Goal: Task Accomplishment & Management: Use online tool/utility

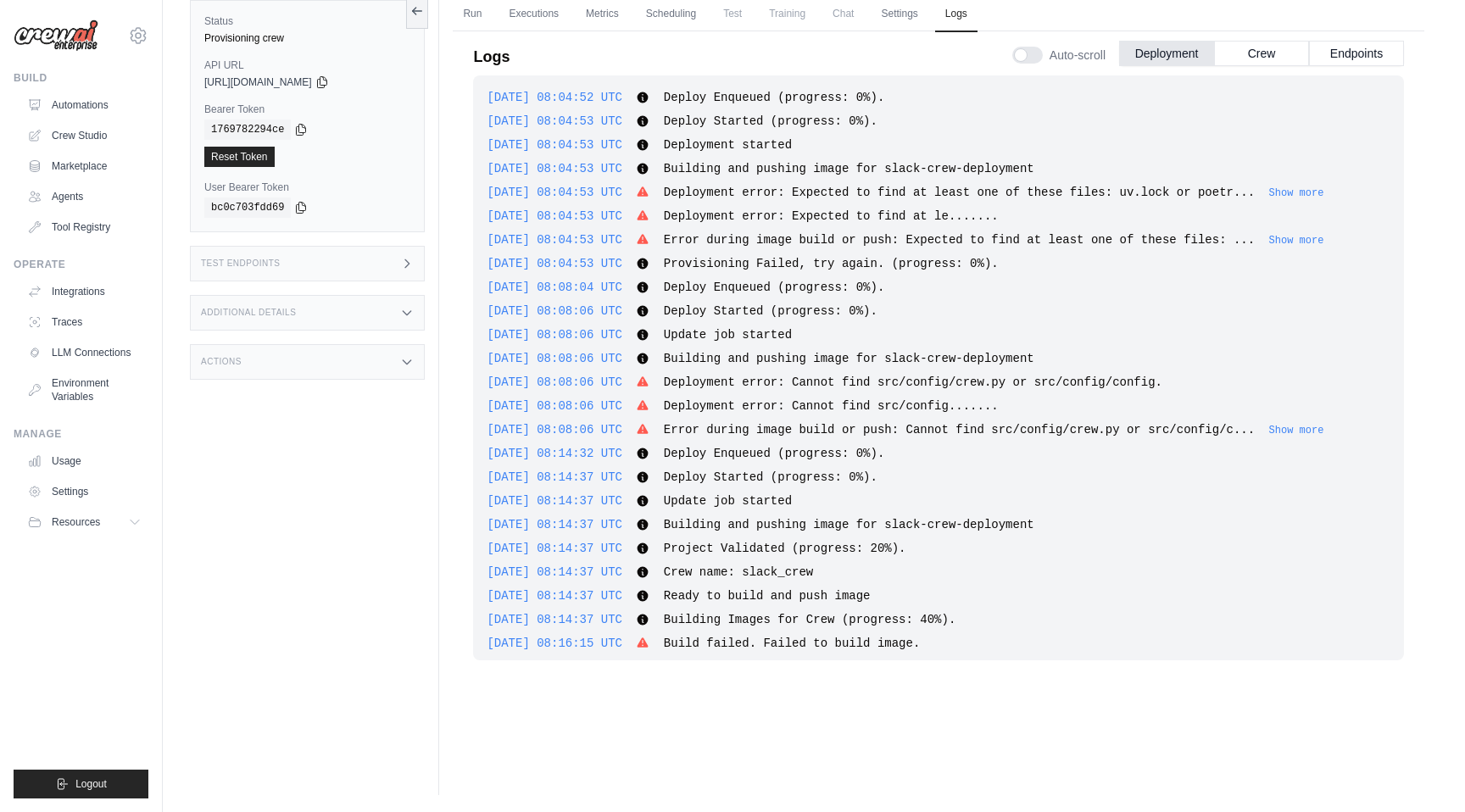
scroll to position [1246, 0]
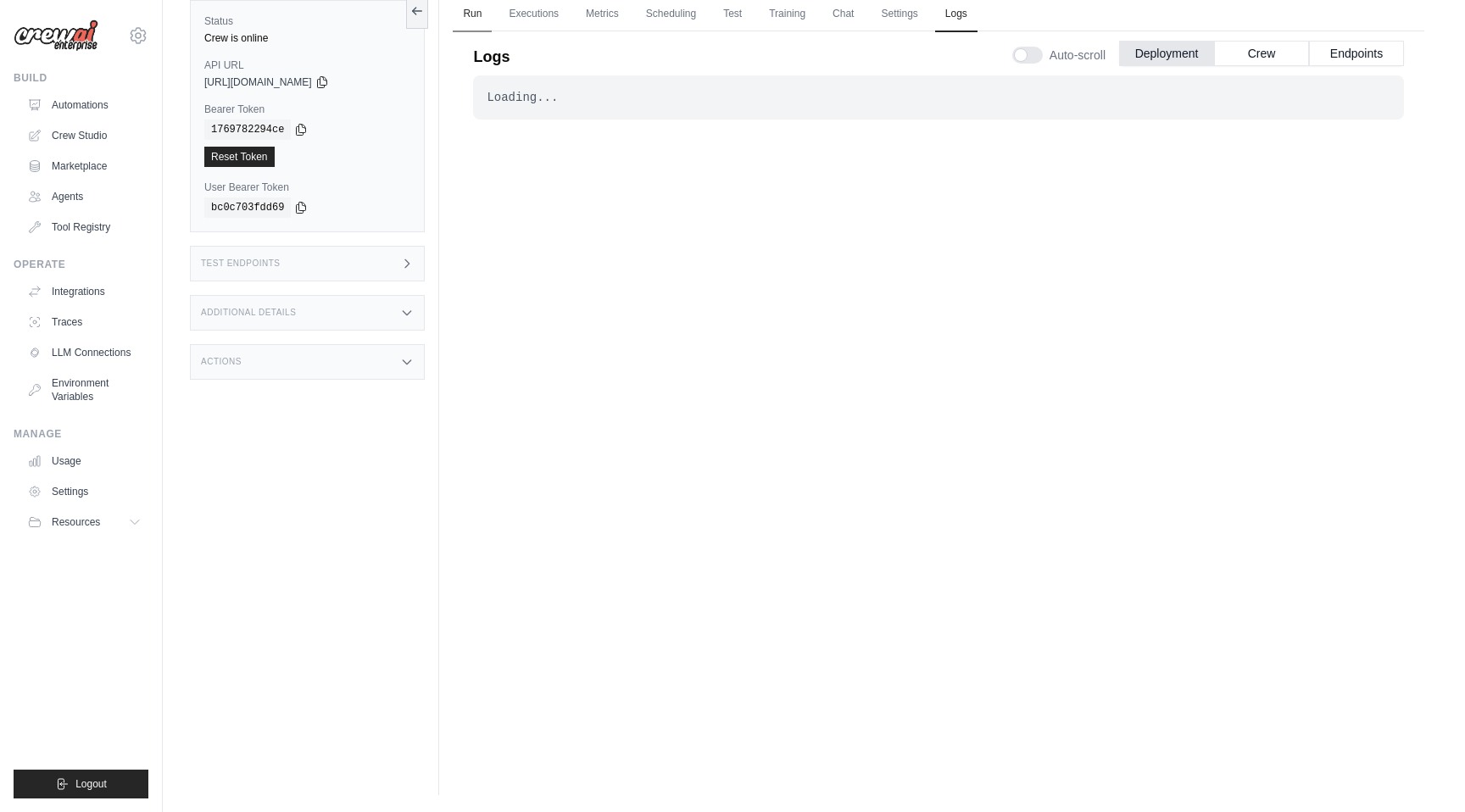
click at [474, 17] on link "Run" at bounding box center [472, 15] width 39 height 36
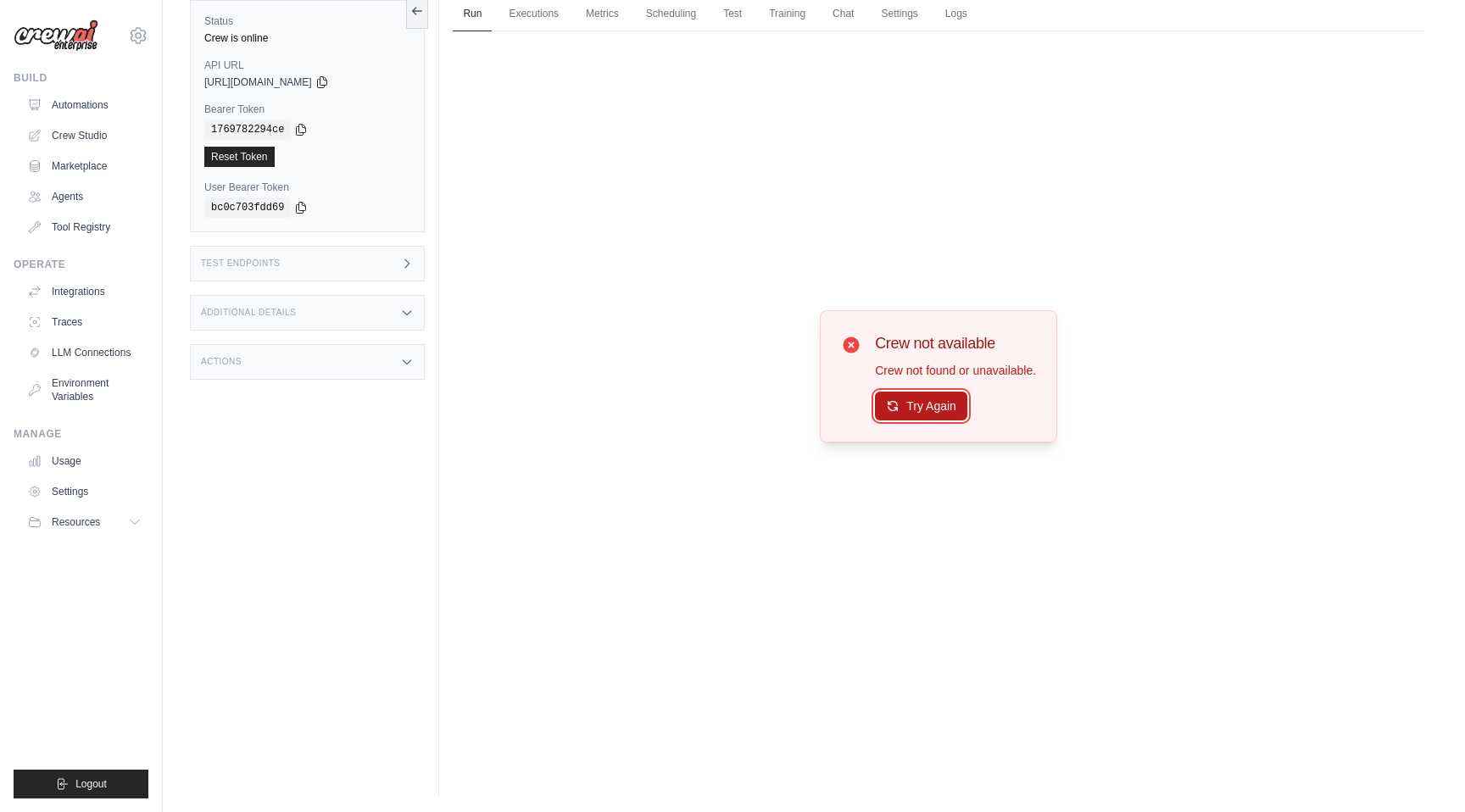
click at [913, 405] on button "Try Again" at bounding box center [921, 406] width 93 height 29
click at [536, 22] on link "Executions" at bounding box center [534, 15] width 70 height 36
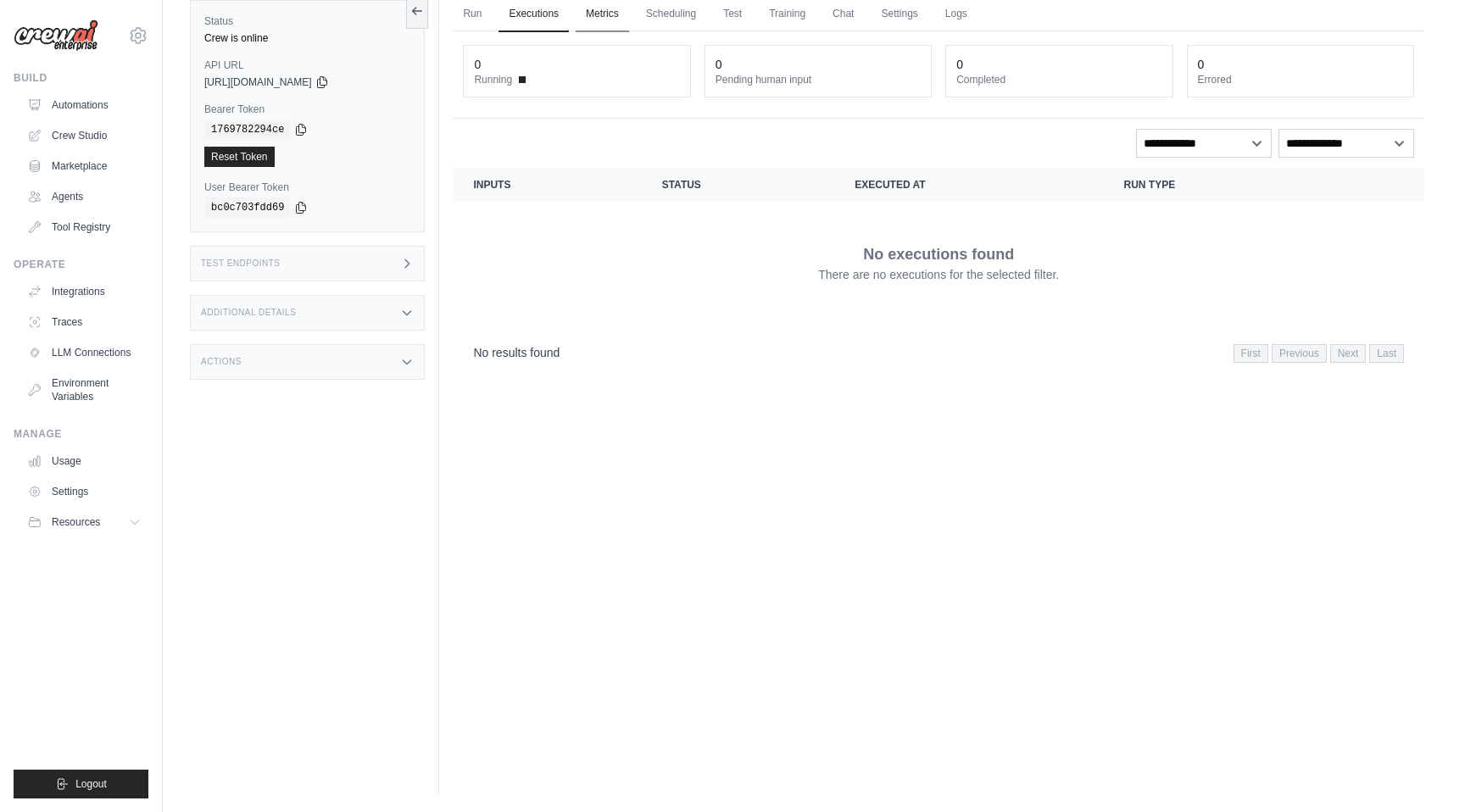
click at [588, 19] on link "Metrics" at bounding box center [602, 15] width 54 height 36
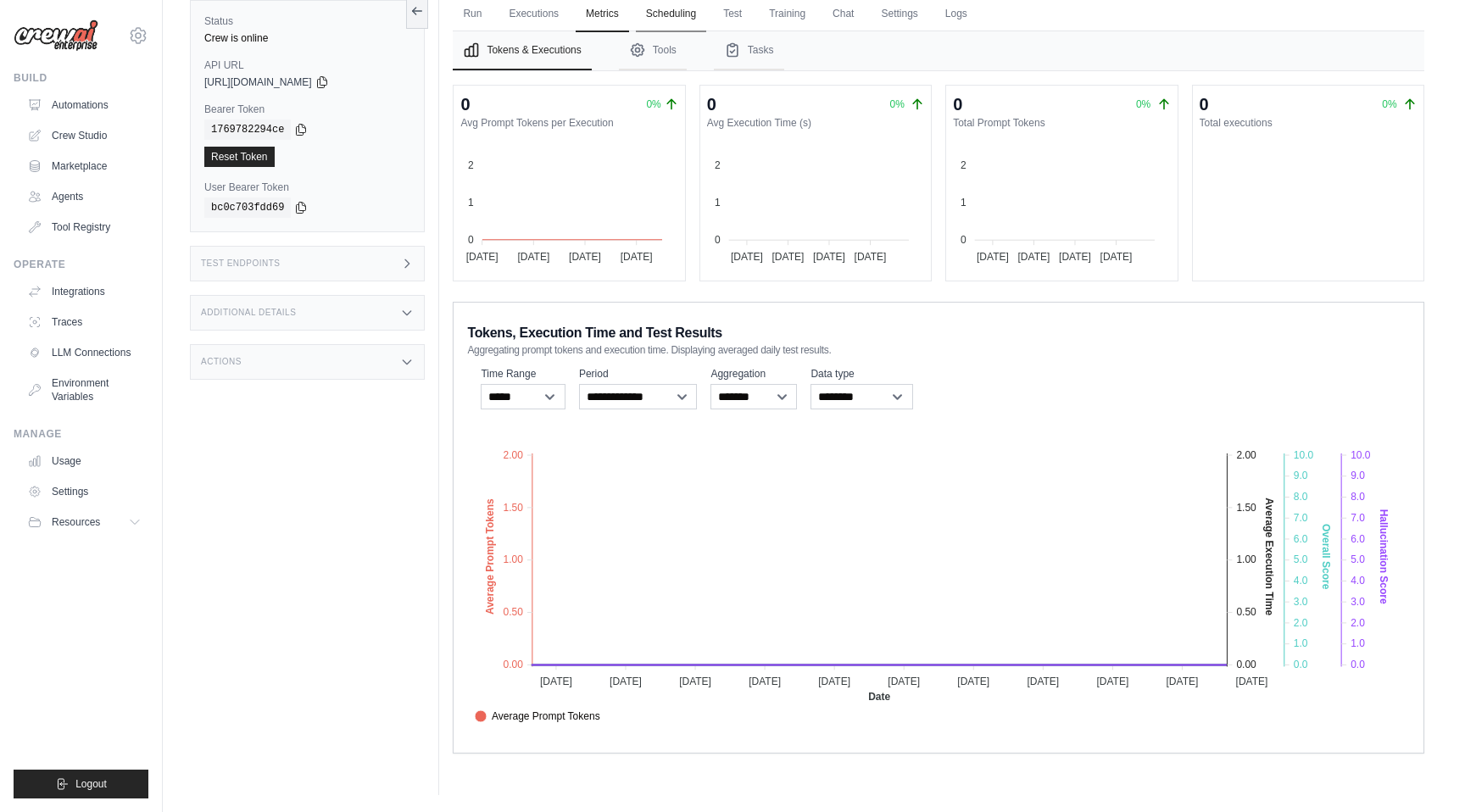
click at [646, 9] on link "Scheduling" at bounding box center [671, 15] width 70 height 36
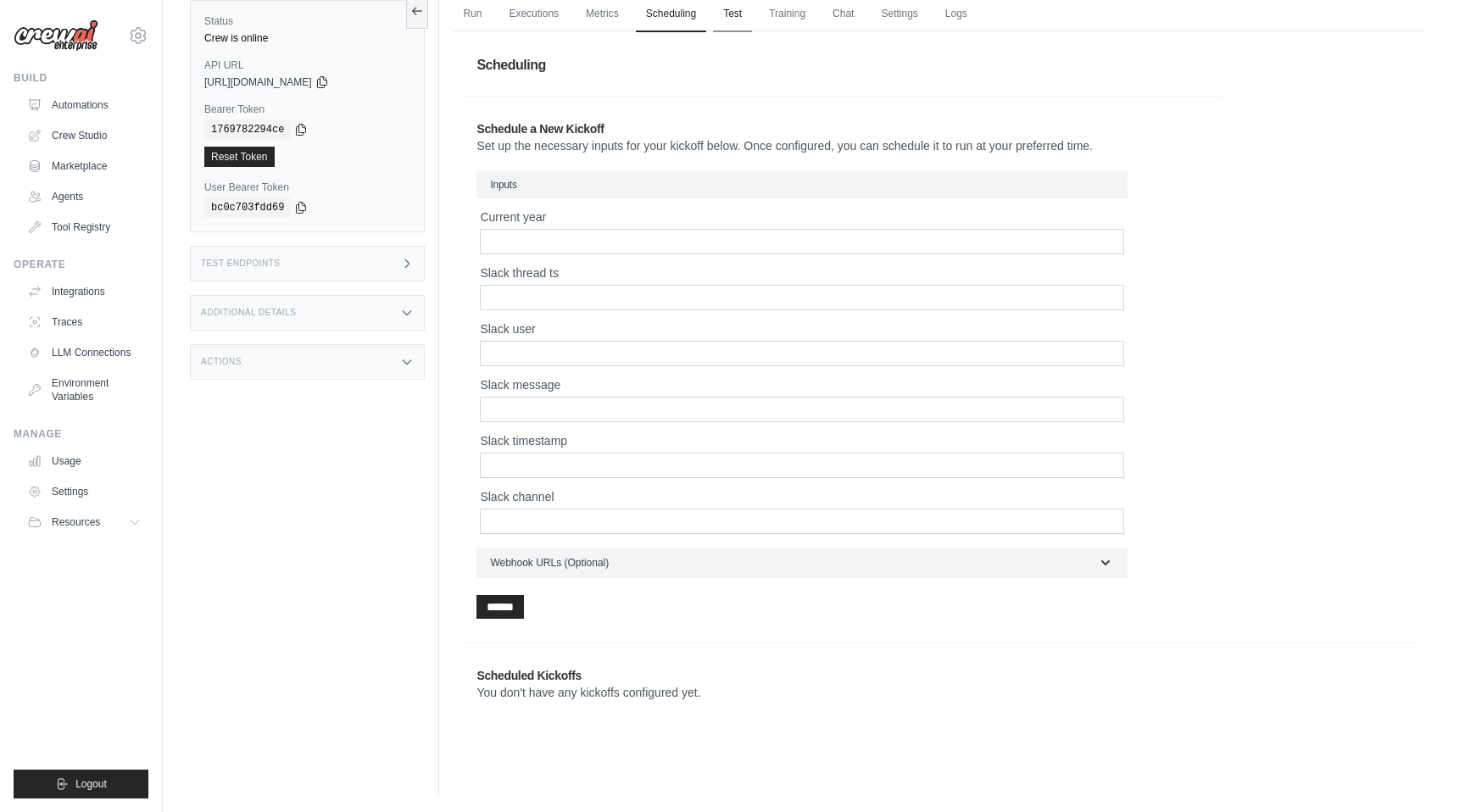
click at [729, 13] on link "Test" at bounding box center [732, 15] width 39 height 36
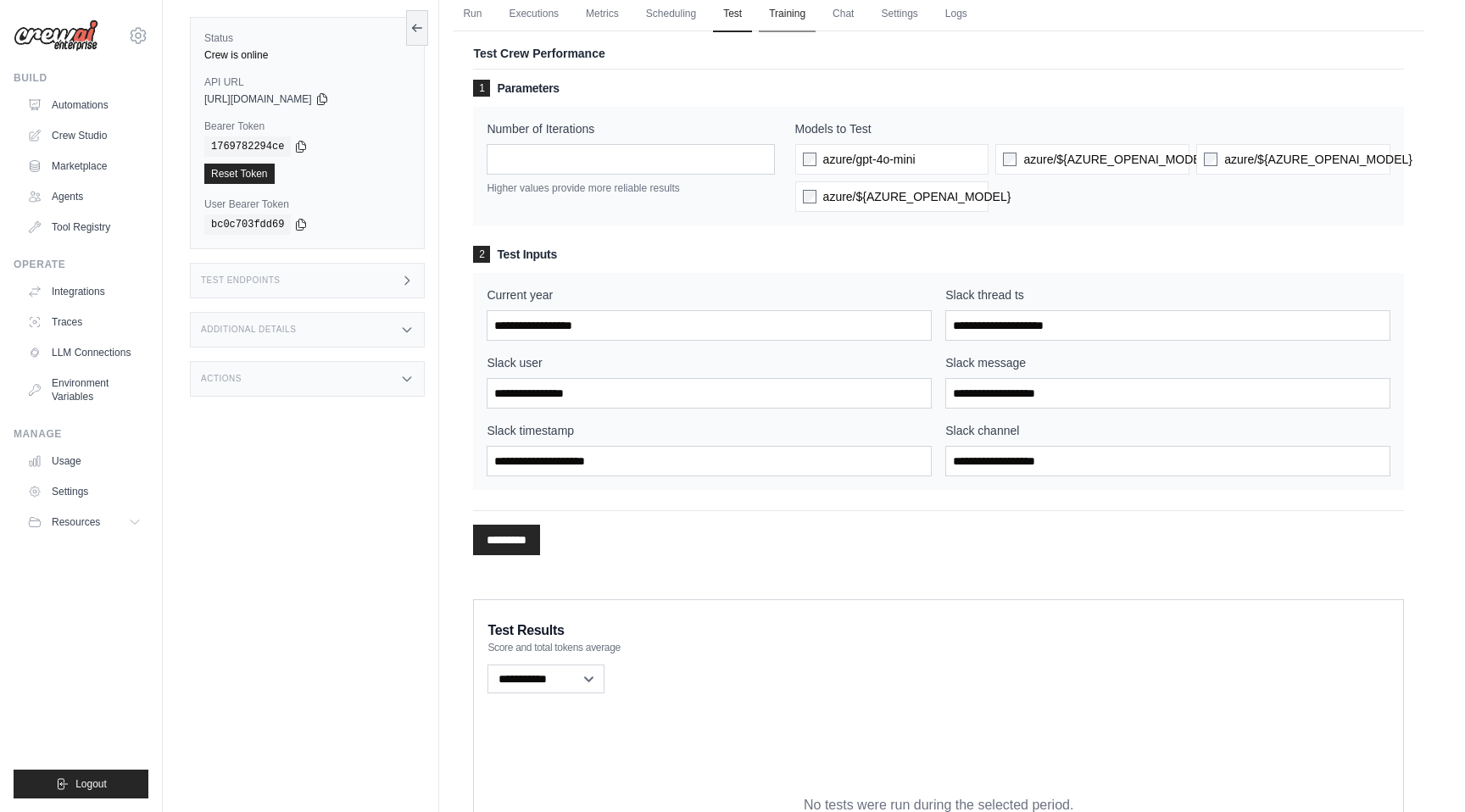
click at [812, 26] on link "Training" at bounding box center [787, 15] width 57 height 36
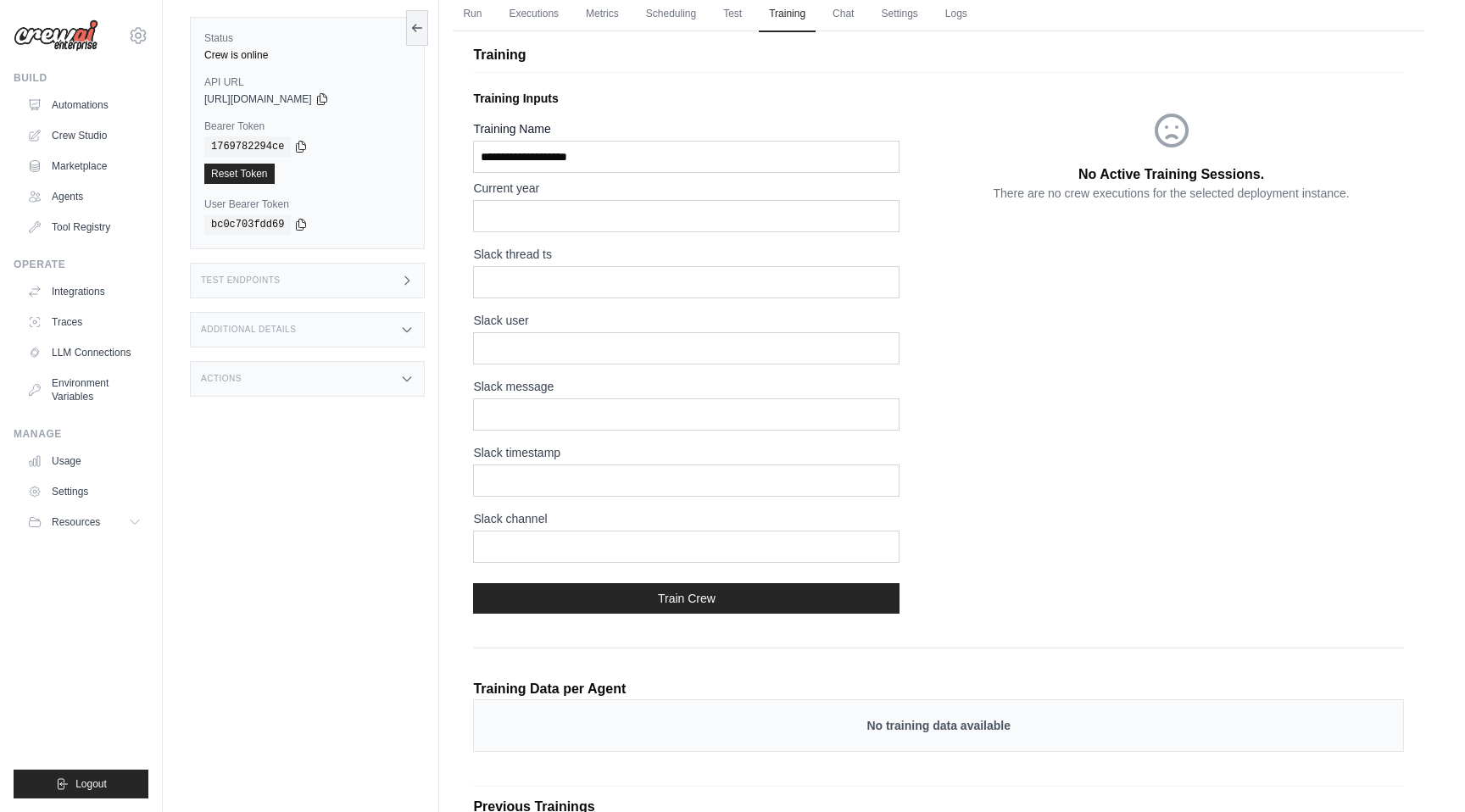
click at [870, 21] on div "Training Training Inputs Training Name Current year Slack thread ts Slack user …" at bounding box center [938, 466] width 971 height 889
click at [902, 11] on link "Settings" at bounding box center [899, 15] width 57 height 36
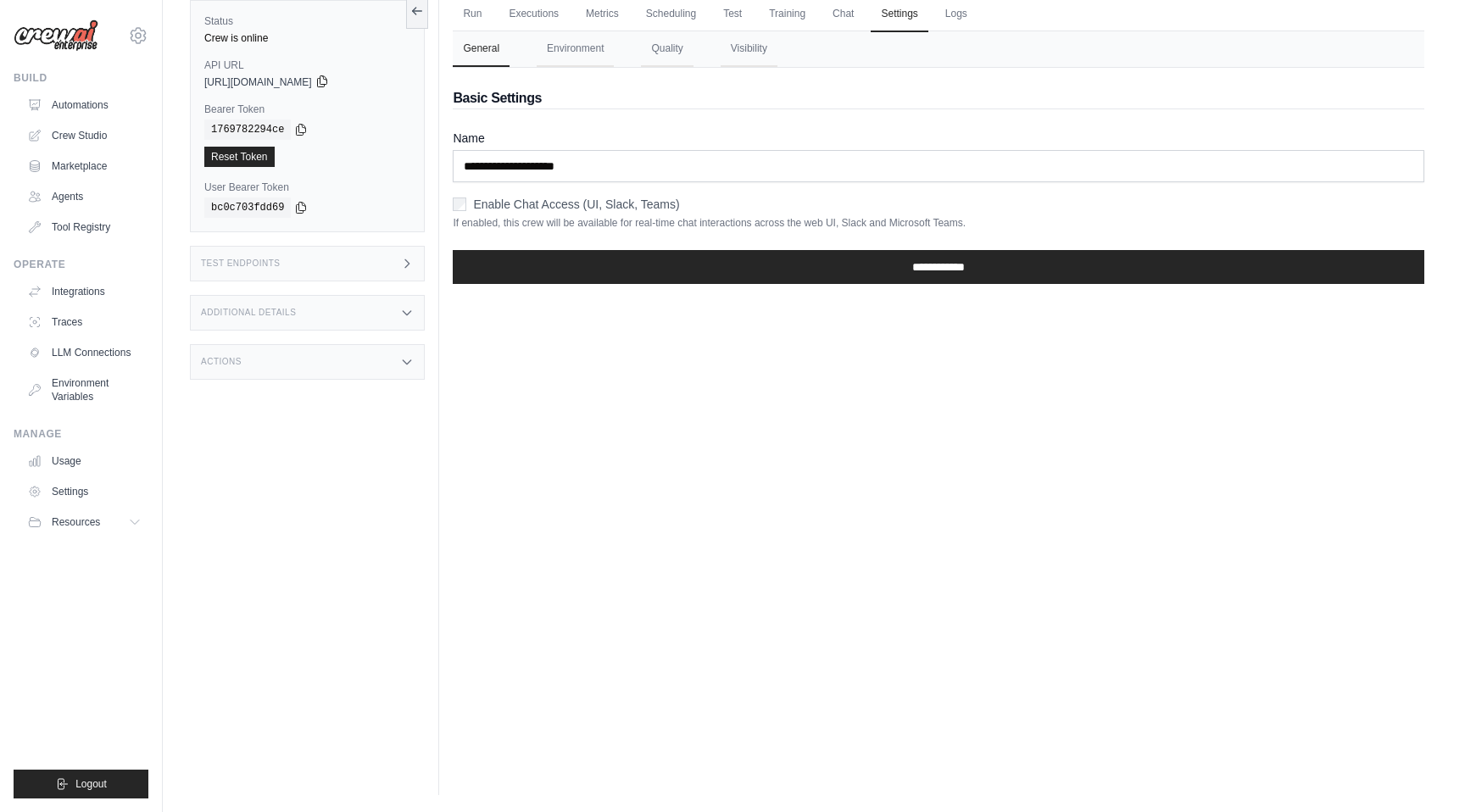
click at [327, 85] on icon at bounding box center [322, 81] width 10 height 11
click at [565, 61] on button "Environment" at bounding box center [574, 49] width 77 height 36
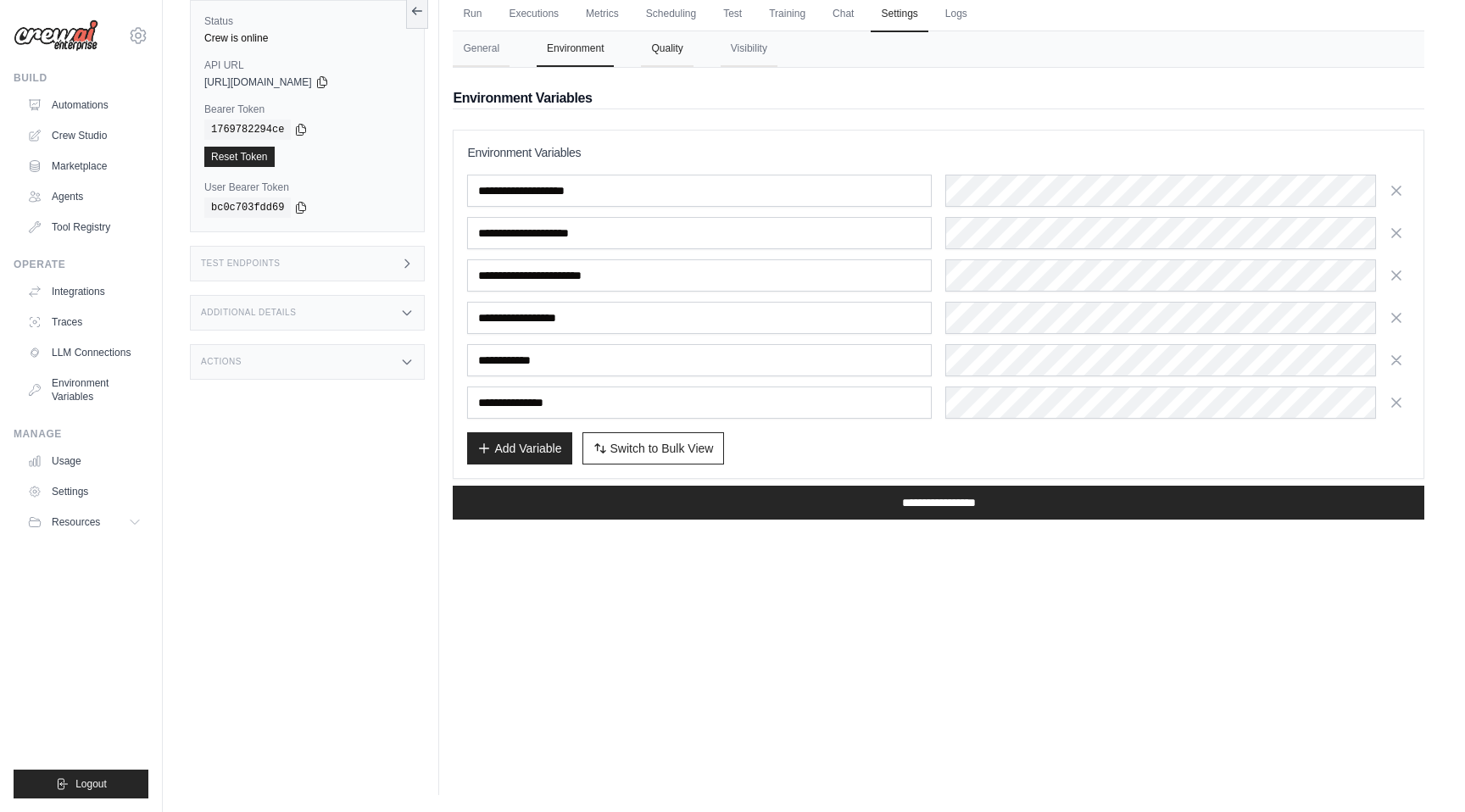
click at [678, 50] on button "Quality" at bounding box center [666, 49] width 52 height 36
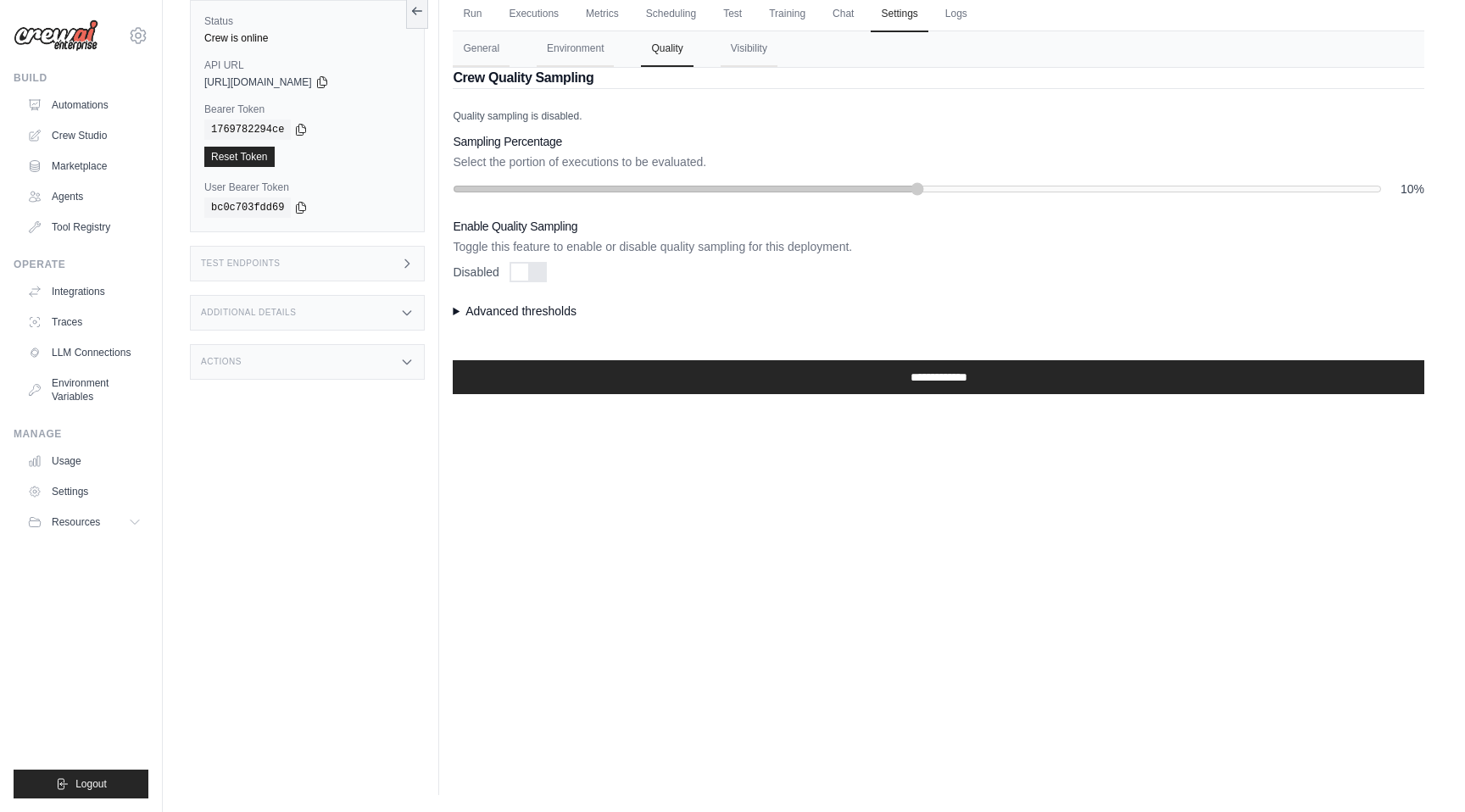
click at [714, 56] on nav "General Environment Quality Visibility" at bounding box center [938, 49] width 971 height 36
click at [739, 44] on button "Visibility" at bounding box center [749, 49] width 57 height 36
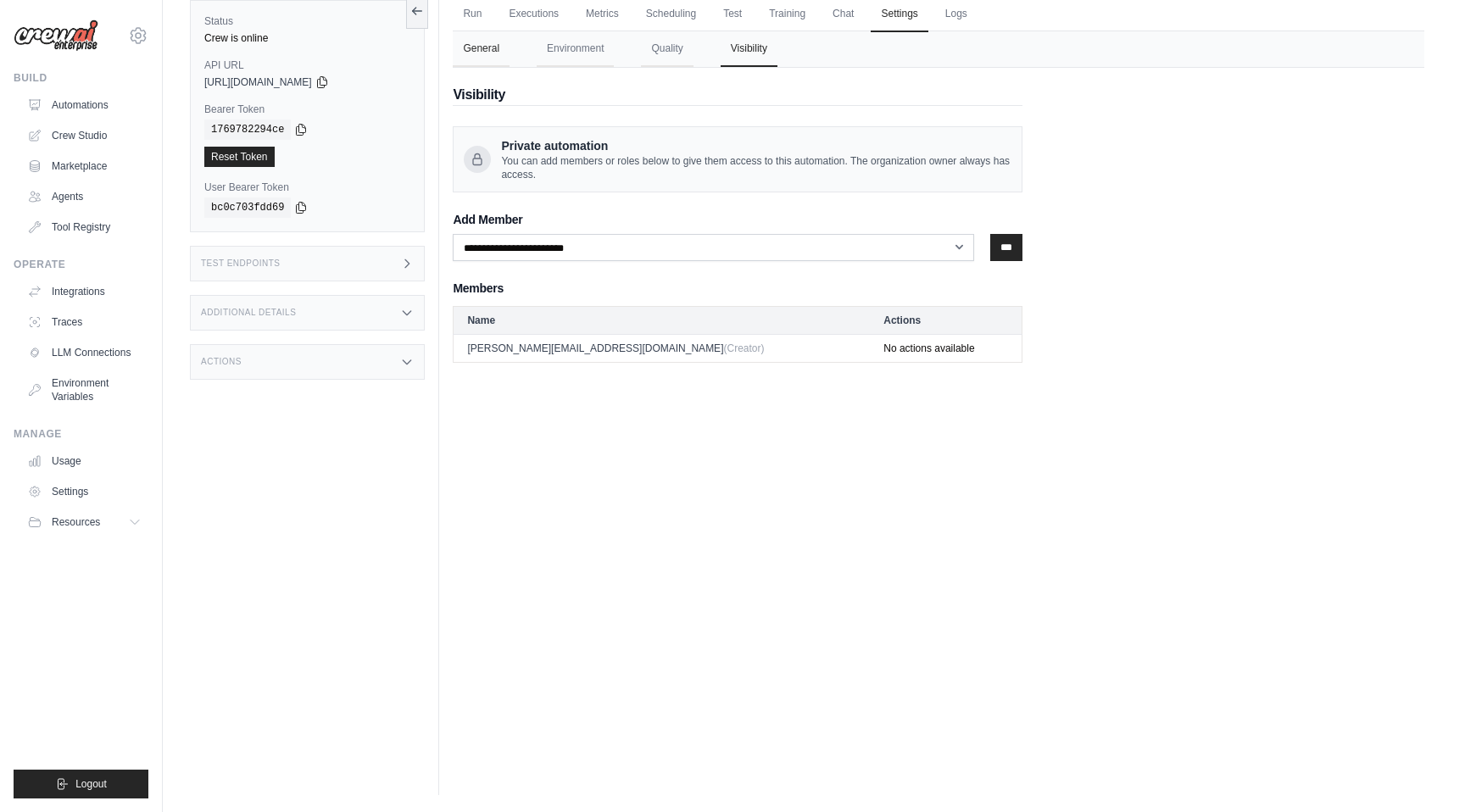
click at [494, 48] on button "General" at bounding box center [481, 49] width 57 height 36
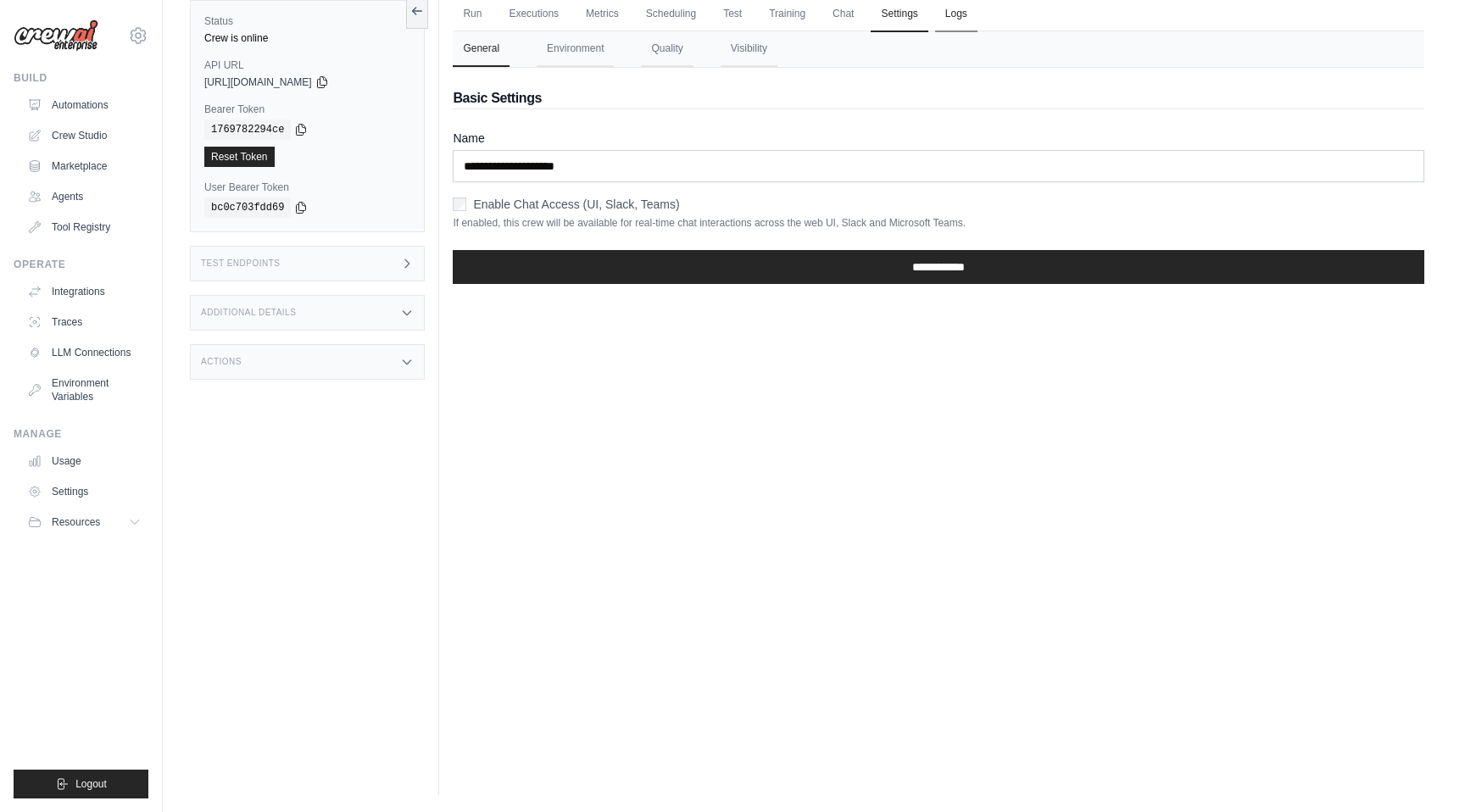
click at [950, 17] on link "Logs" at bounding box center [956, 15] width 42 height 36
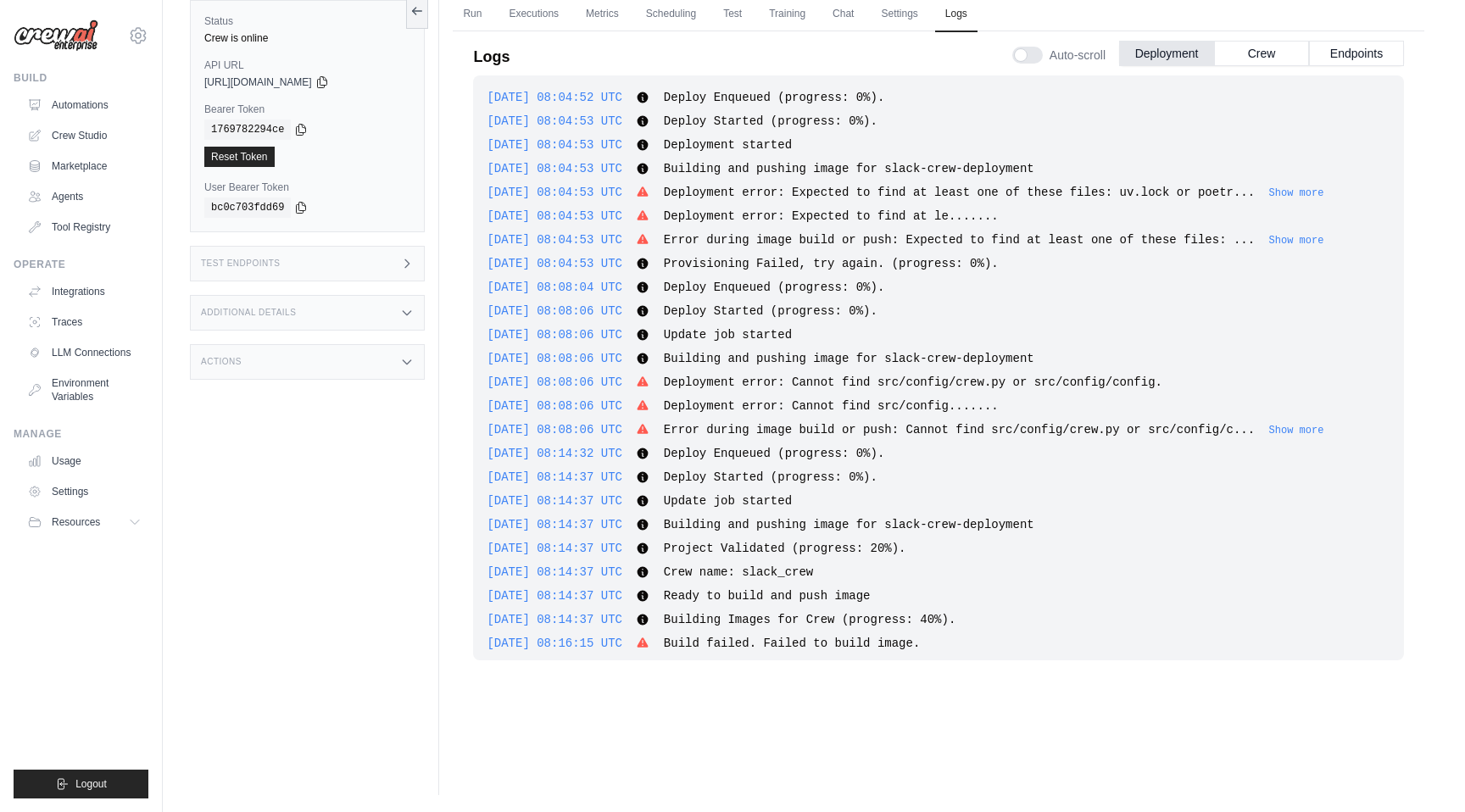
scroll to position [1246, 0]
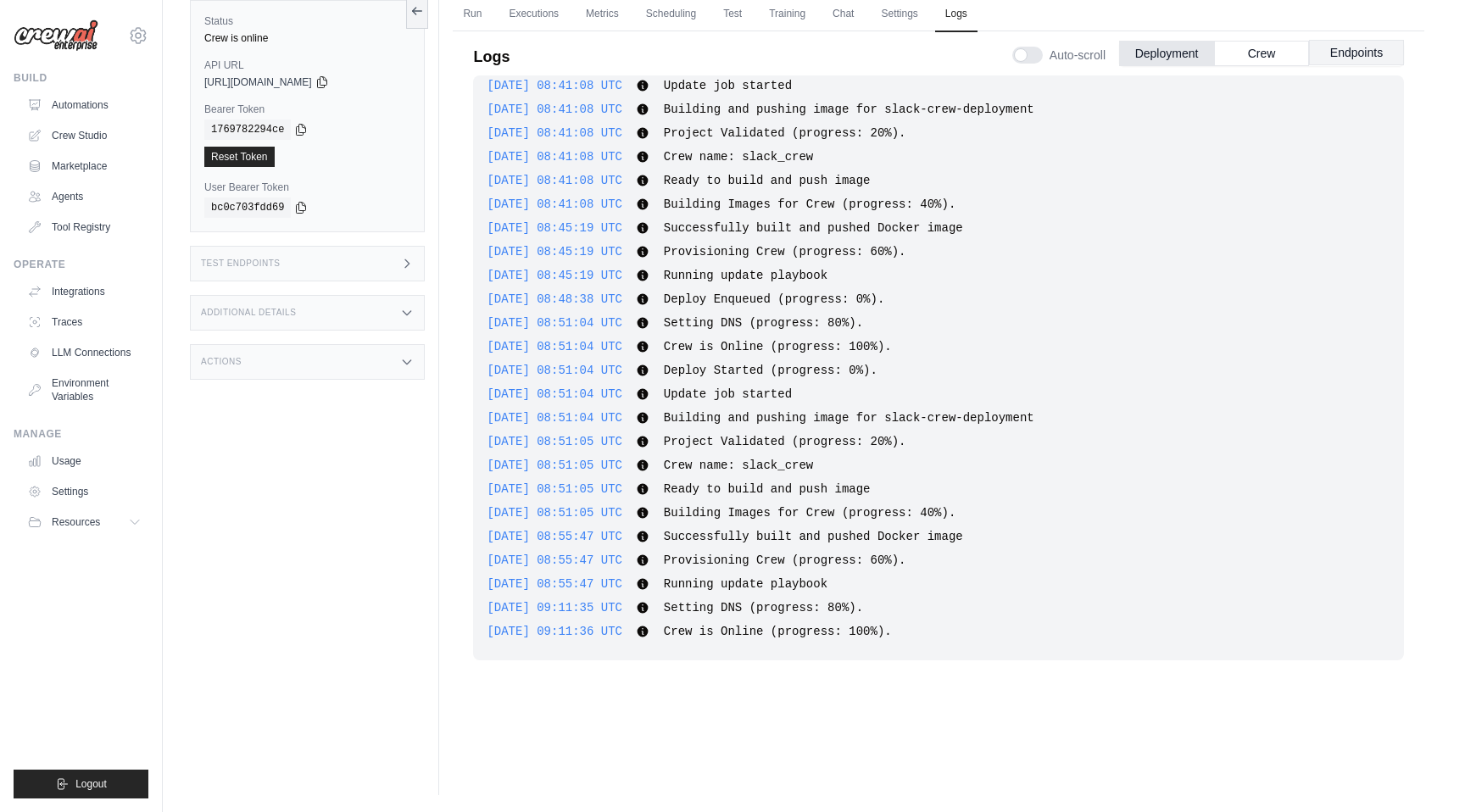
click at [1341, 48] on button "Endpoints" at bounding box center [1356, 53] width 95 height 25
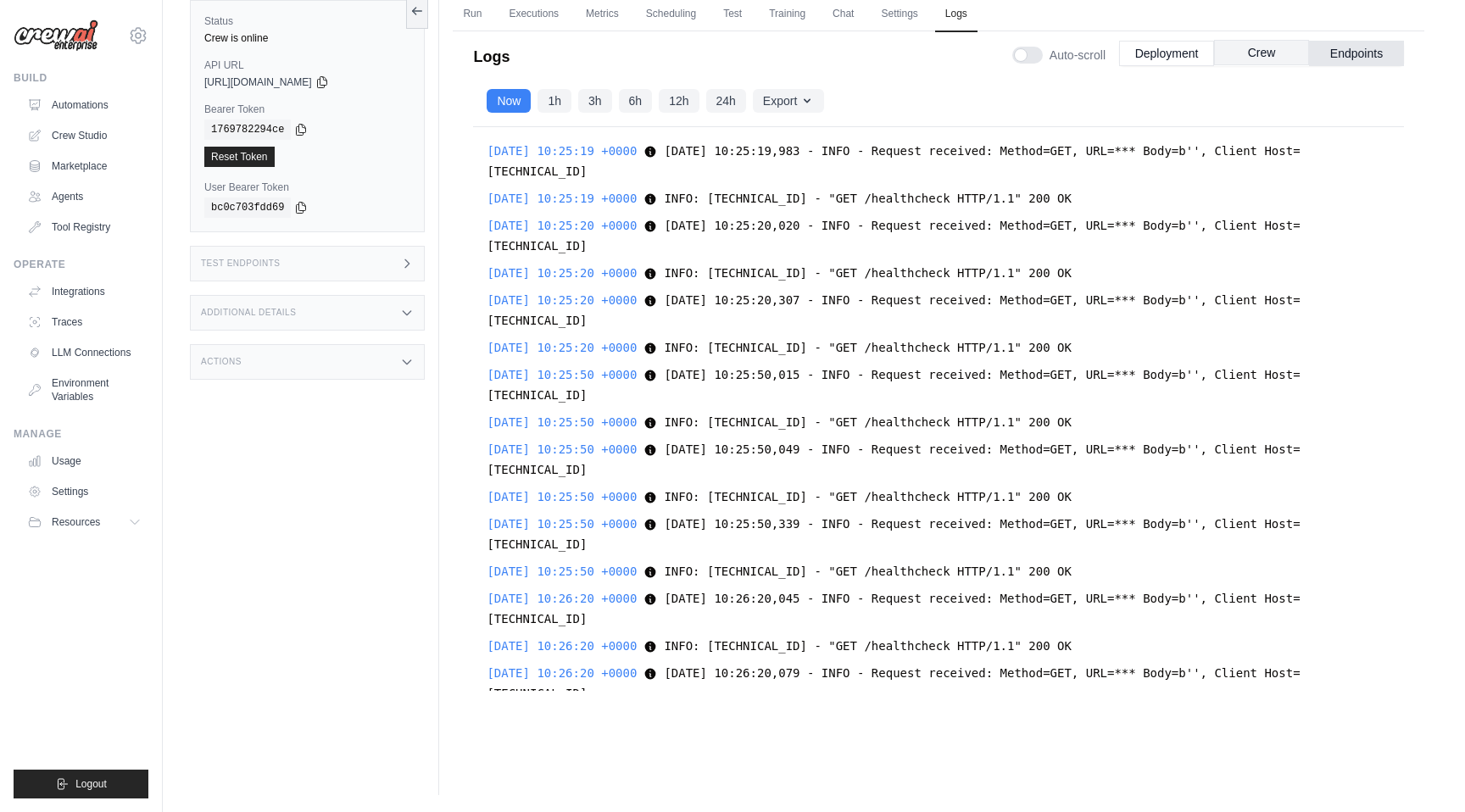
click at [1244, 68] on div "Auto-scroll Deployment Crew Endpoints" at bounding box center [1208, 52] width 392 height 48
click at [1245, 62] on button "Crew" at bounding box center [1261, 53] width 95 height 25
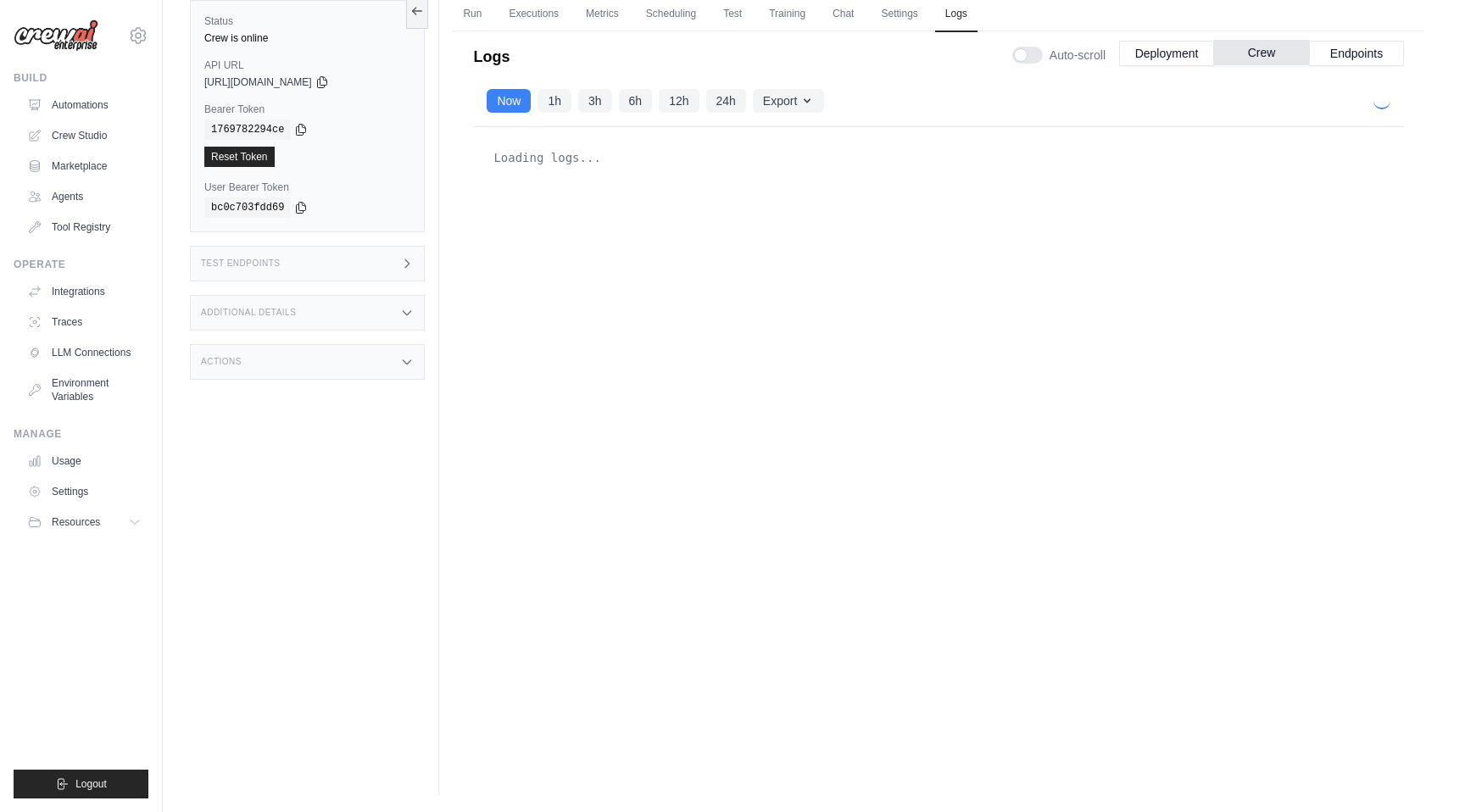
scroll to position [0, 0]
click at [470, 18] on link "Run" at bounding box center [472, 15] width 39 height 36
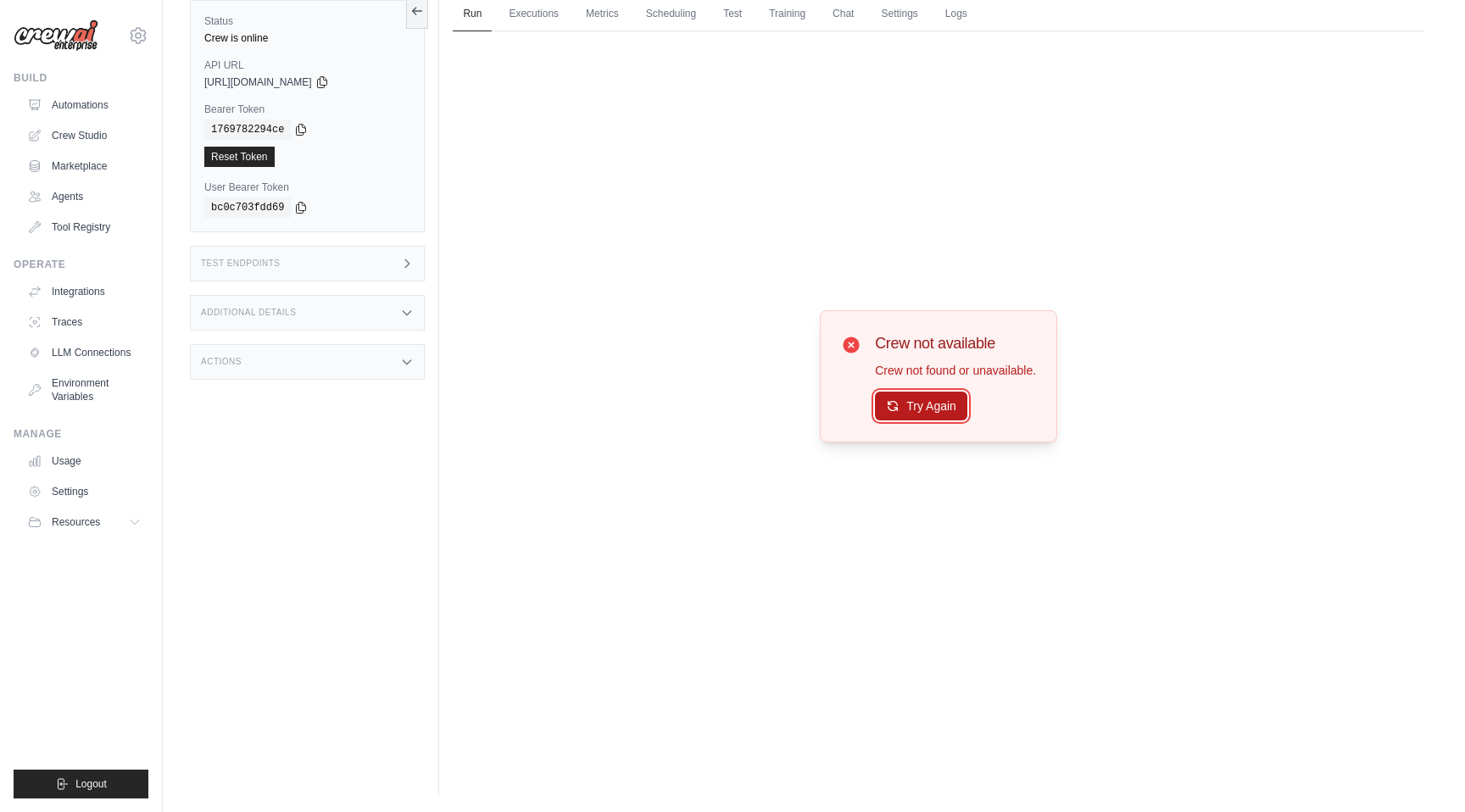
click at [919, 412] on button "Try Again" at bounding box center [921, 406] width 93 height 29
click at [76, 109] on link "Automations" at bounding box center [86, 105] width 128 height 27
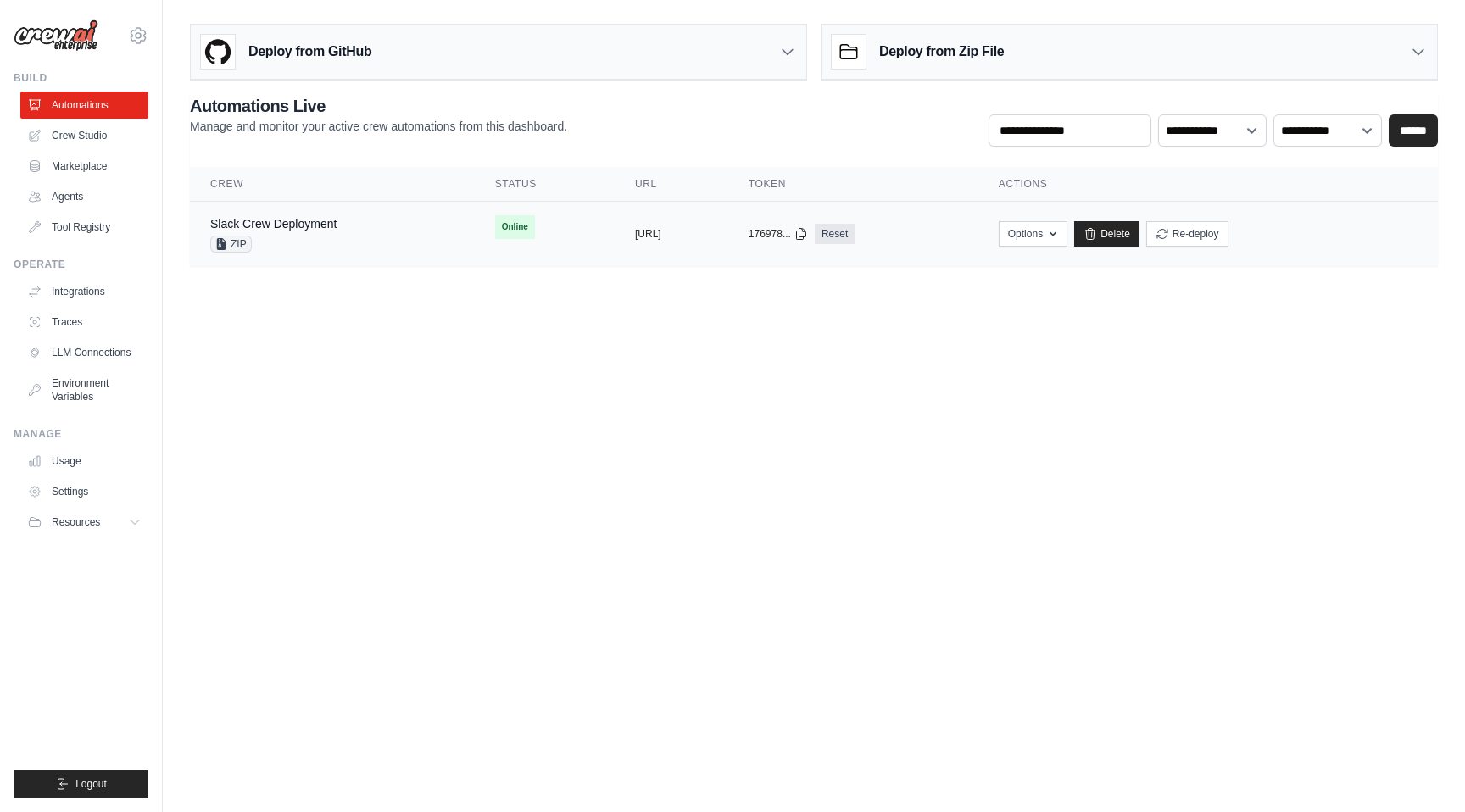
drag, startPoint x: 742, startPoint y: 234, endPoint x: 564, endPoint y: 231, distance: 178.0
click at [614, 231] on td "copied https://slack-crew-deployment-b42c3" at bounding box center [671, 234] width 114 height 65
copy button "https://slack-crew-deployment-b42c3"
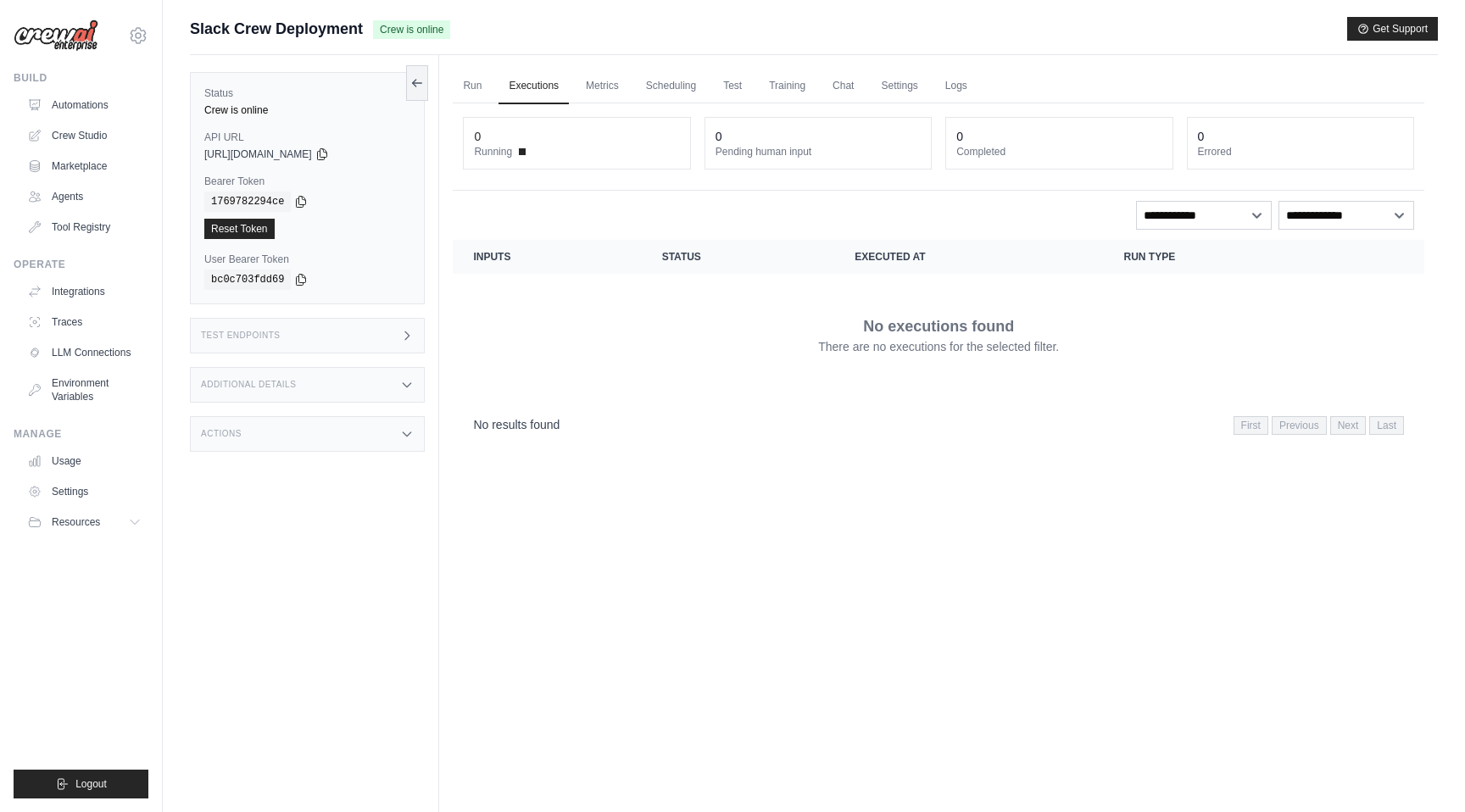
click at [362, 434] on div "Actions" at bounding box center [307, 434] width 235 height 36
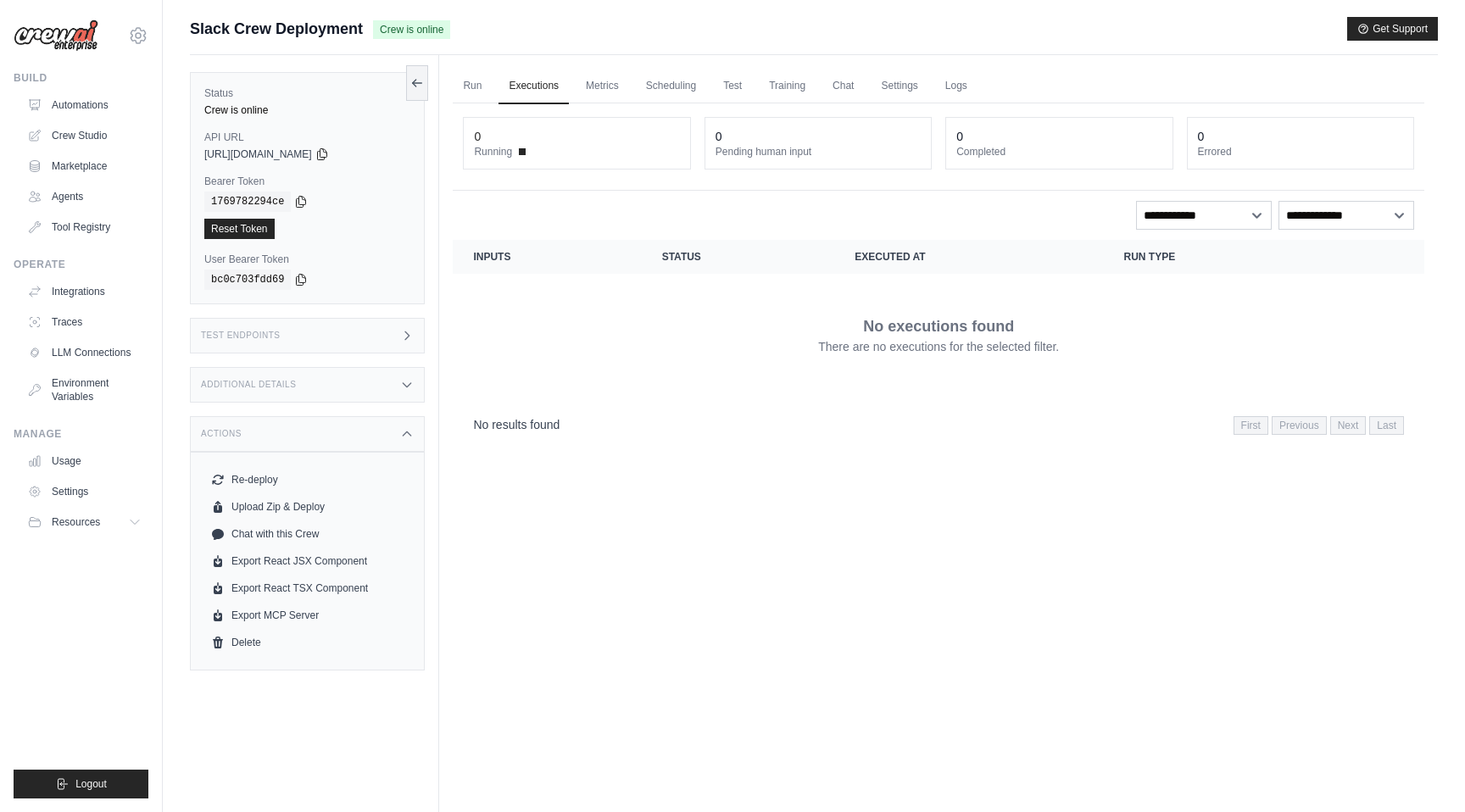
click at [362, 394] on div "Additional Details" at bounding box center [307, 384] width 235 height 36
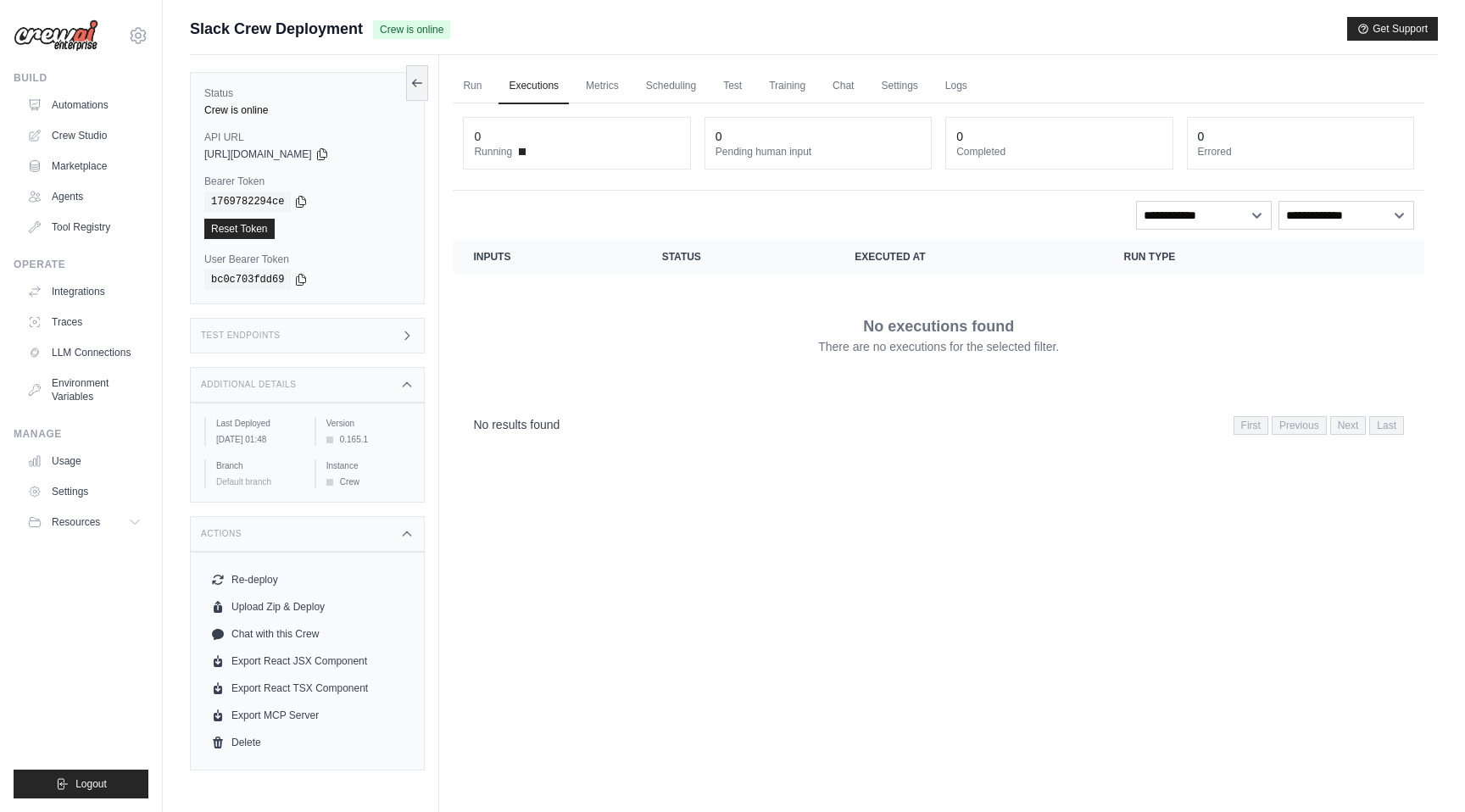
click at [359, 330] on div "Test Endpoints" at bounding box center [307, 335] width 235 height 36
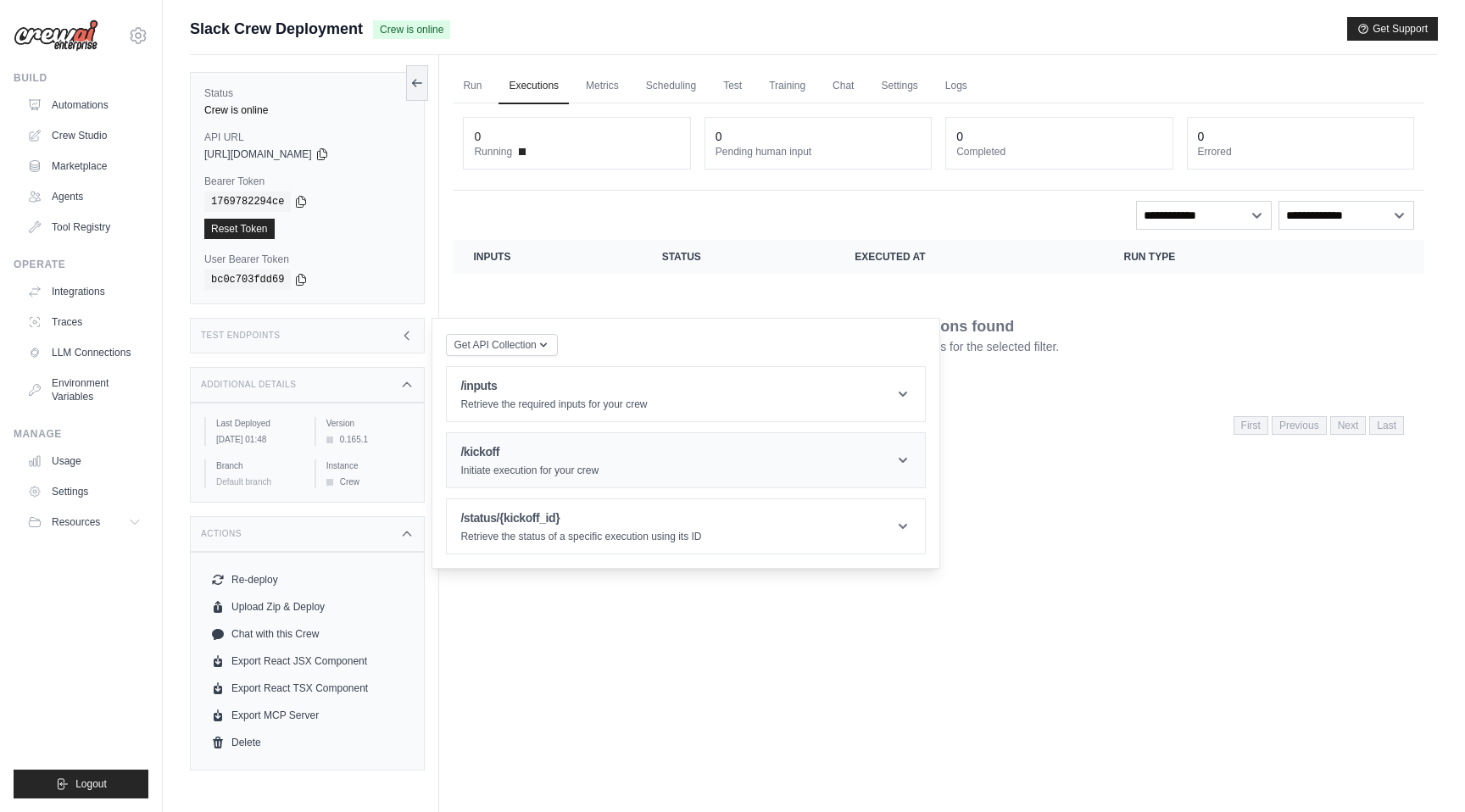
click at [528, 454] on h1 "/kickoff" at bounding box center [530, 451] width 139 height 17
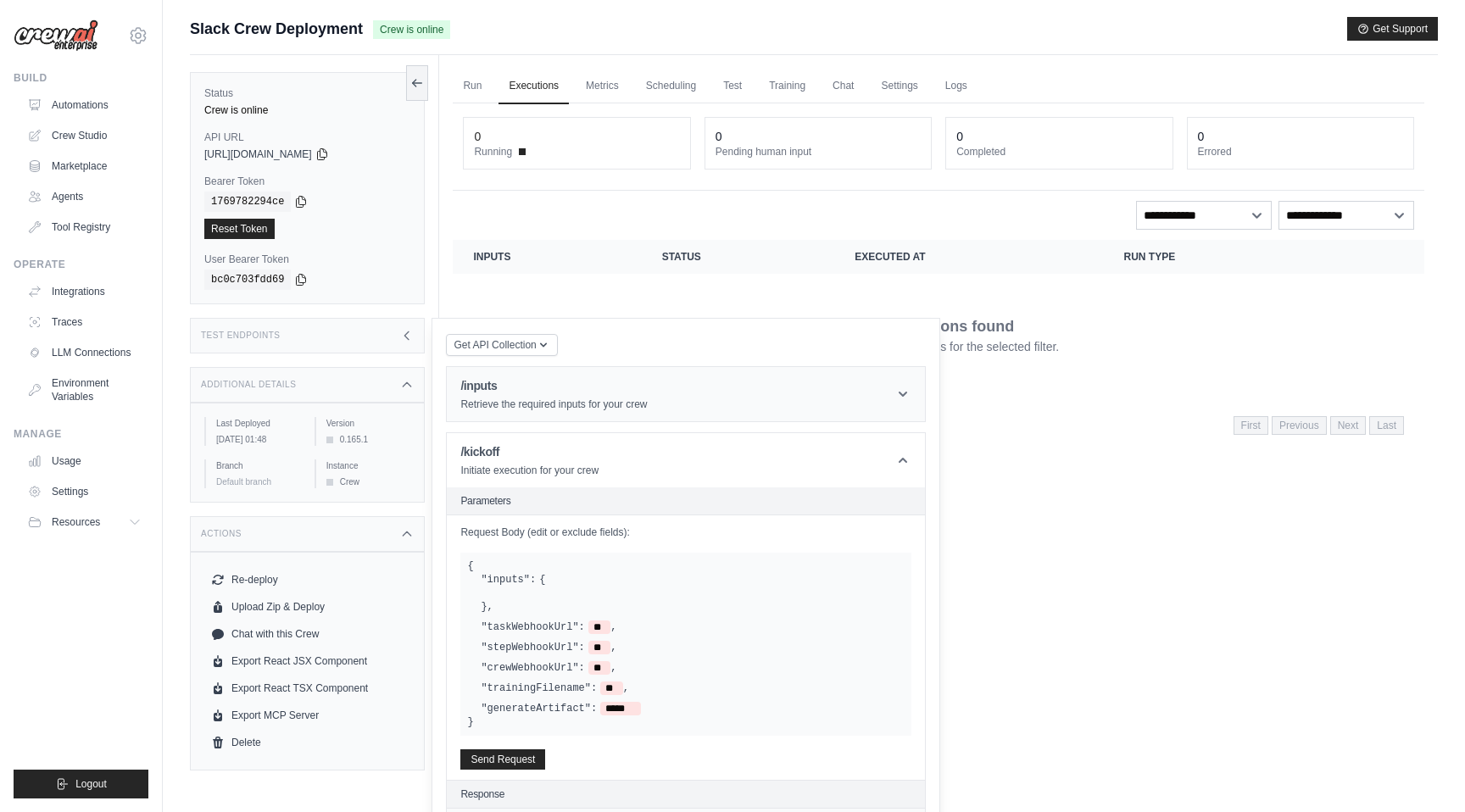
click at [536, 413] on header "/inputs Retrieve the required inputs for your crew" at bounding box center [686, 394] width 478 height 55
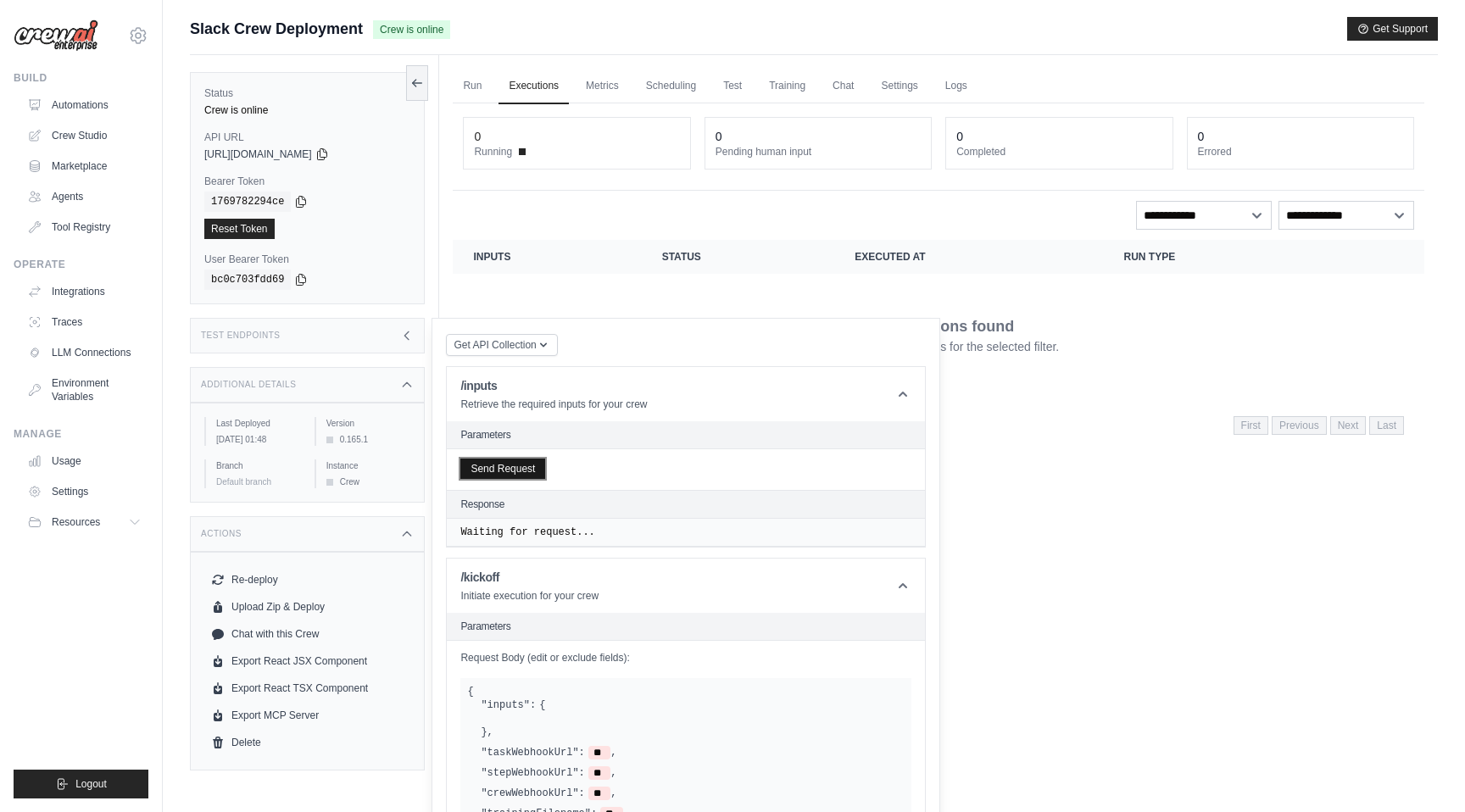
click at [521, 466] on button "Send Request" at bounding box center [502, 468] width 85 height 20
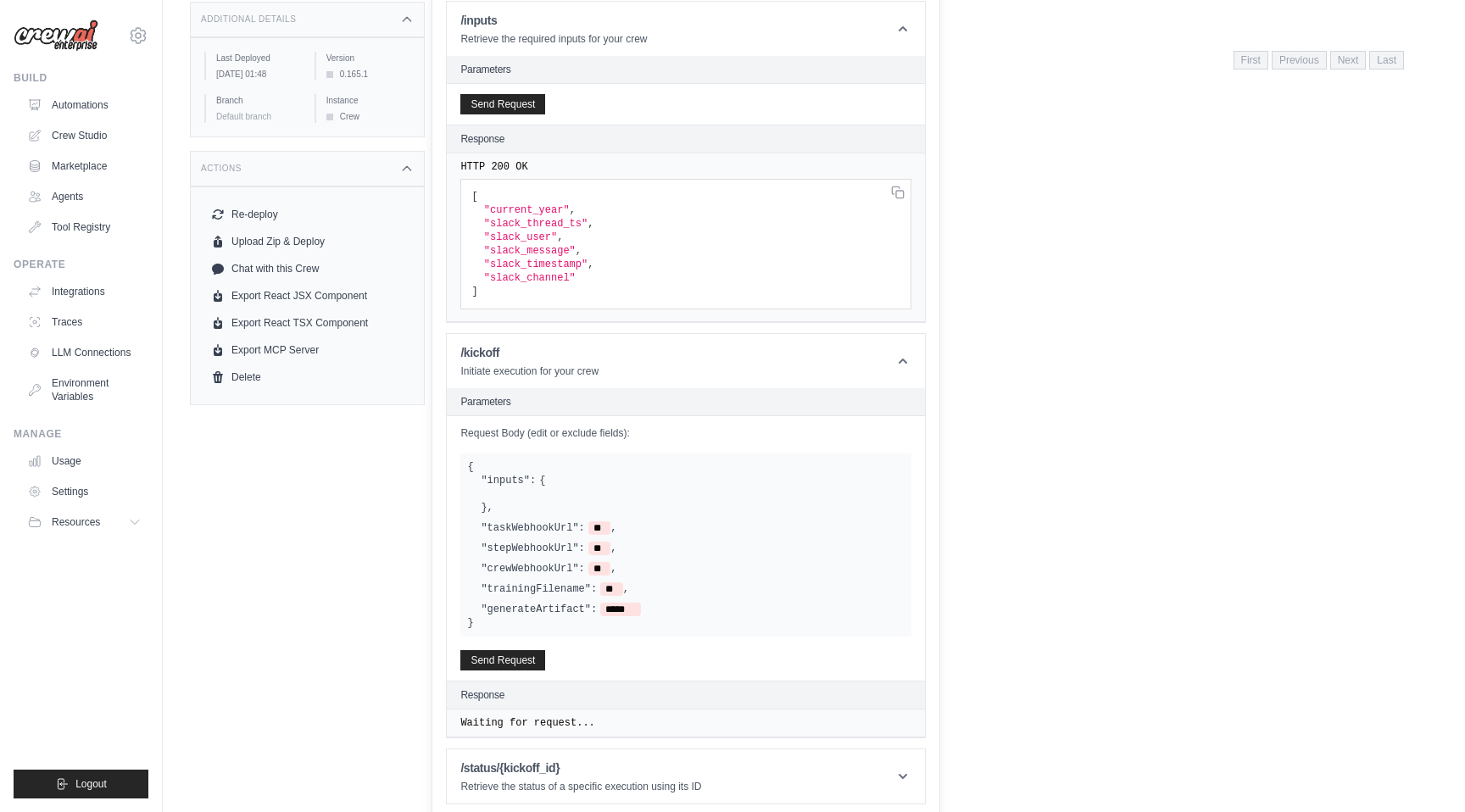
scroll to position [372, 0]
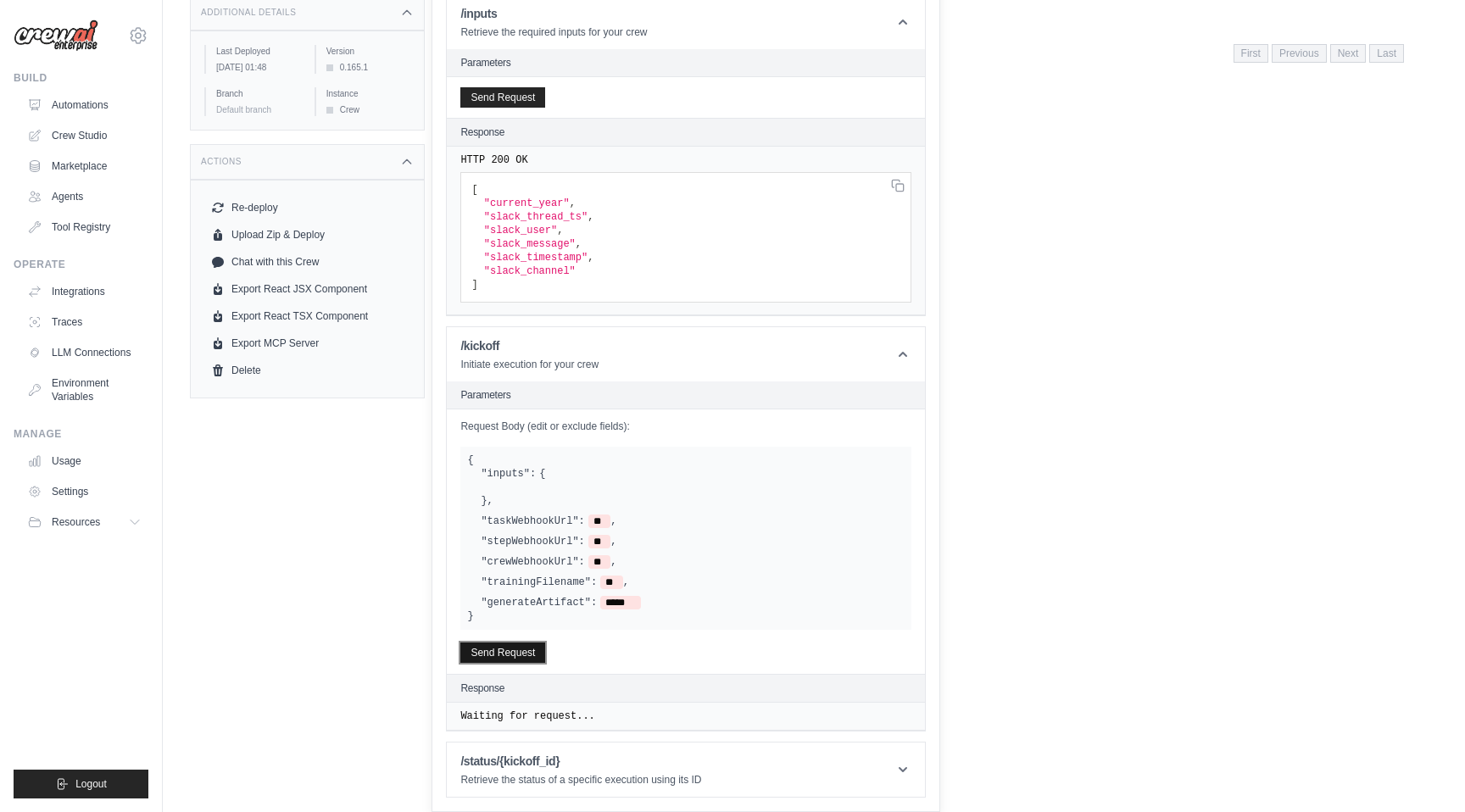
click at [514, 642] on button "Send Request" at bounding box center [502, 652] width 85 height 20
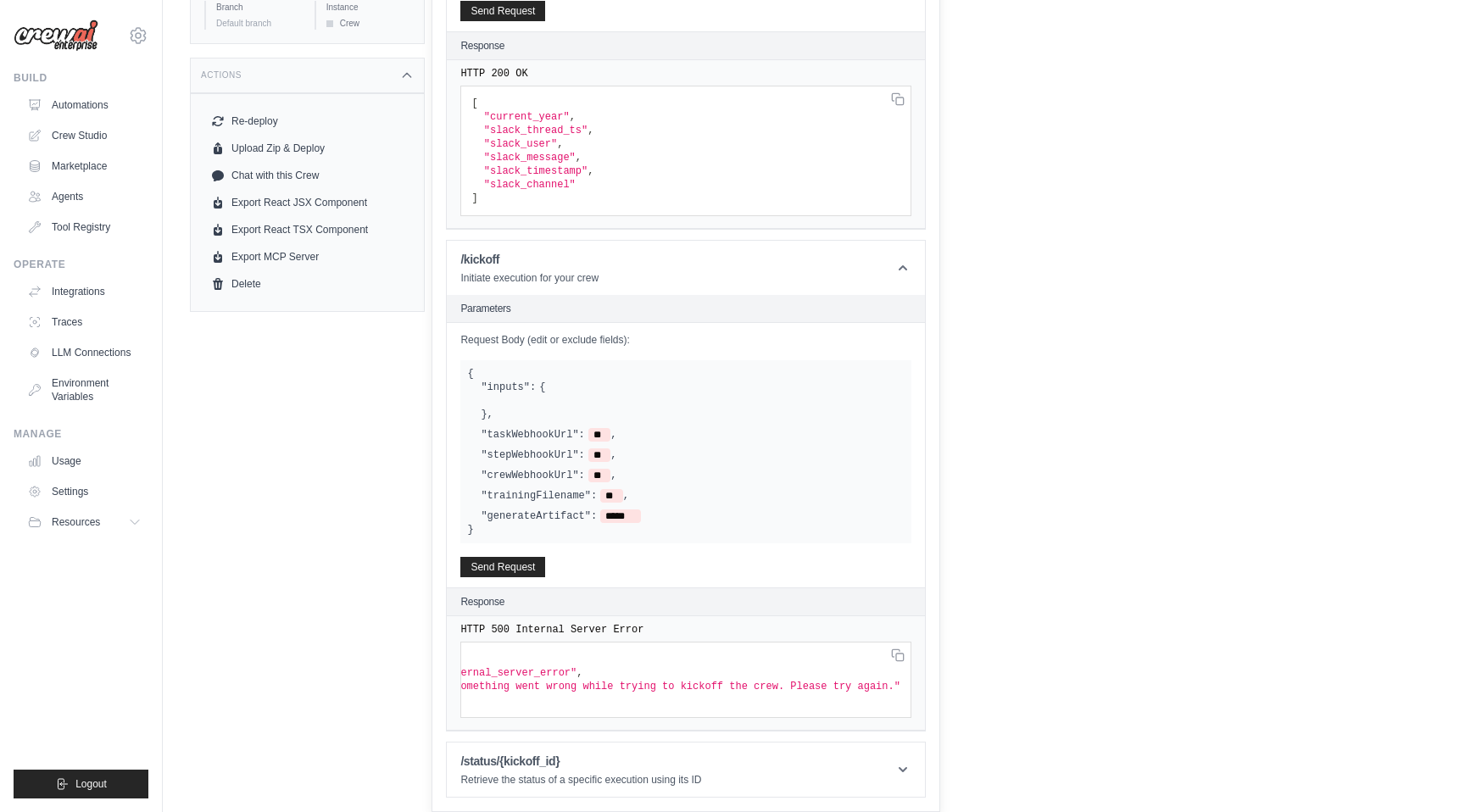
scroll to position [0, 0]
click at [587, 757] on h1 "/status/{kickoff_id}" at bounding box center [580, 760] width 241 height 17
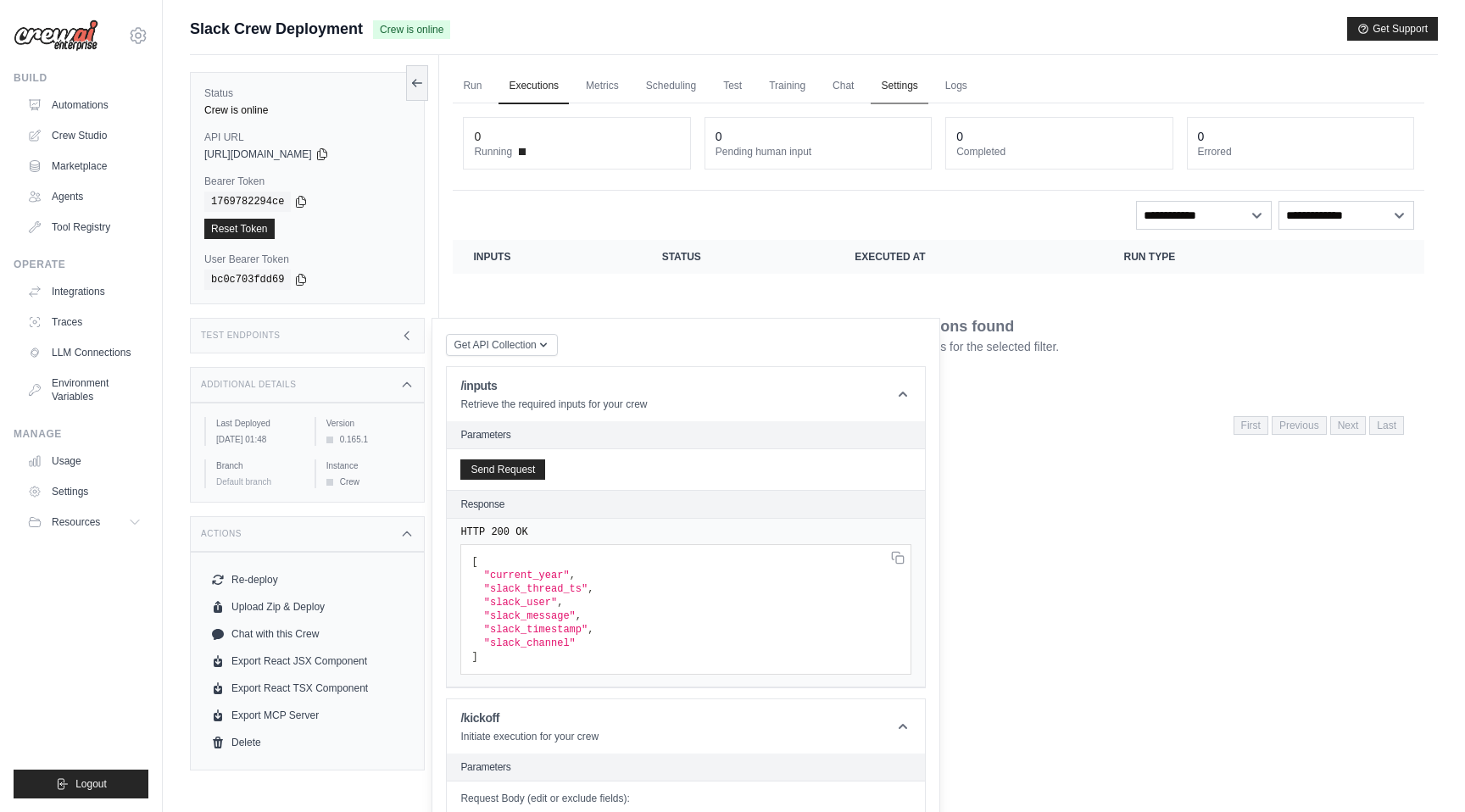
click at [913, 83] on link "Settings" at bounding box center [899, 86] width 57 height 36
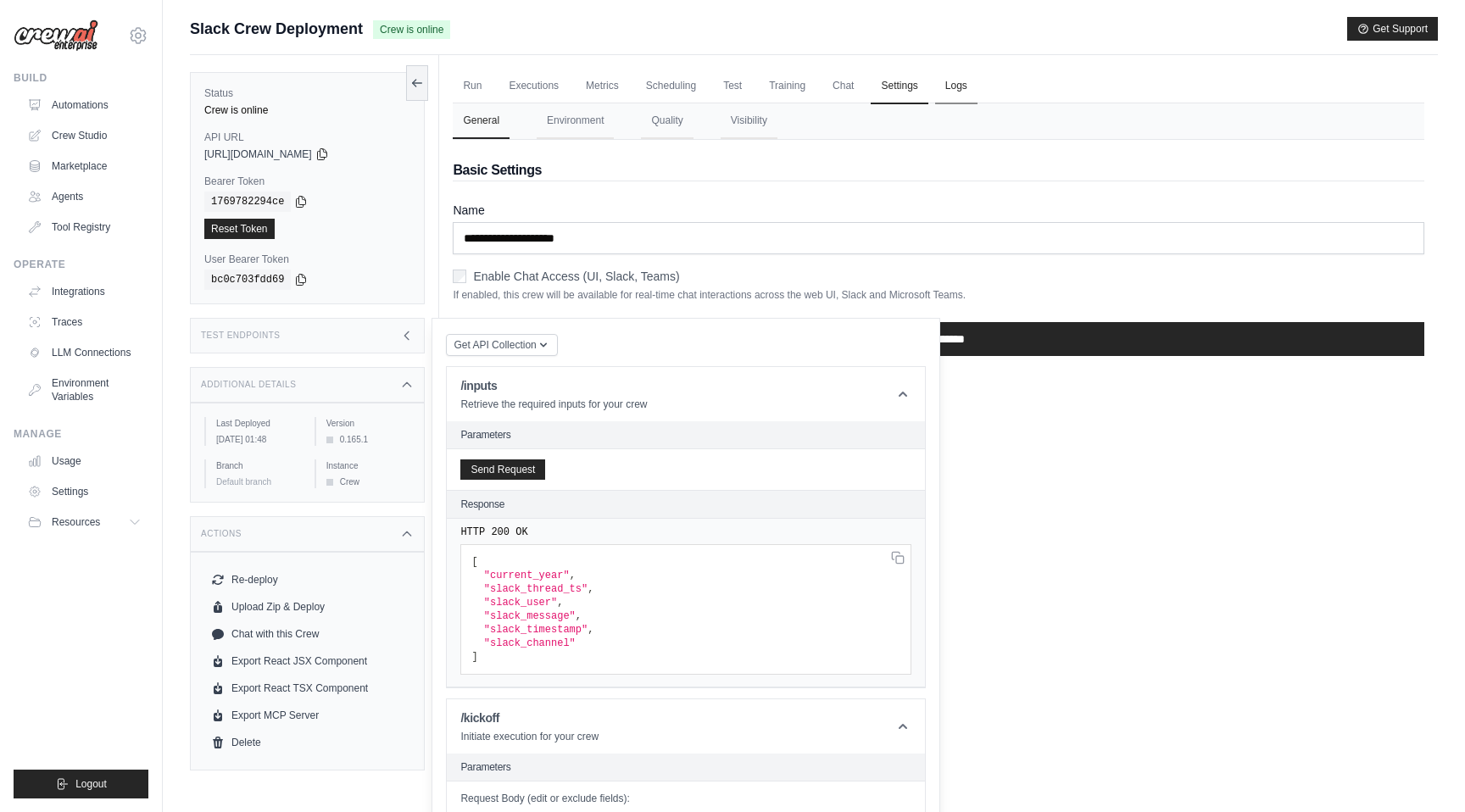
click at [948, 92] on link "Logs" at bounding box center [956, 86] width 42 height 36
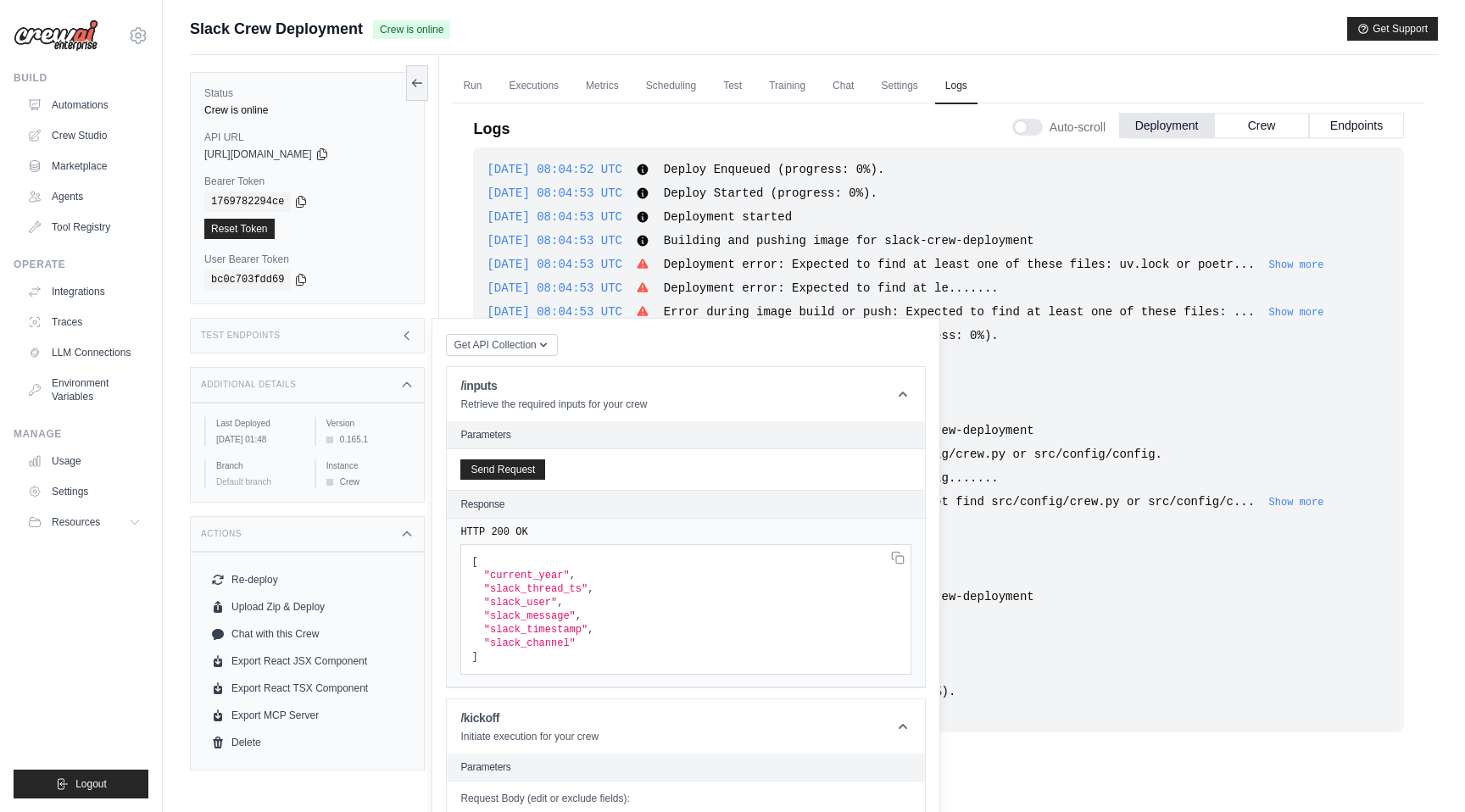
scroll to position [1246, 0]
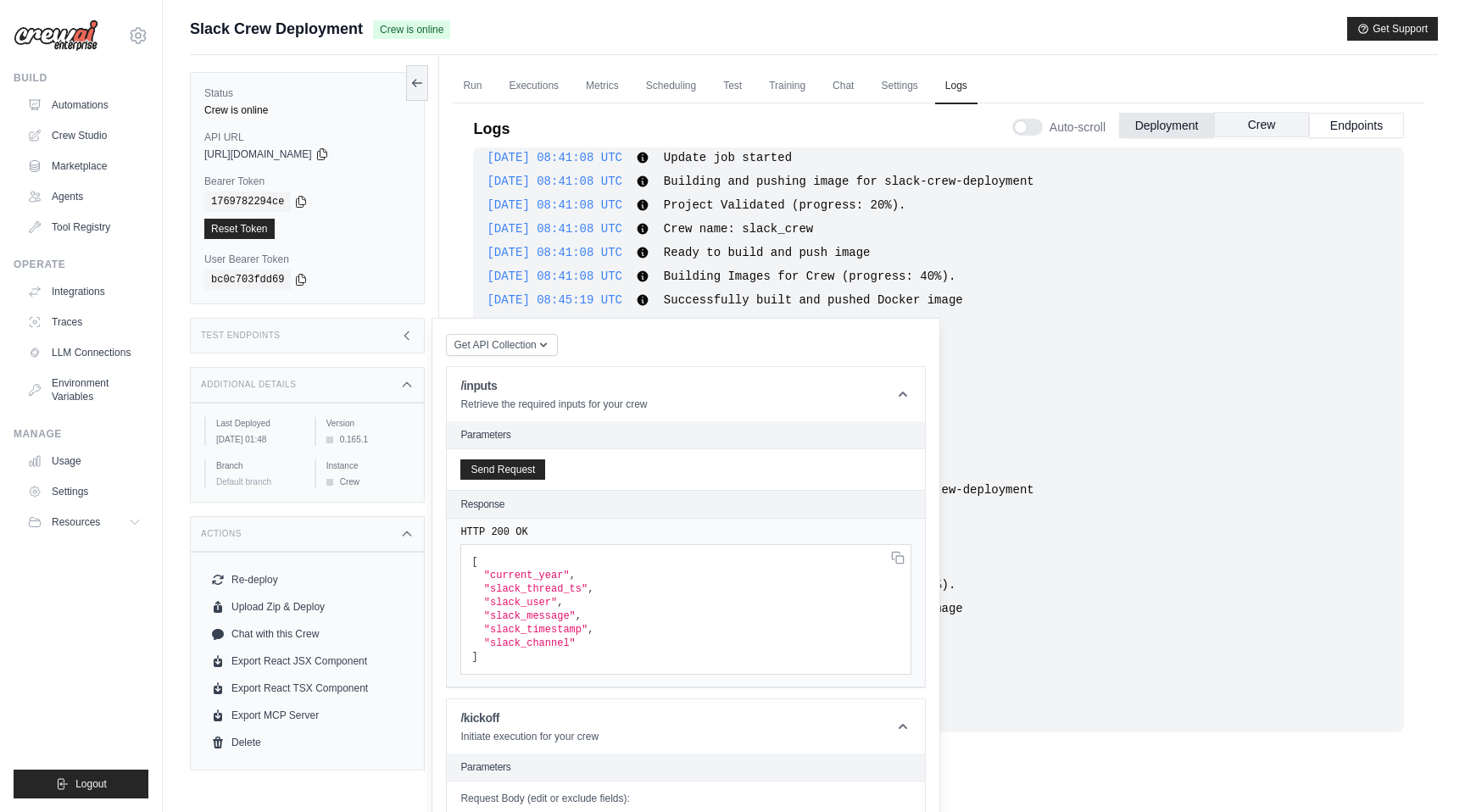
click at [1228, 129] on button "Crew" at bounding box center [1261, 125] width 95 height 25
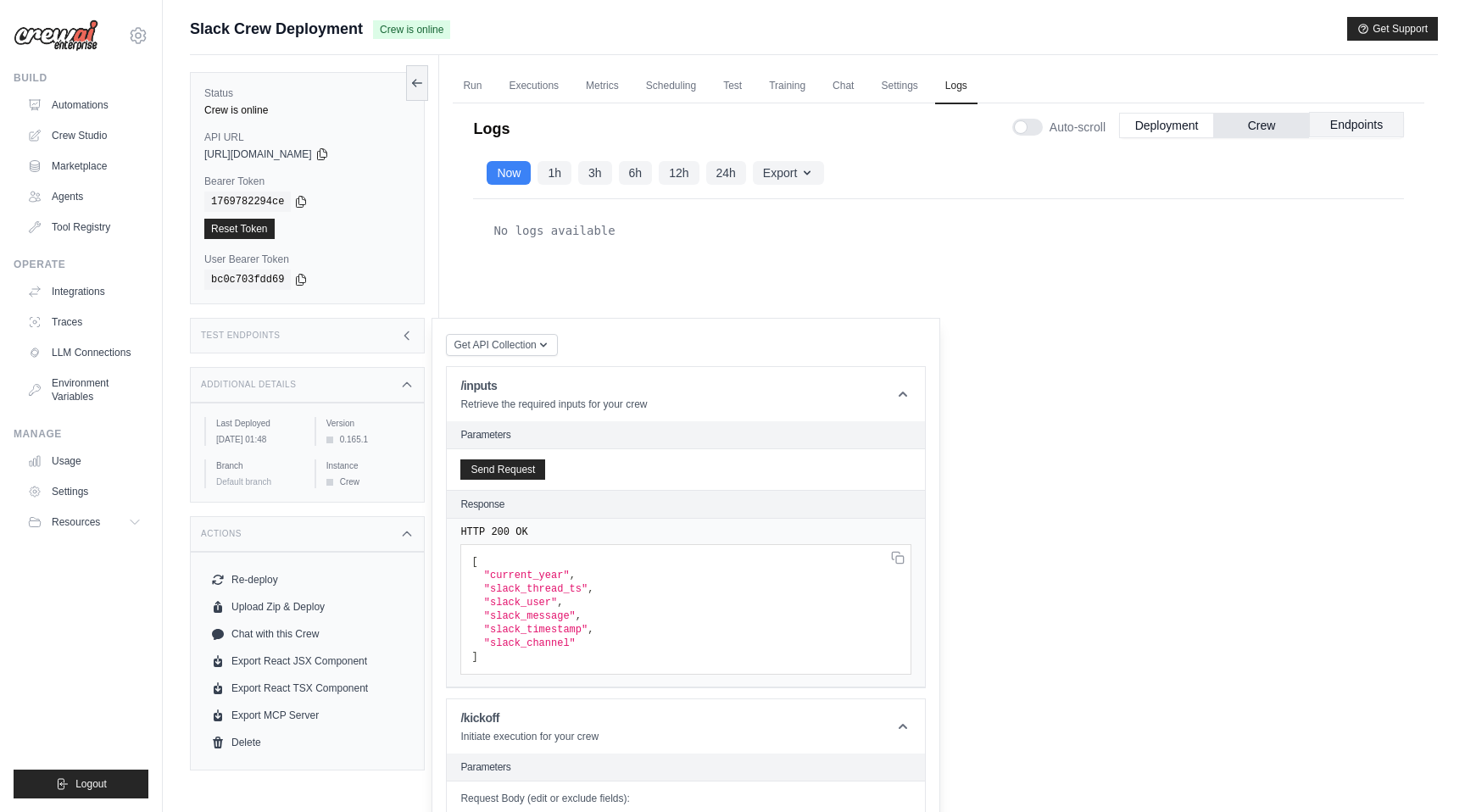
click at [1330, 134] on button "Endpoints" at bounding box center [1356, 125] width 95 height 25
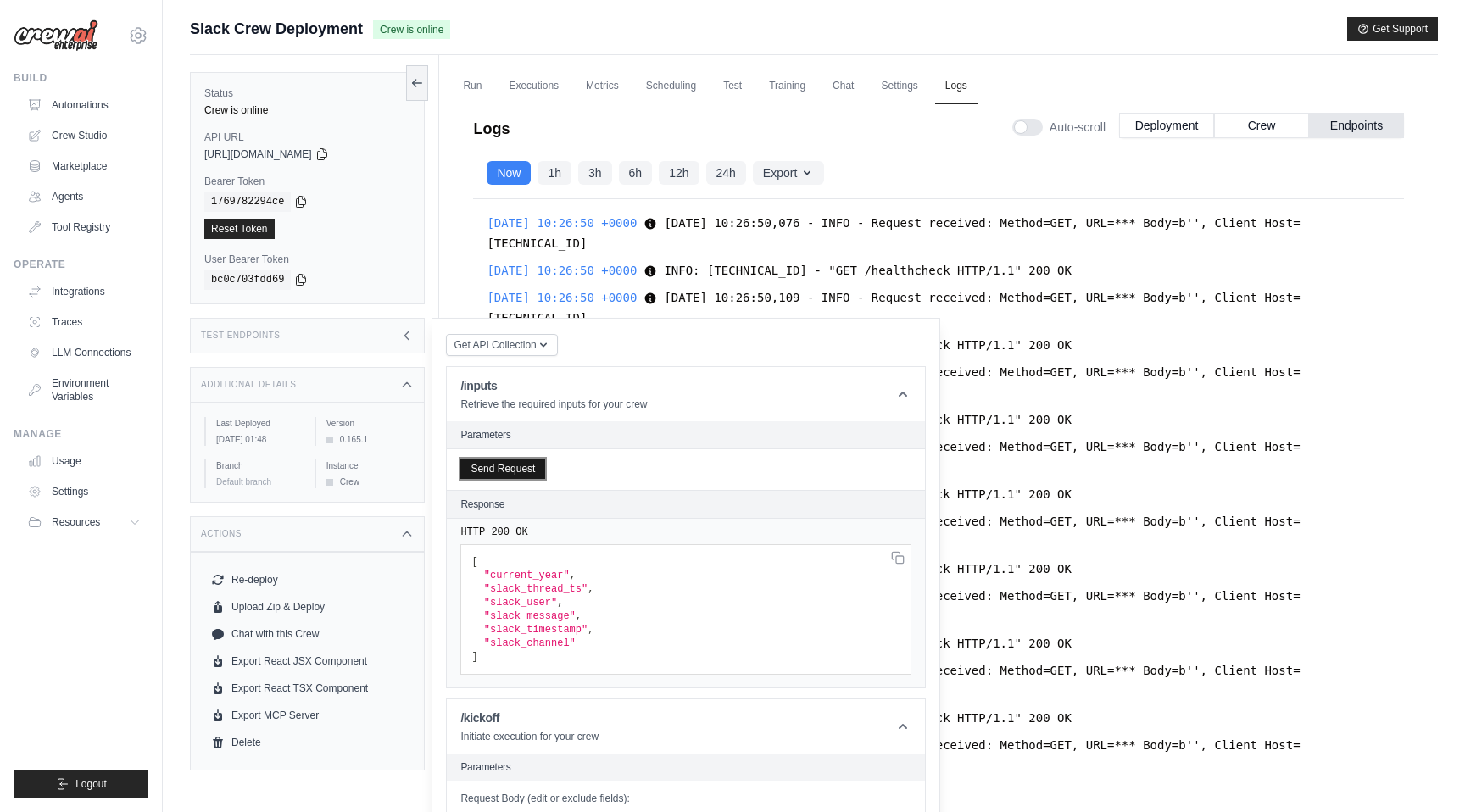
click at [517, 464] on button "Send Request" at bounding box center [502, 468] width 85 height 20
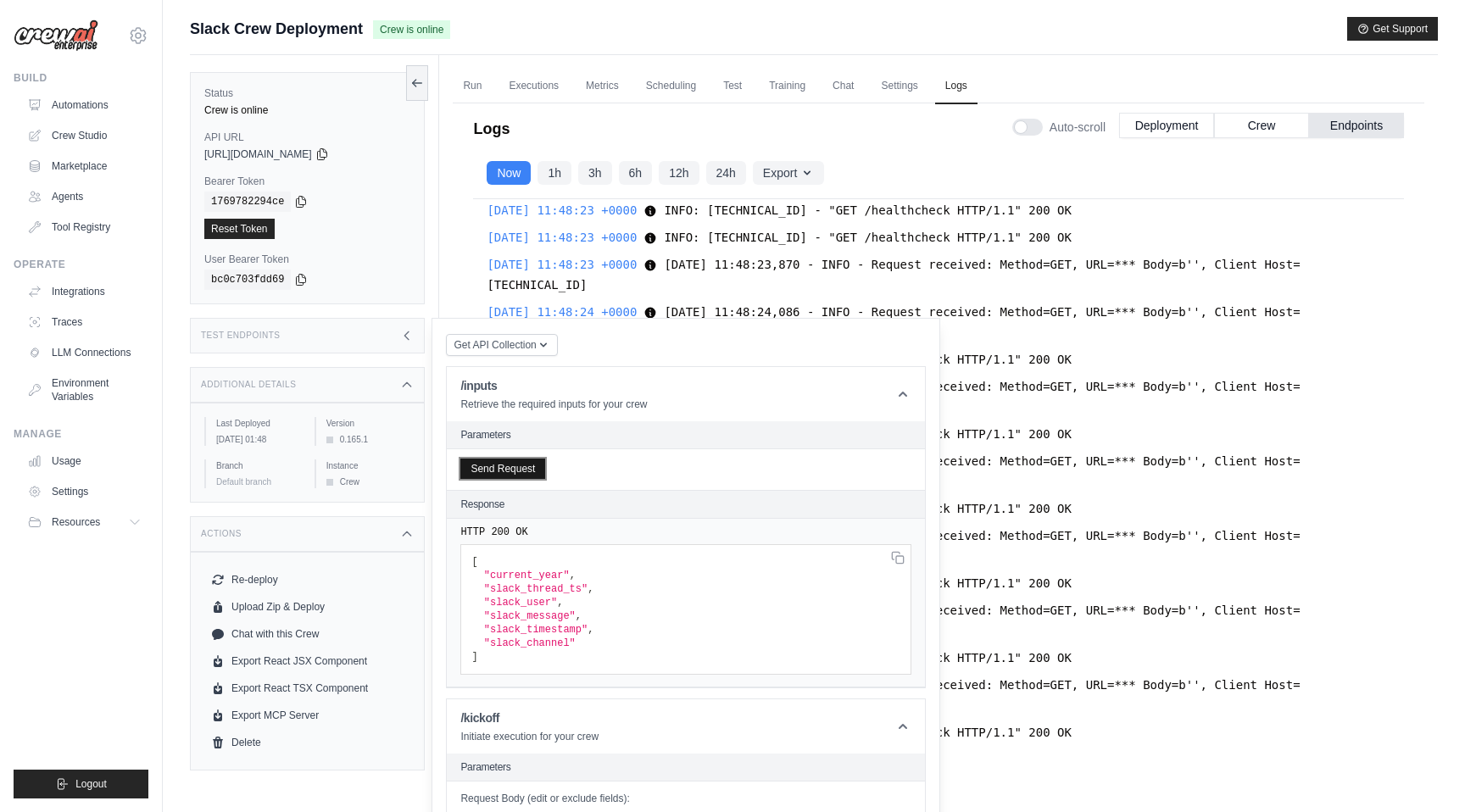
click at [517, 460] on button "Send Request" at bounding box center [502, 468] width 85 height 20
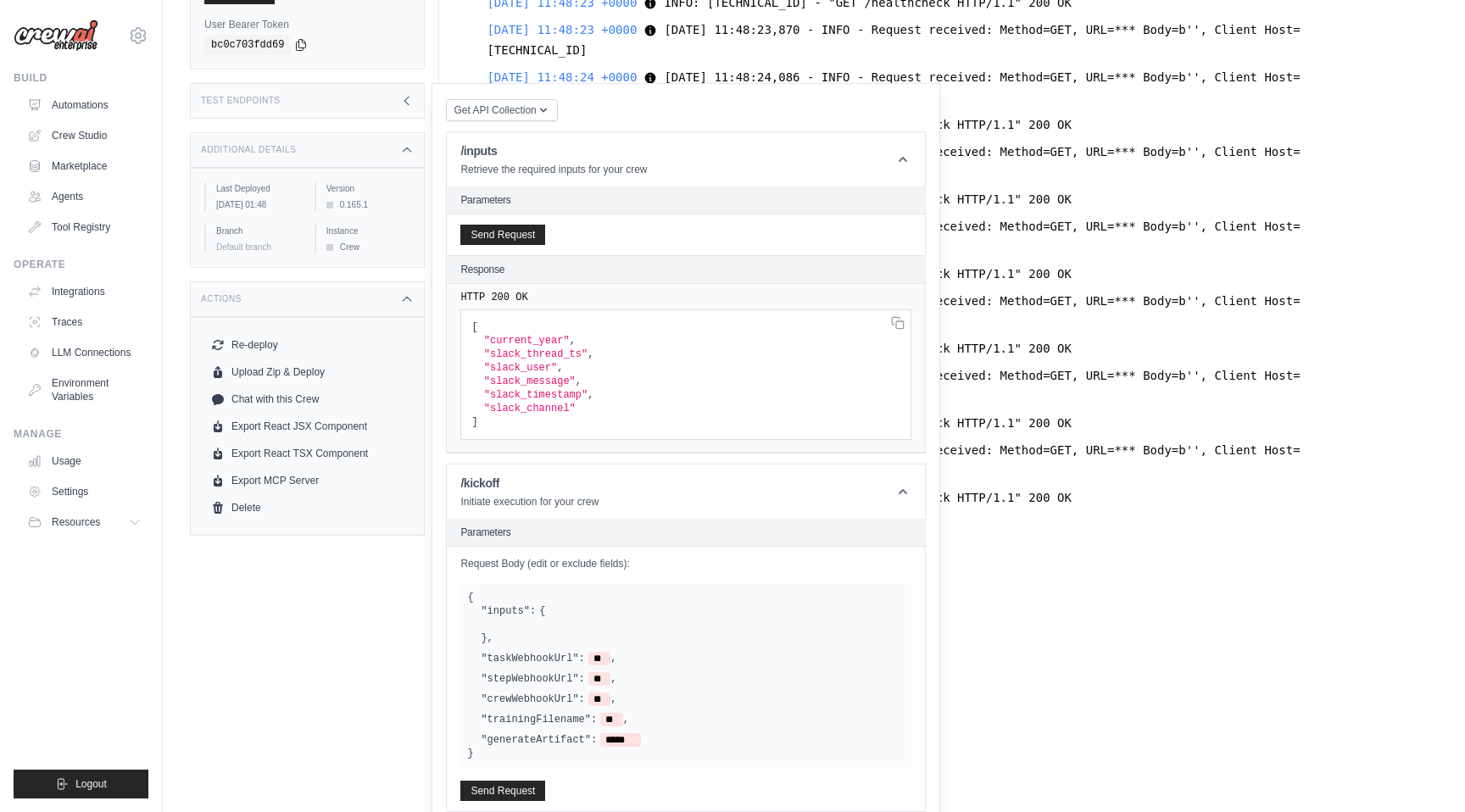
scroll to position [250, 0]
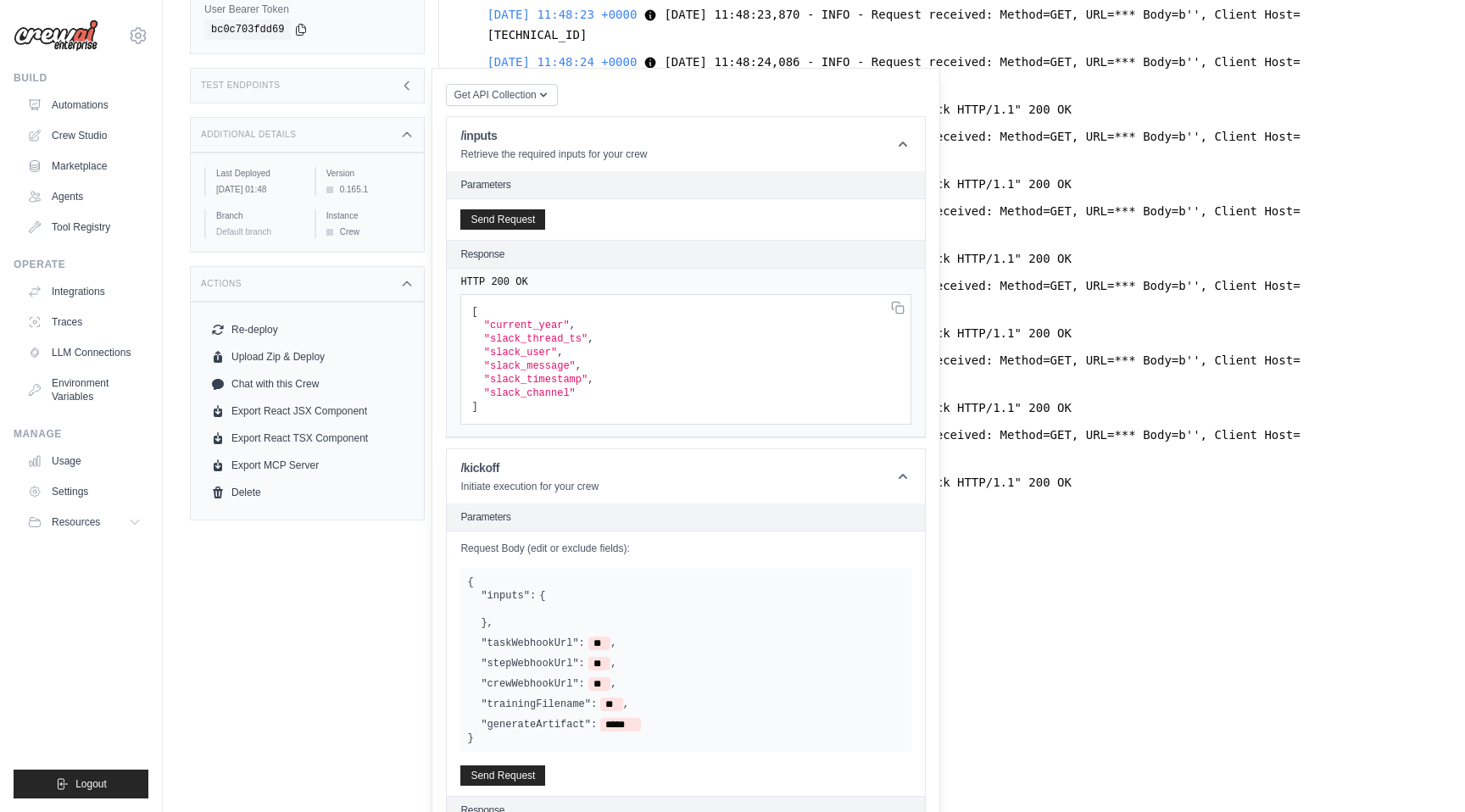
click at [510, 240] on div "Request Body (edit or exclude fields): { "inputs": { } , "taskWebhookUrl": ** ,…" at bounding box center [686, 219] width 478 height 41
click at [510, 269] on div "Response" at bounding box center [686, 254] width 478 height 28
click at [508, 438] on div "Waiting for request..." at bounding box center [686, 353] width 478 height 169
click at [511, 199] on header "Parameters" at bounding box center [686, 185] width 478 height 28
click at [517, 425] on pre "{ "error" : "internal_server_error" , "message" : "Something went wrong while t…" at bounding box center [686, 360] width 452 height 131
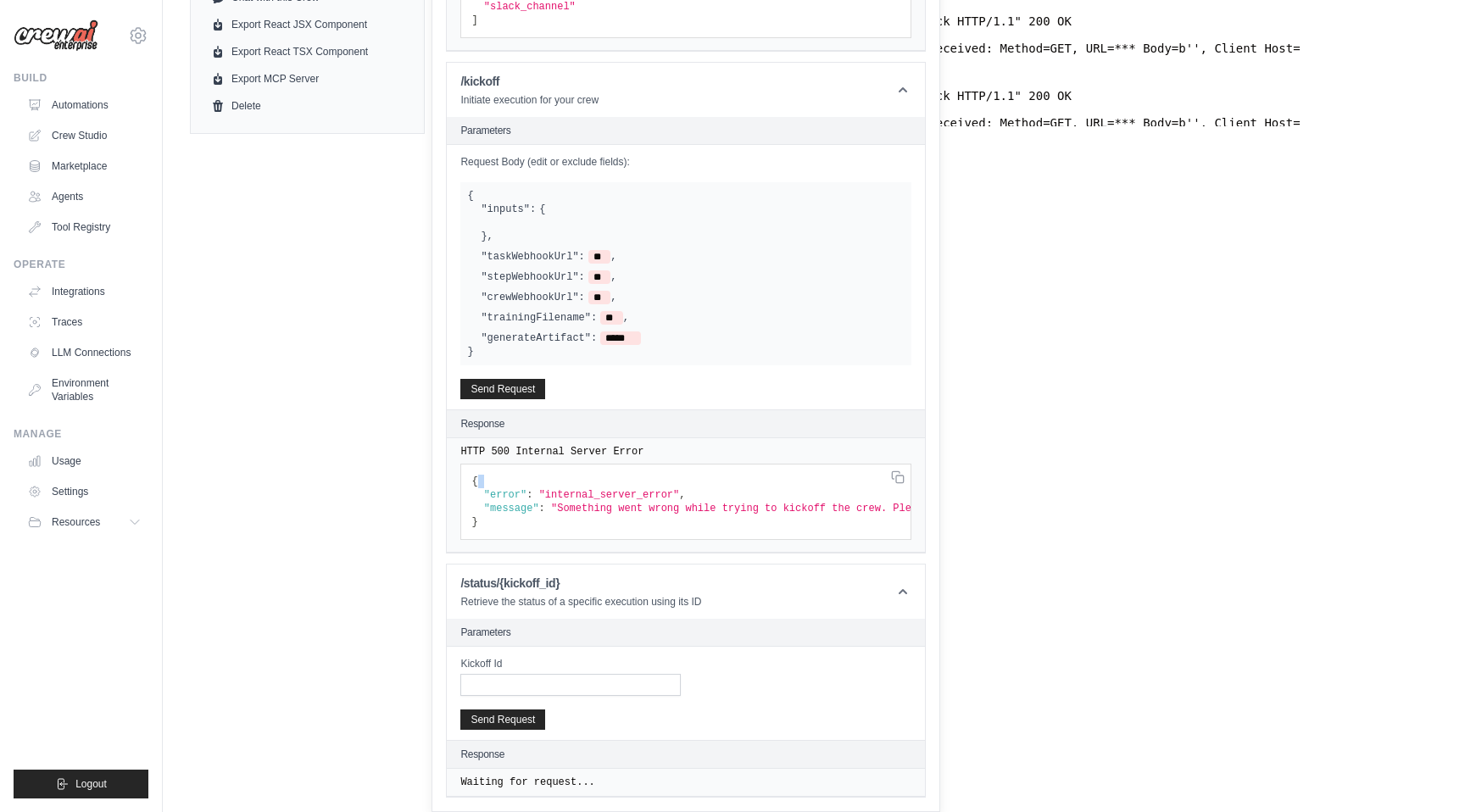
scroll to position [55401, 0]
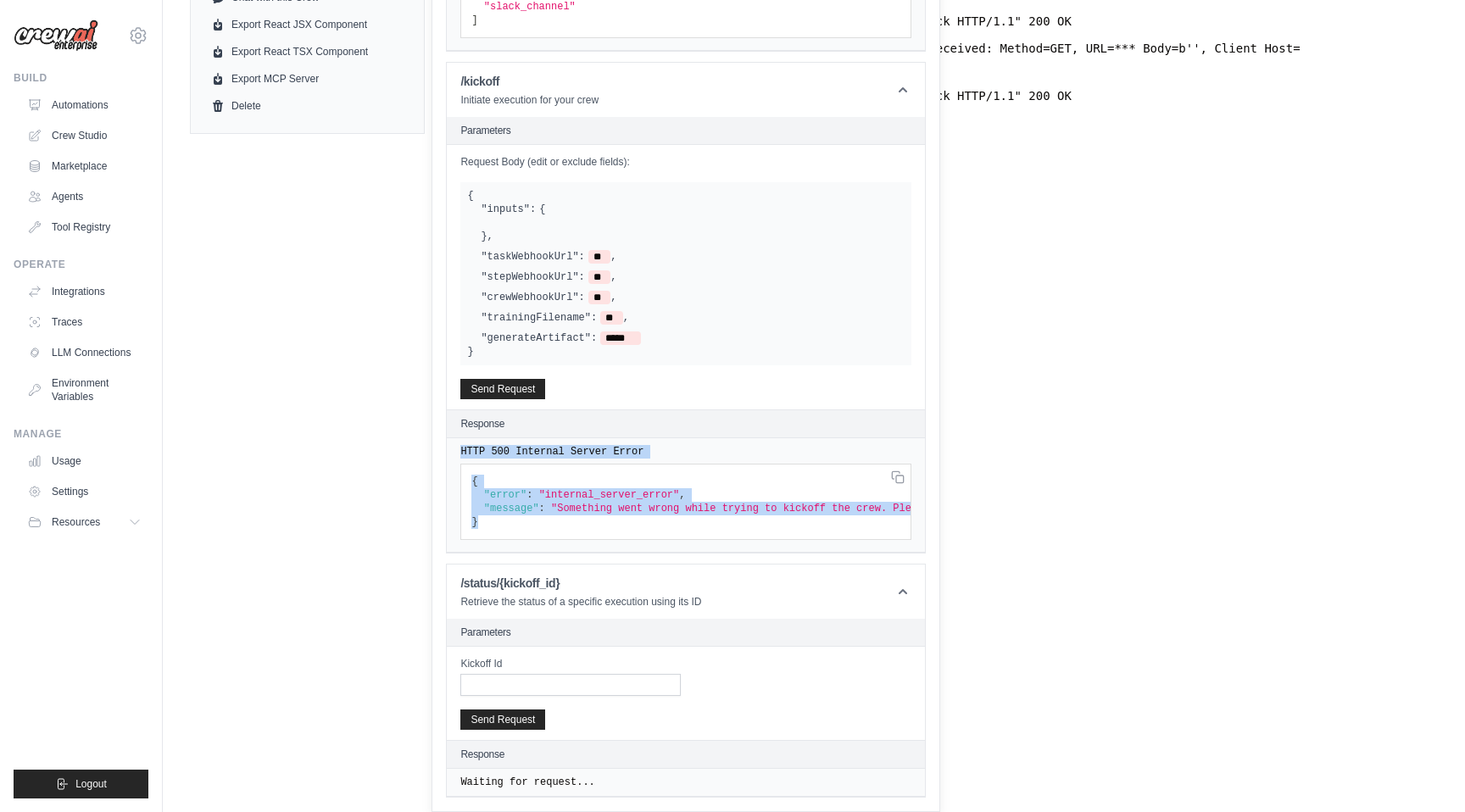
drag, startPoint x: 517, startPoint y: 523, endPoint x: 446, endPoint y: 436, distance: 112.3
click at [446, 436] on article "/kickoff Initiate execution for your crew Parameters Request Body (edit or excl…" at bounding box center [686, 307] width 480 height 491
copy section "HTTP 500 Internal Server Error { "error" : "internal_server_error" , "message" …"
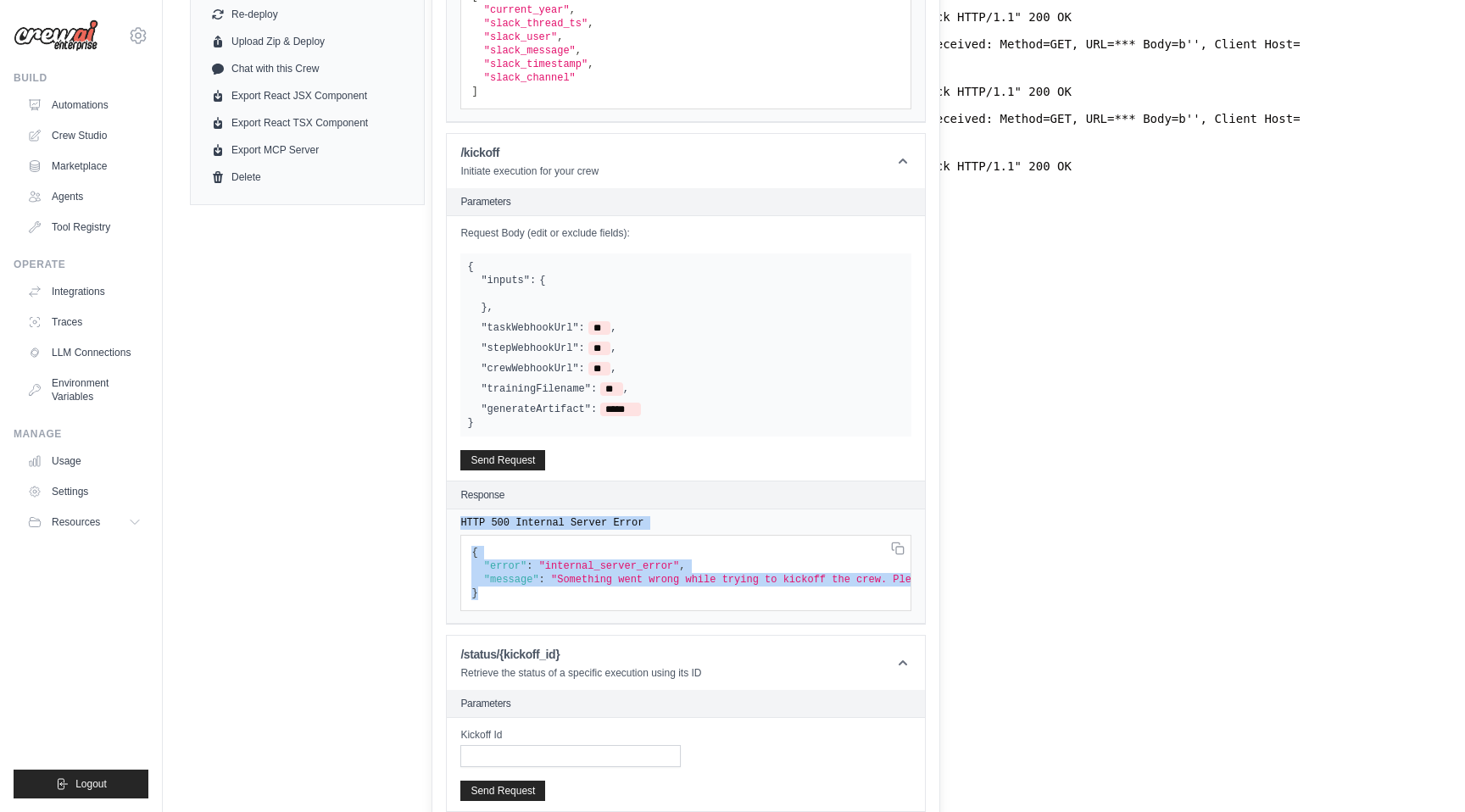
scroll to position [561, 0]
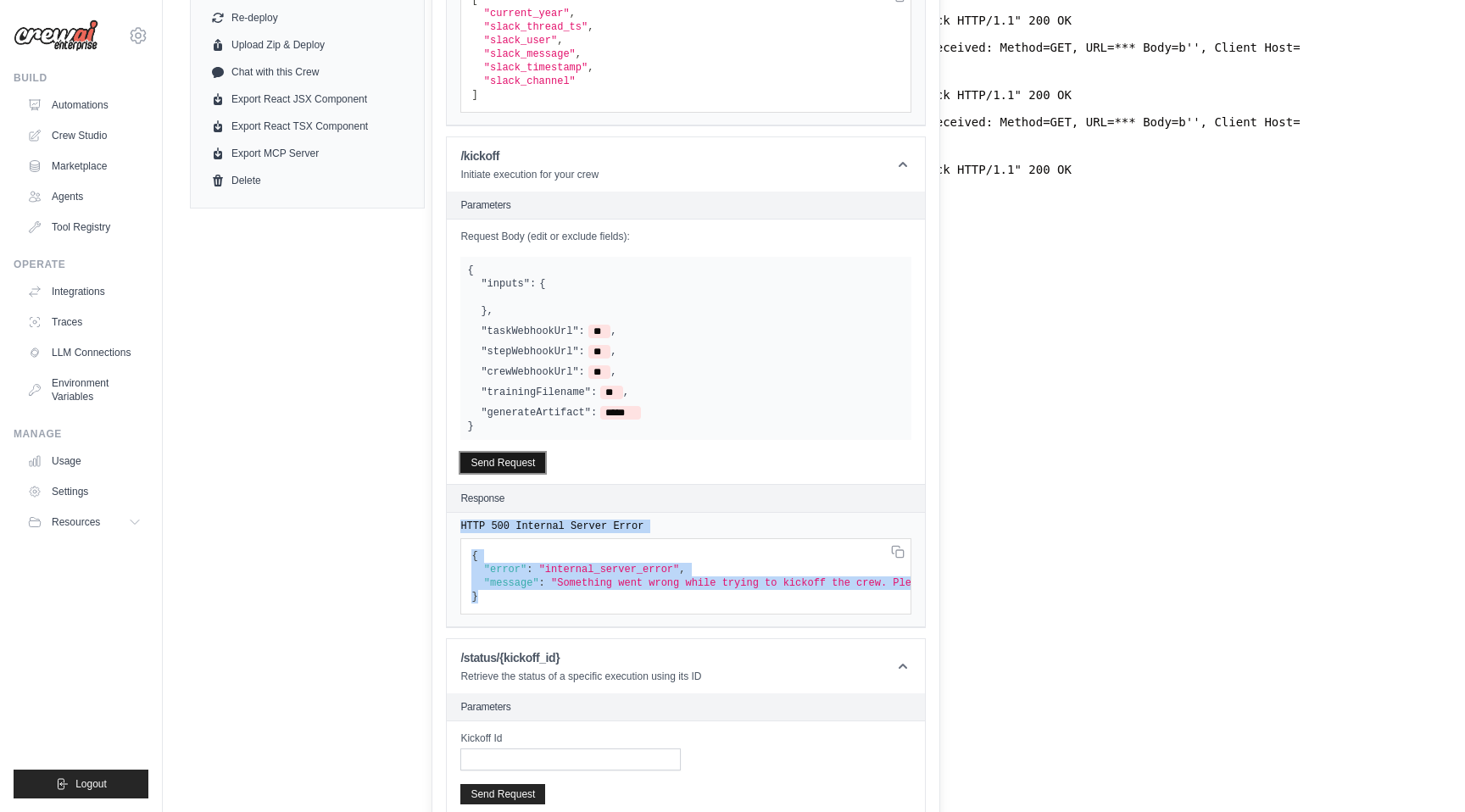
click at [511, 458] on button "Send Request" at bounding box center [502, 462] width 85 height 20
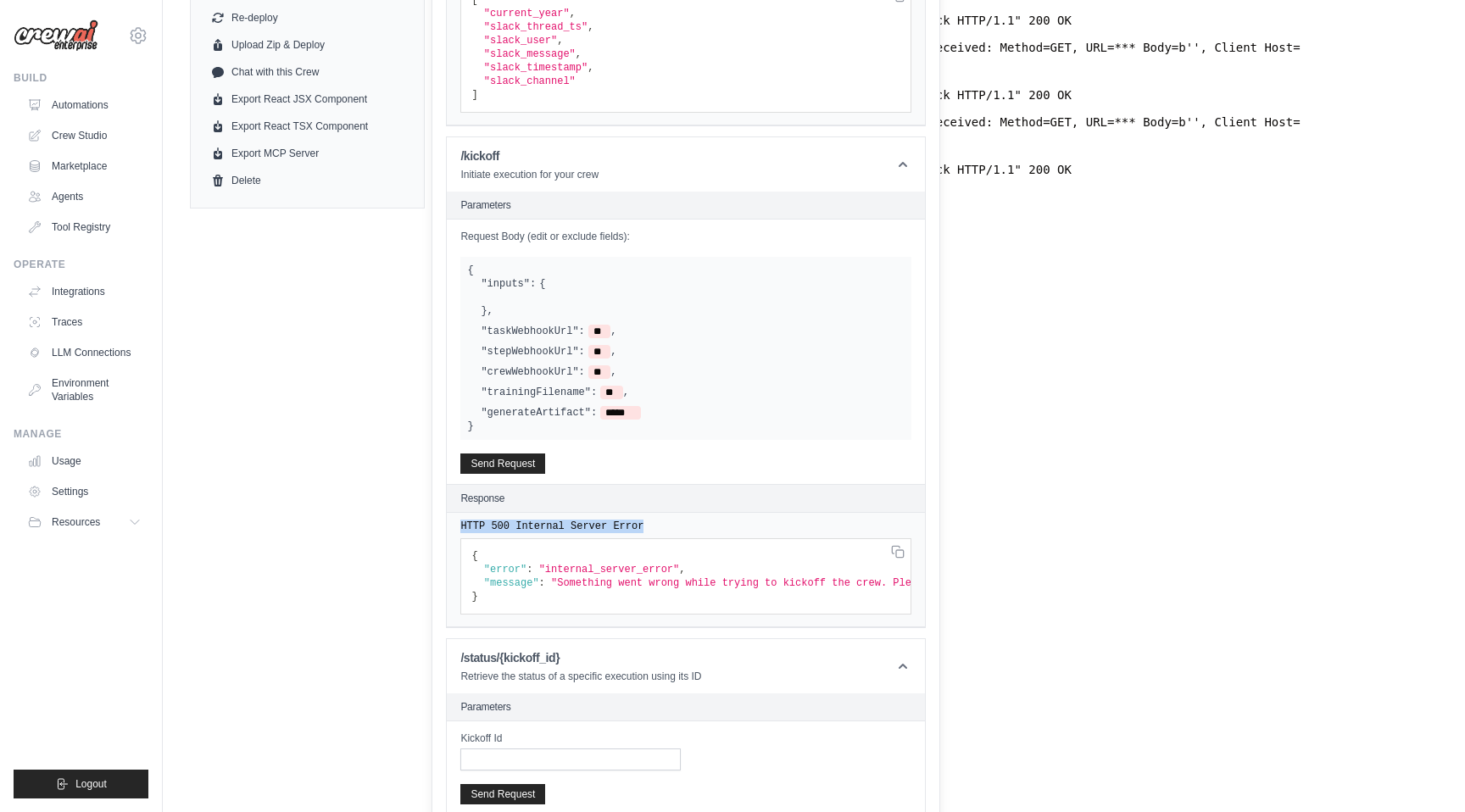
drag, startPoint x: 577, startPoint y: 444, endPoint x: 450, endPoint y: 200, distance: 275.1
click at [452, 153] on header "/kickoff Initiate execution for your crew" at bounding box center [686, 165] width 478 height 55
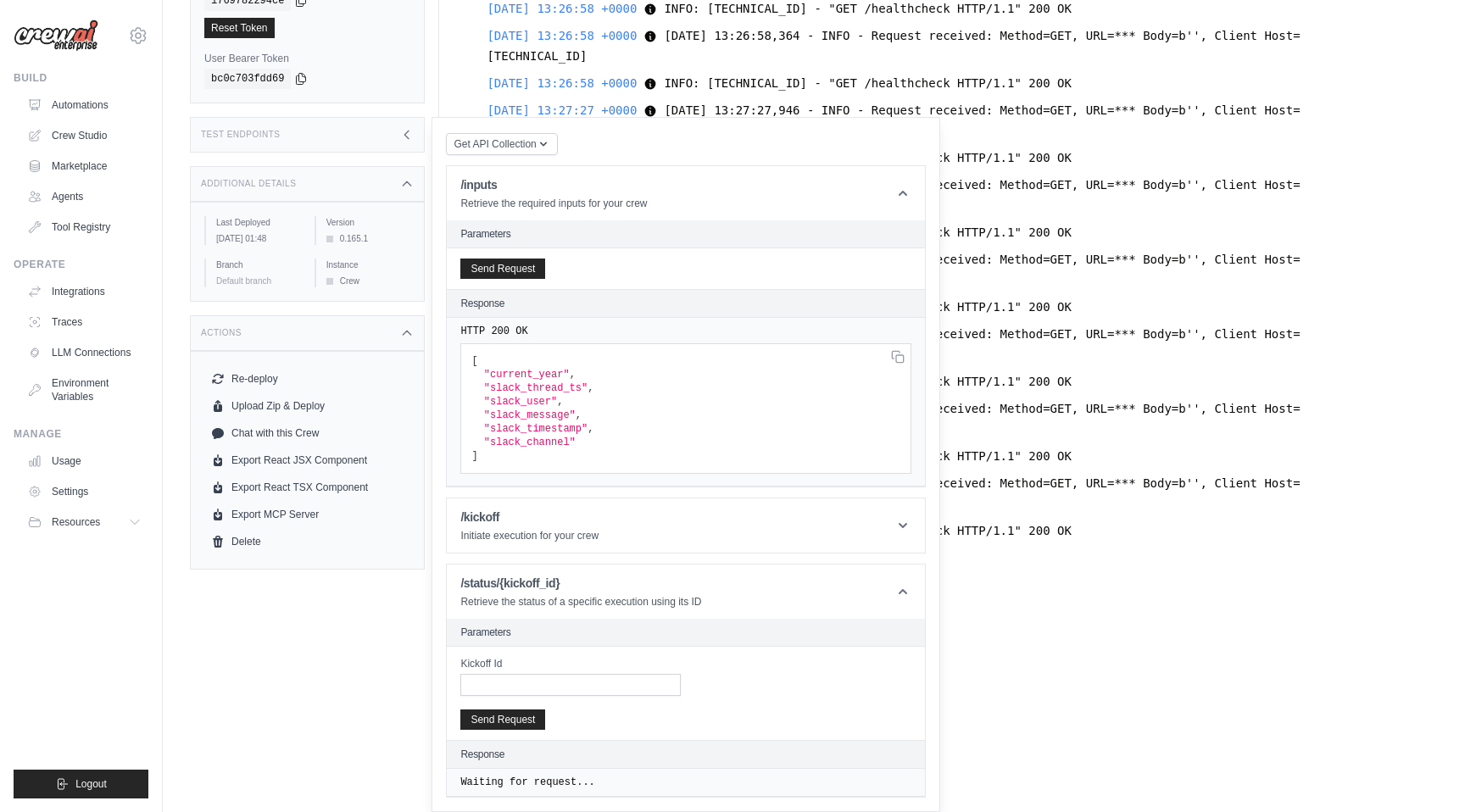
copy article "/kickoff Initiate execution for your crew Parameters Request Body (edit or excl…"
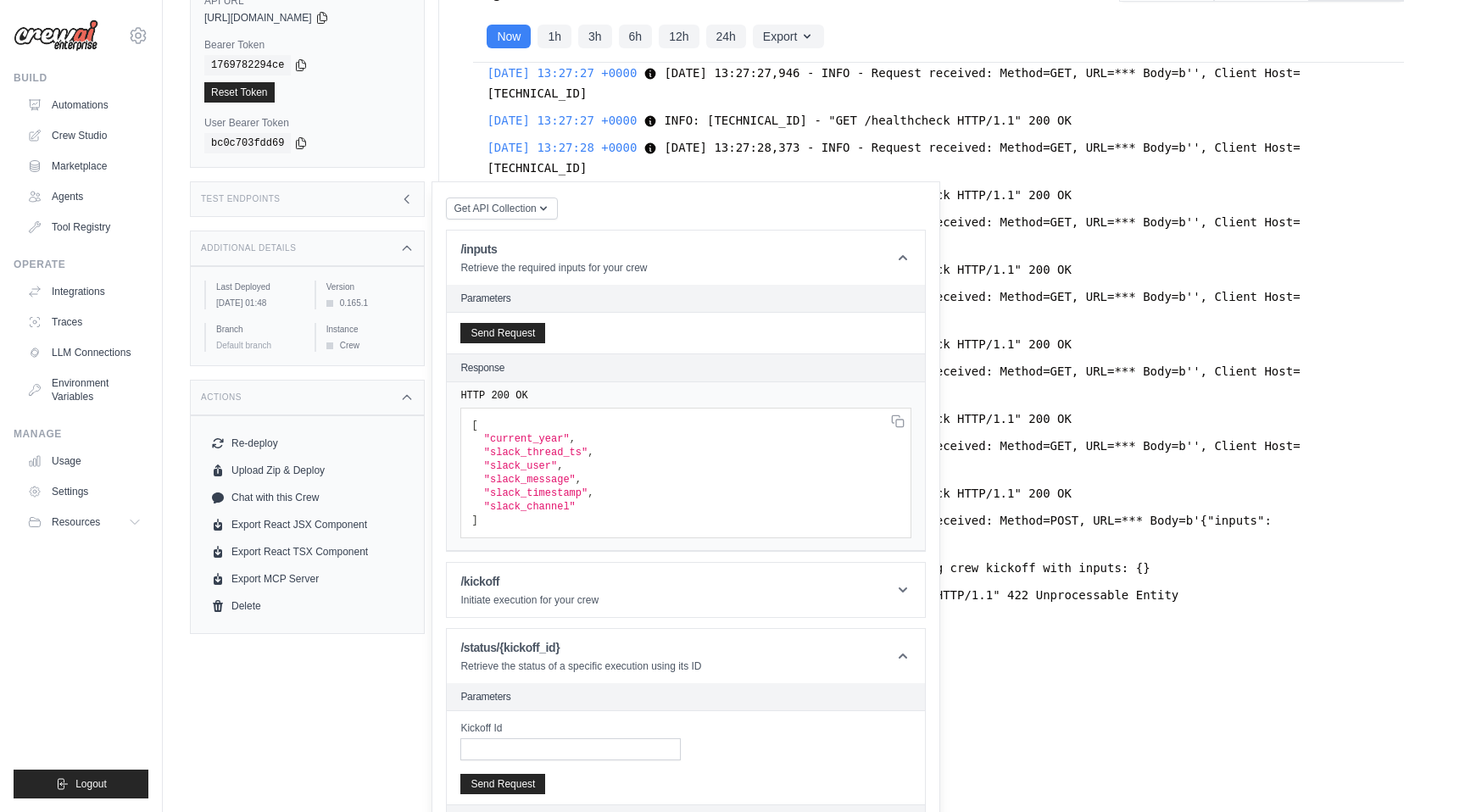
scroll to position [130, 0]
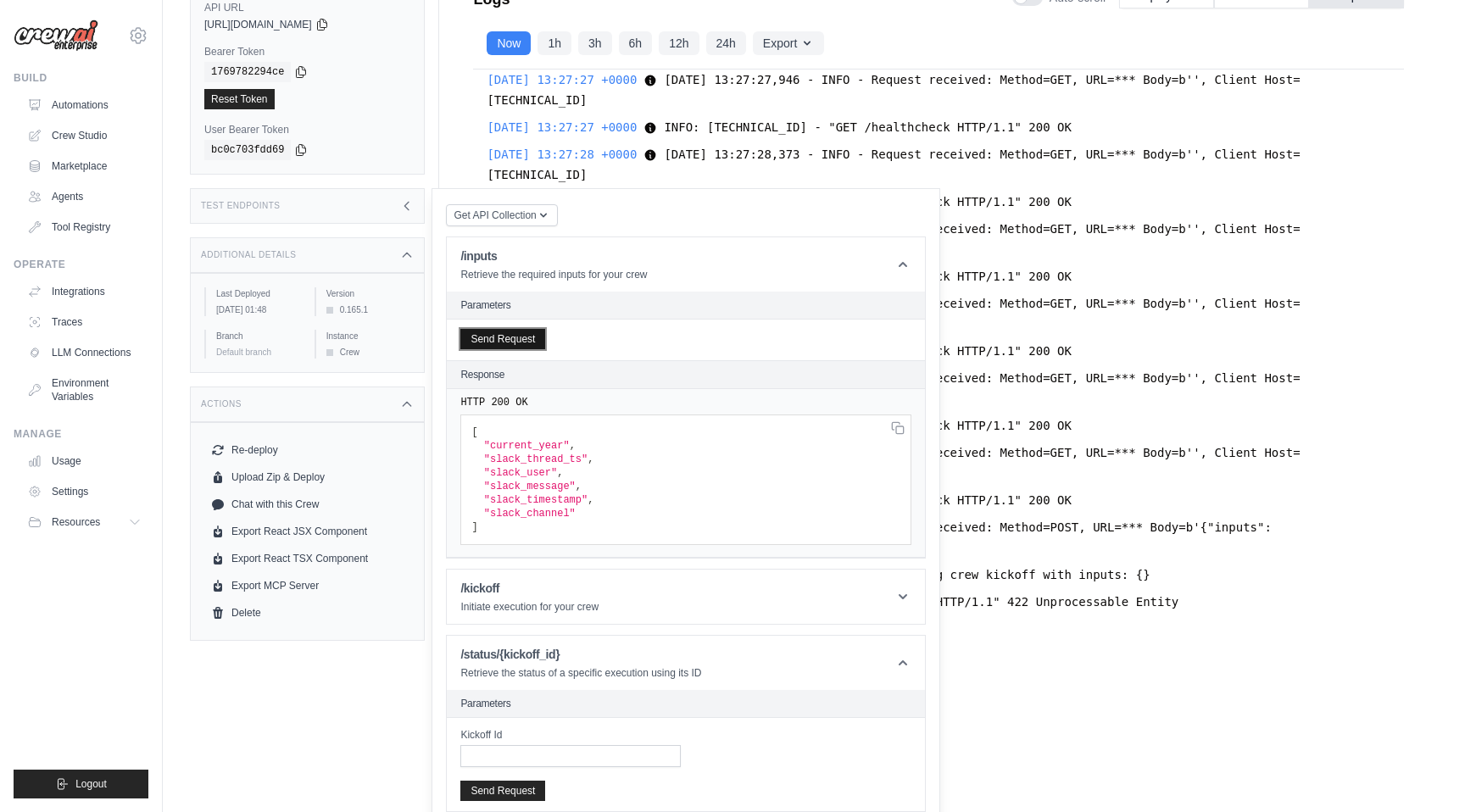
click at [517, 331] on button "Send Request" at bounding box center [502, 338] width 85 height 20
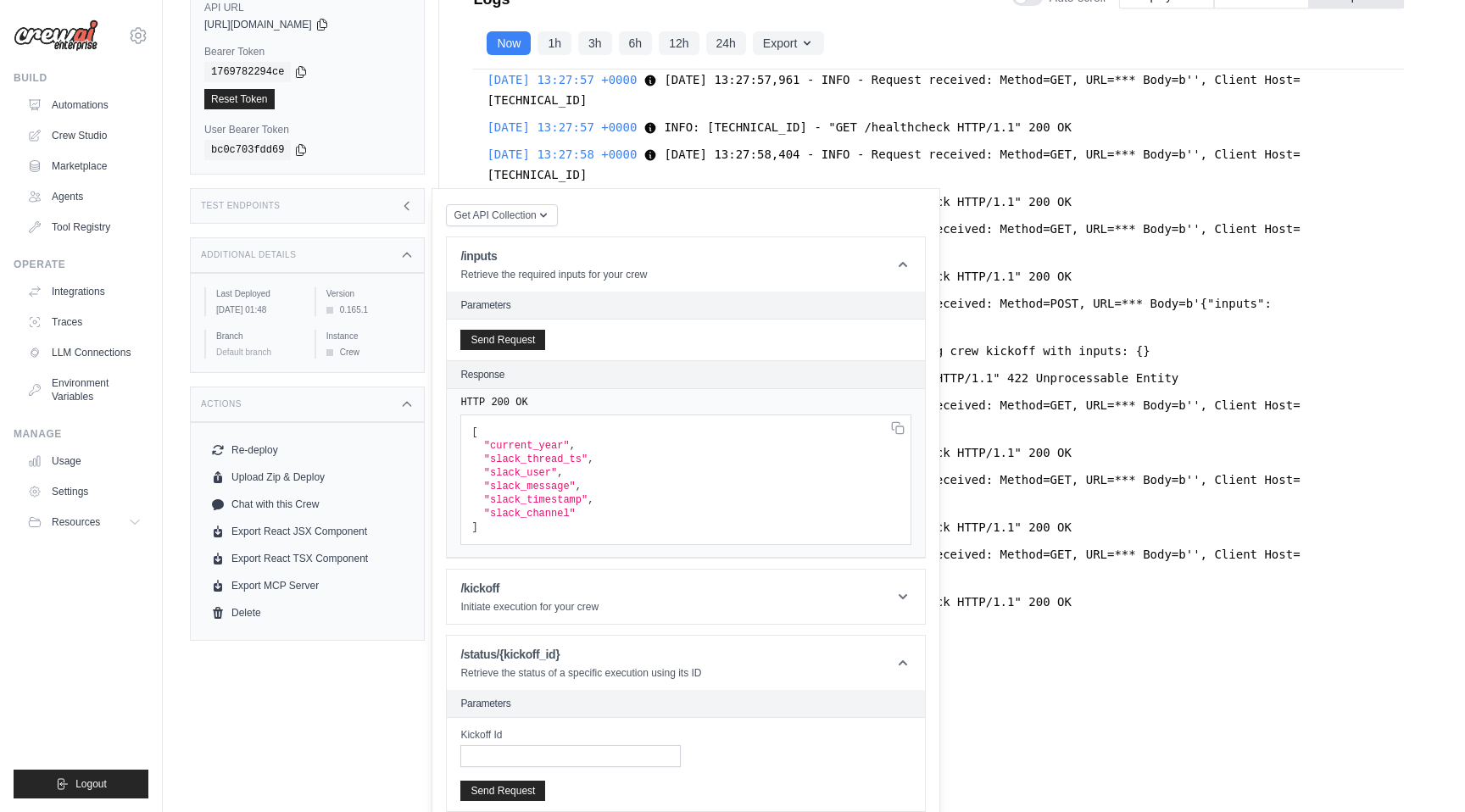
click at [1024, 372] on span "INFO: [TECHNICAL_ID] - "POST /kickoff HTTP/1.1" 422 Unprocessable Entity" at bounding box center [922, 378] width 515 height 14
drag, startPoint x: 700, startPoint y: 207, endPoint x: 844, endPoint y: 330, distance: 189.4
click at [844, 330] on div "Get API Collection Postman API Collection /inputs Retrieve the required inputs …" at bounding box center [686, 535] width 480 height 666
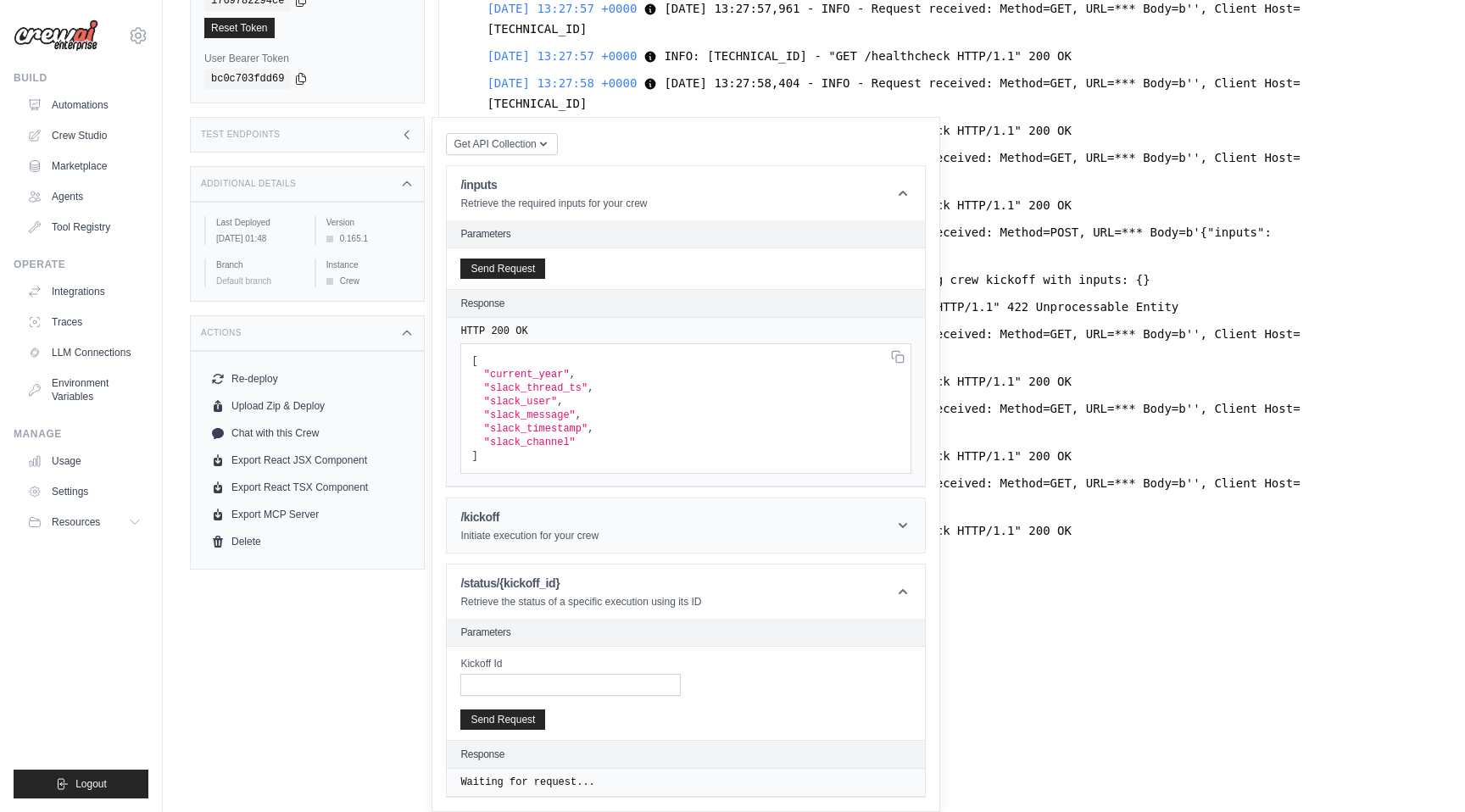
click at [600, 509] on header "/kickoff Initiate execution for your crew" at bounding box center [686, 525] width 478 height 55
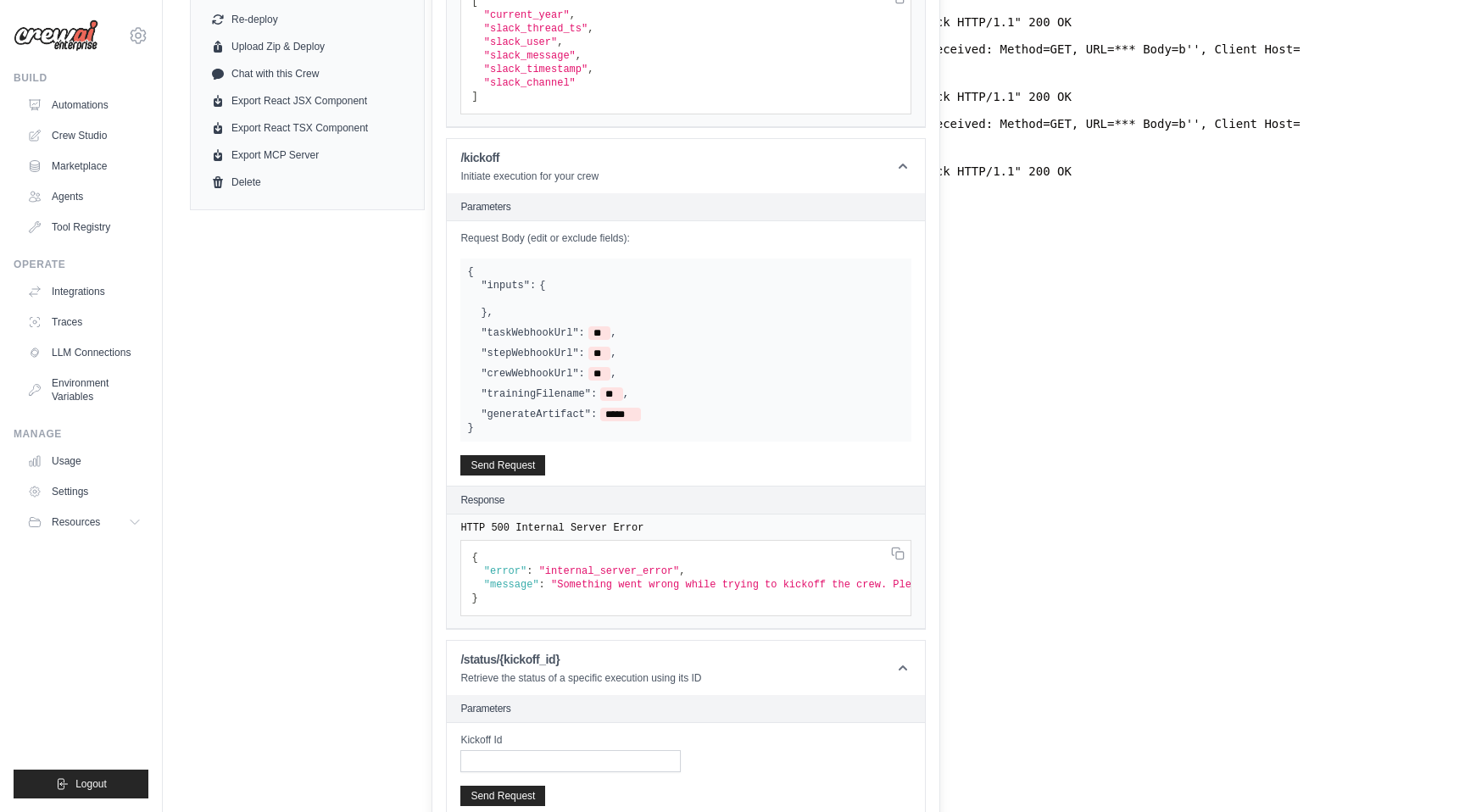
scroll to position [637, 0]
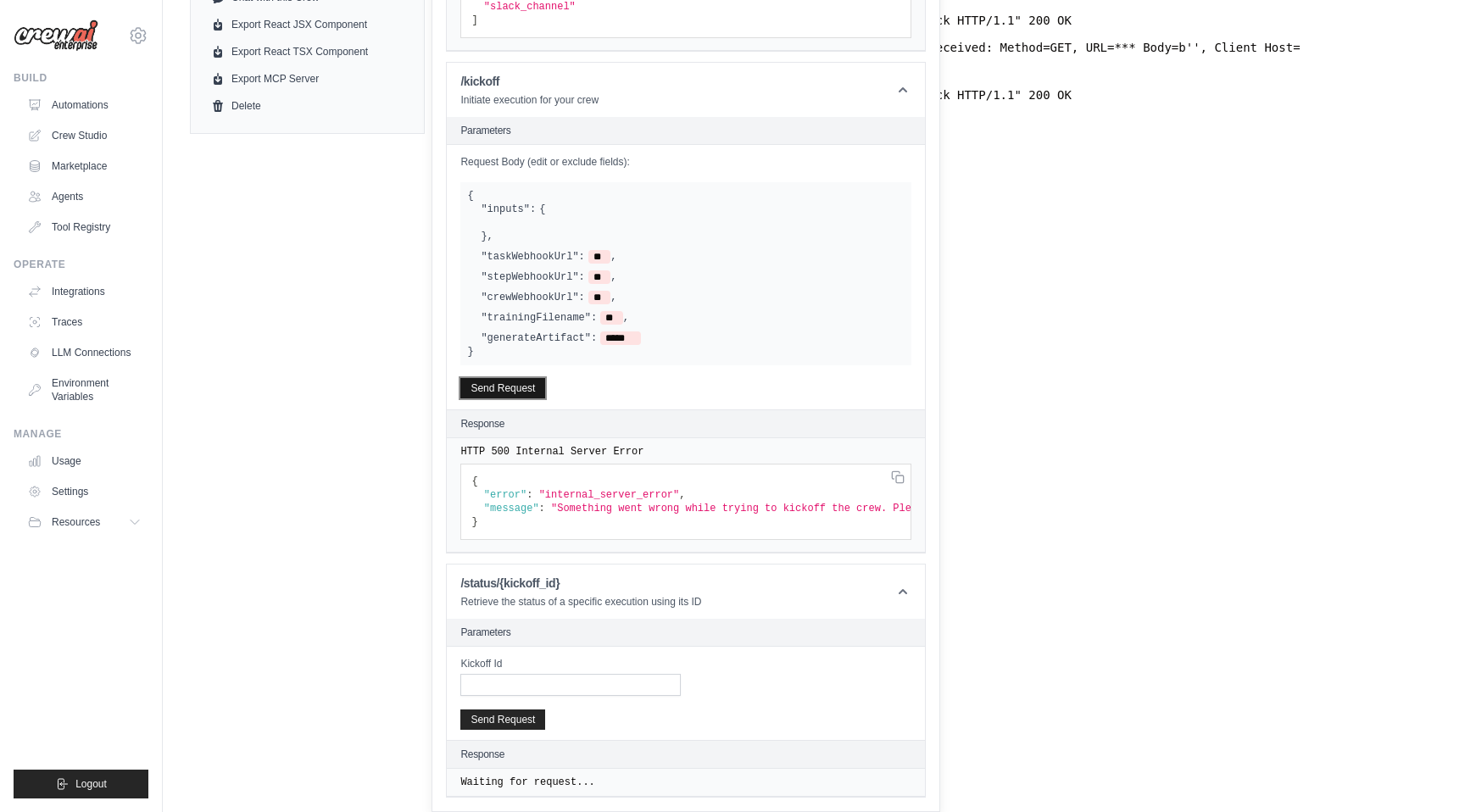
click at [510, 393] on button "Send Request" at bounding box center [502, 388] width 85 height 20
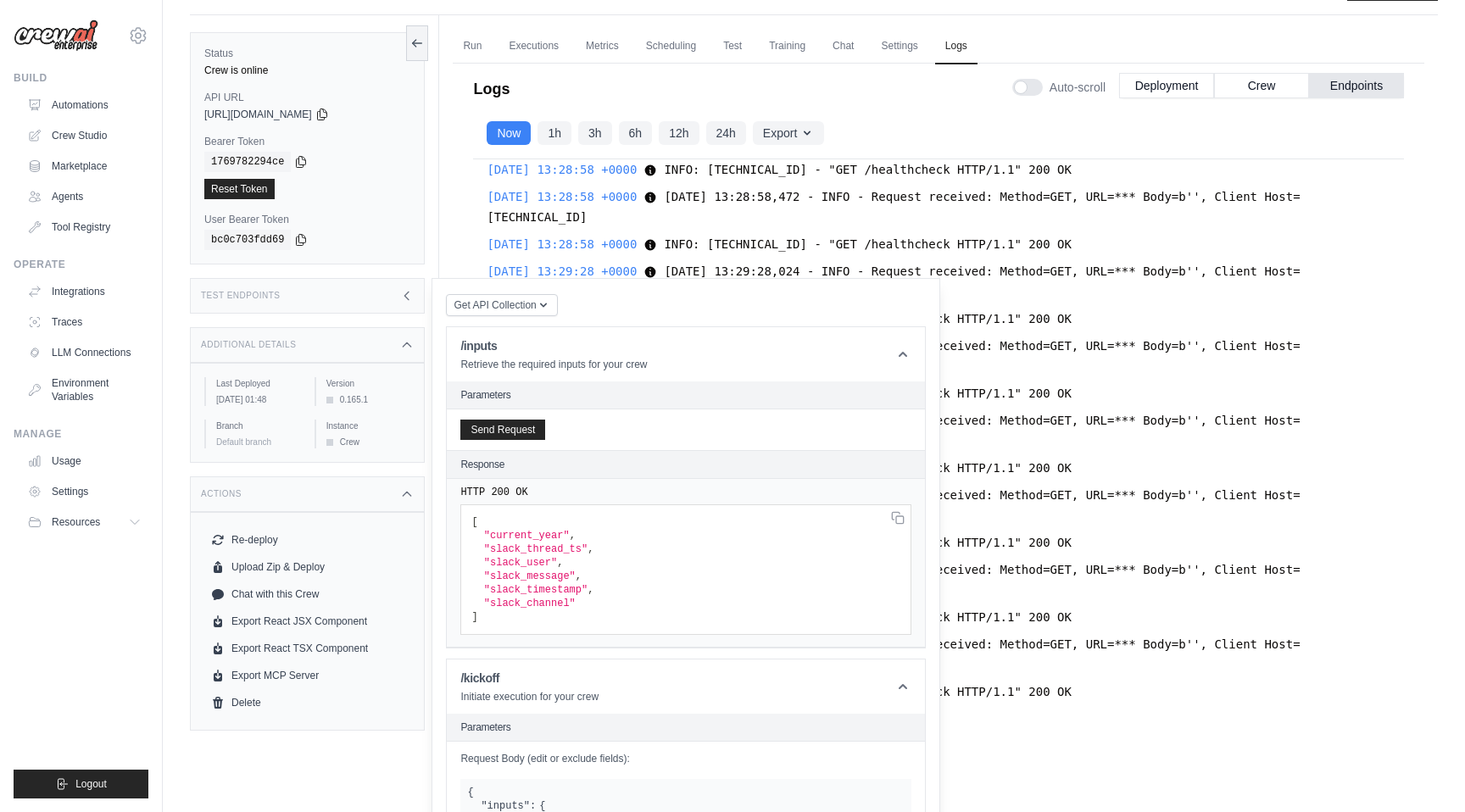
scroll to position [0, 0]
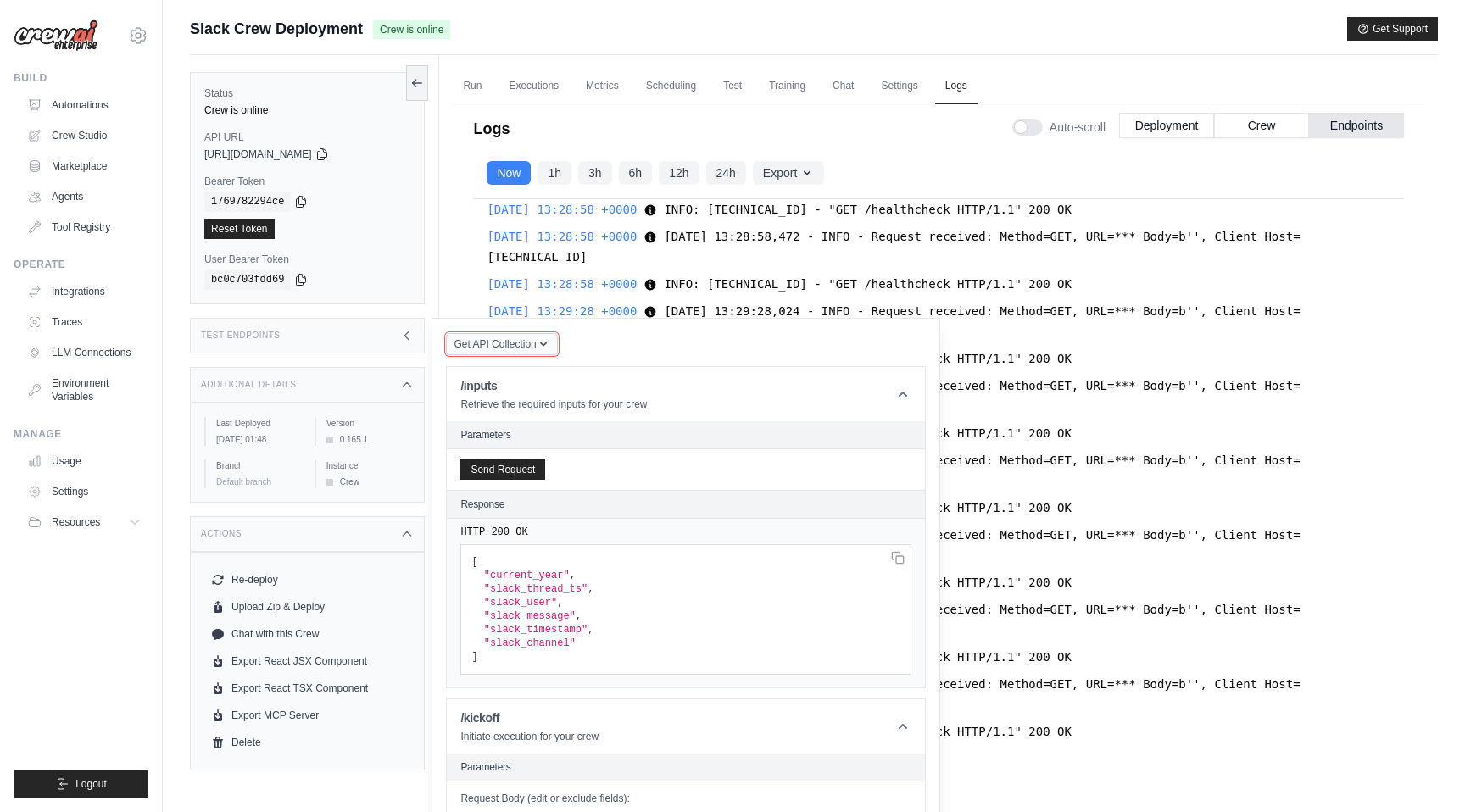
click at [526, 342] on span "Get API Collection" at bounding box center [495, 344] width 82 height 14
click at [526, 379] on div "Postman API Collection" at bounding box center [540, 390] width 163 height 27
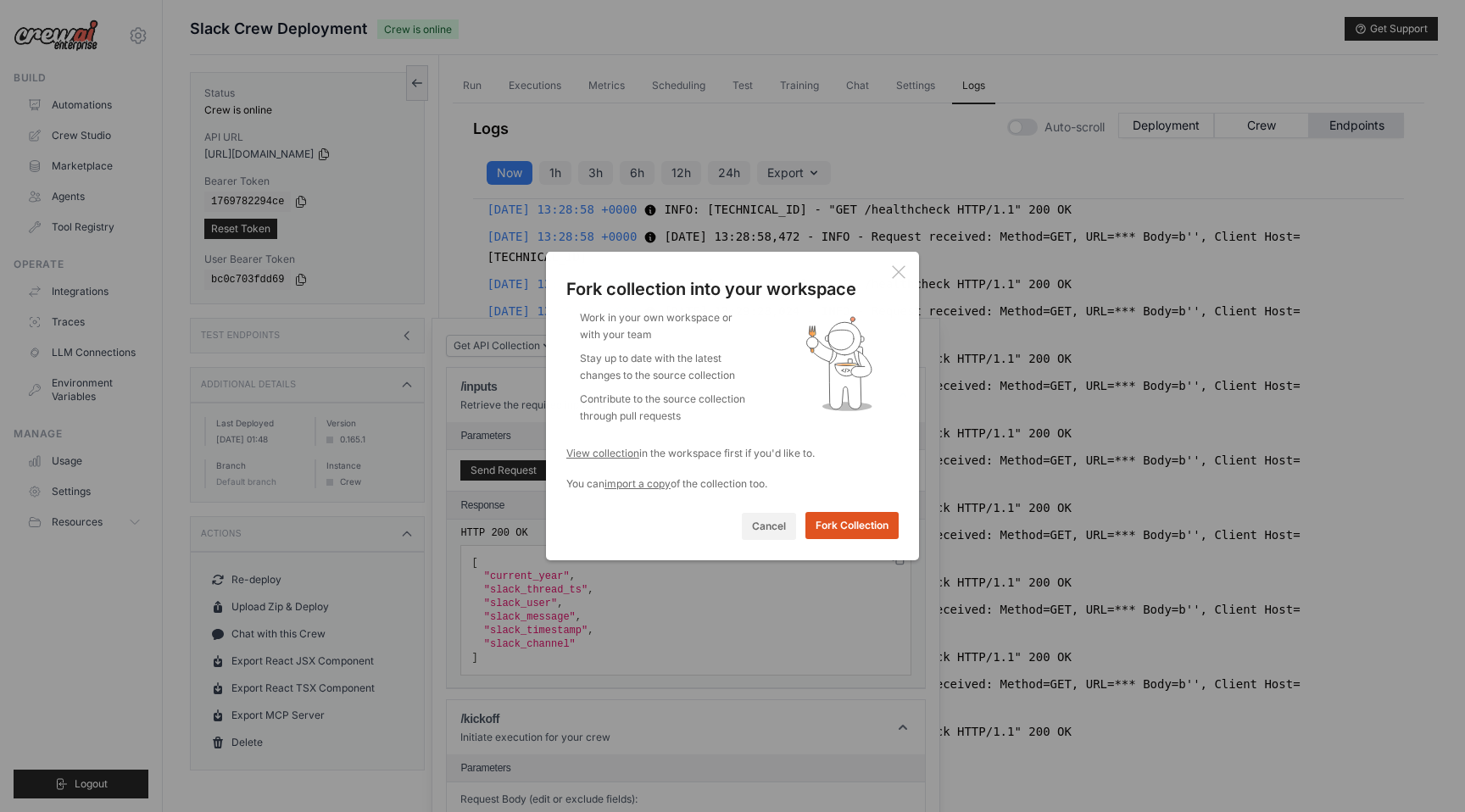
click at [839, 526] on button "Fork Collection" at bounding box center [852, 525] width 94 height 27
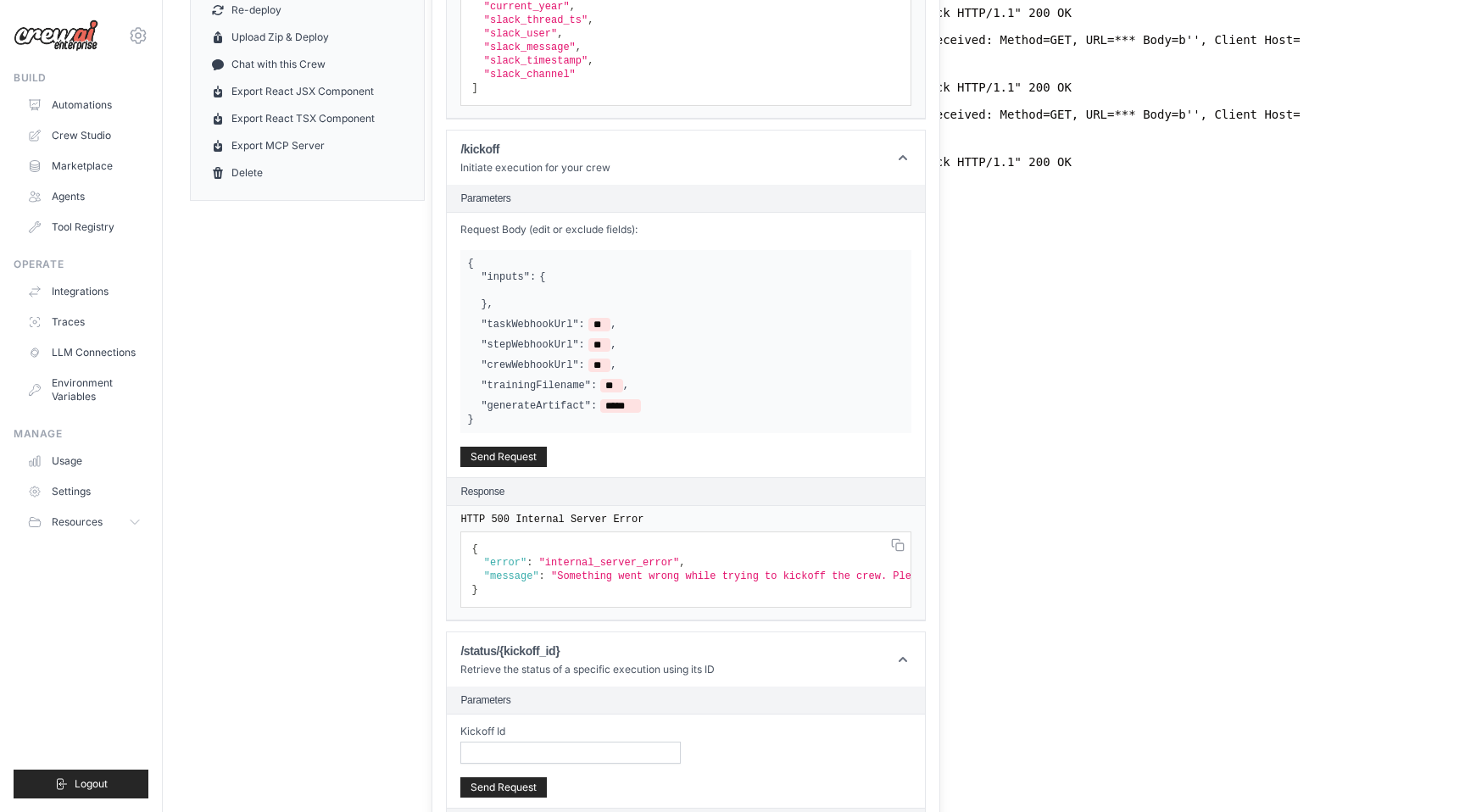
scroll to position [637, 0]
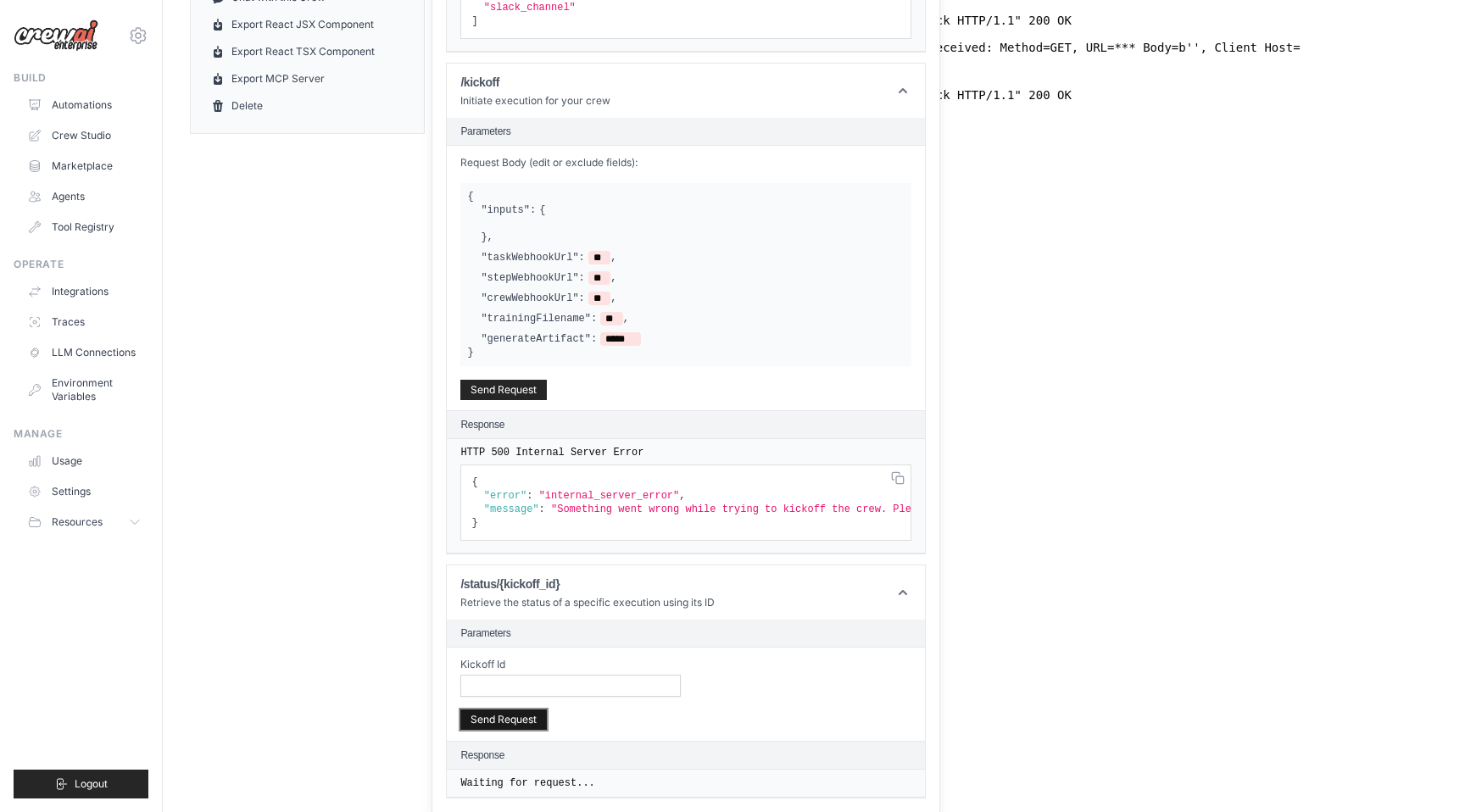
click at [518, 715] on button "Send Request" at bounding box center [503, 719] width 87 height 20
click at [523, 384] on button "Send Request" at bounding box center [503, 389] width 87 height 20
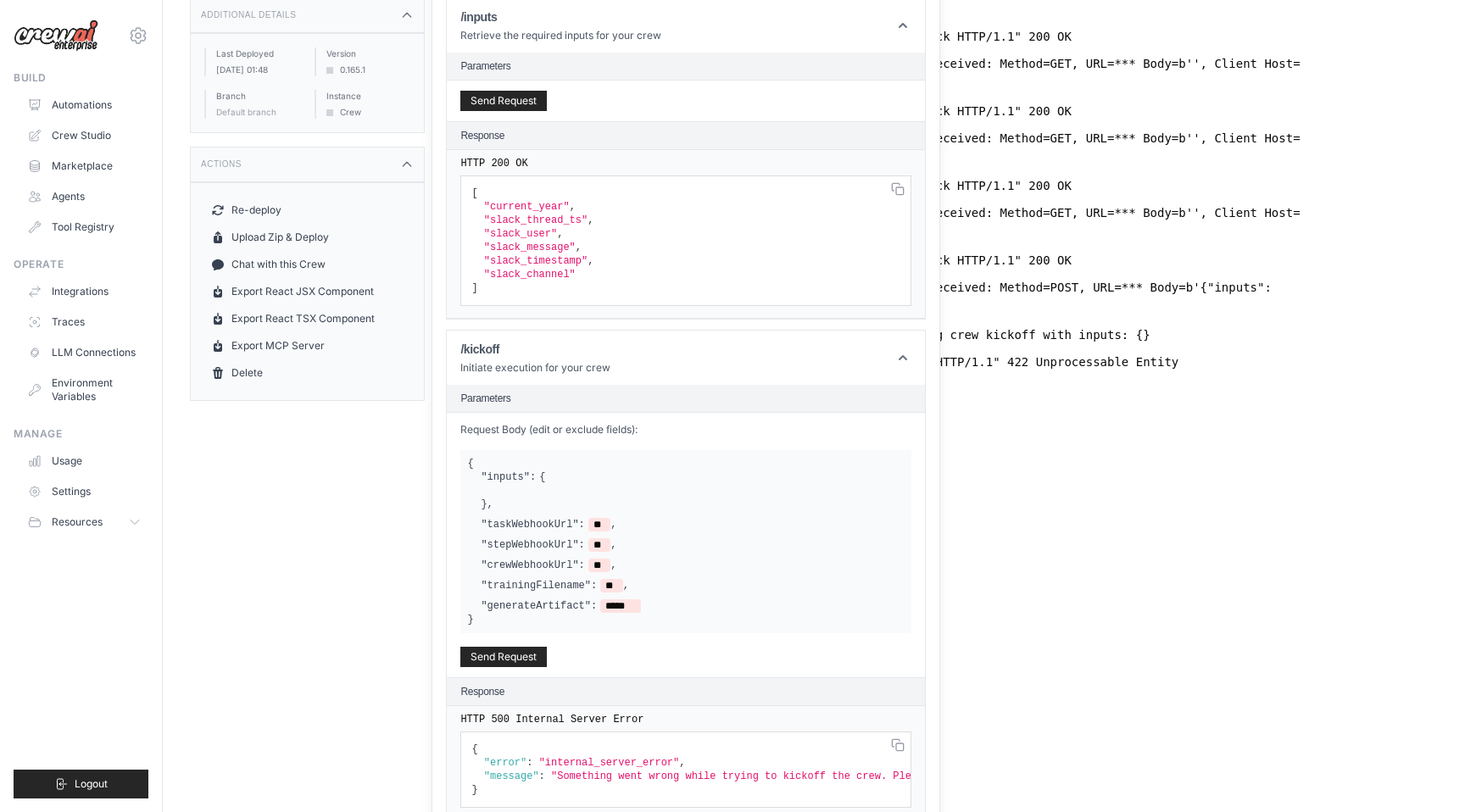
scroll to position [240, 0]
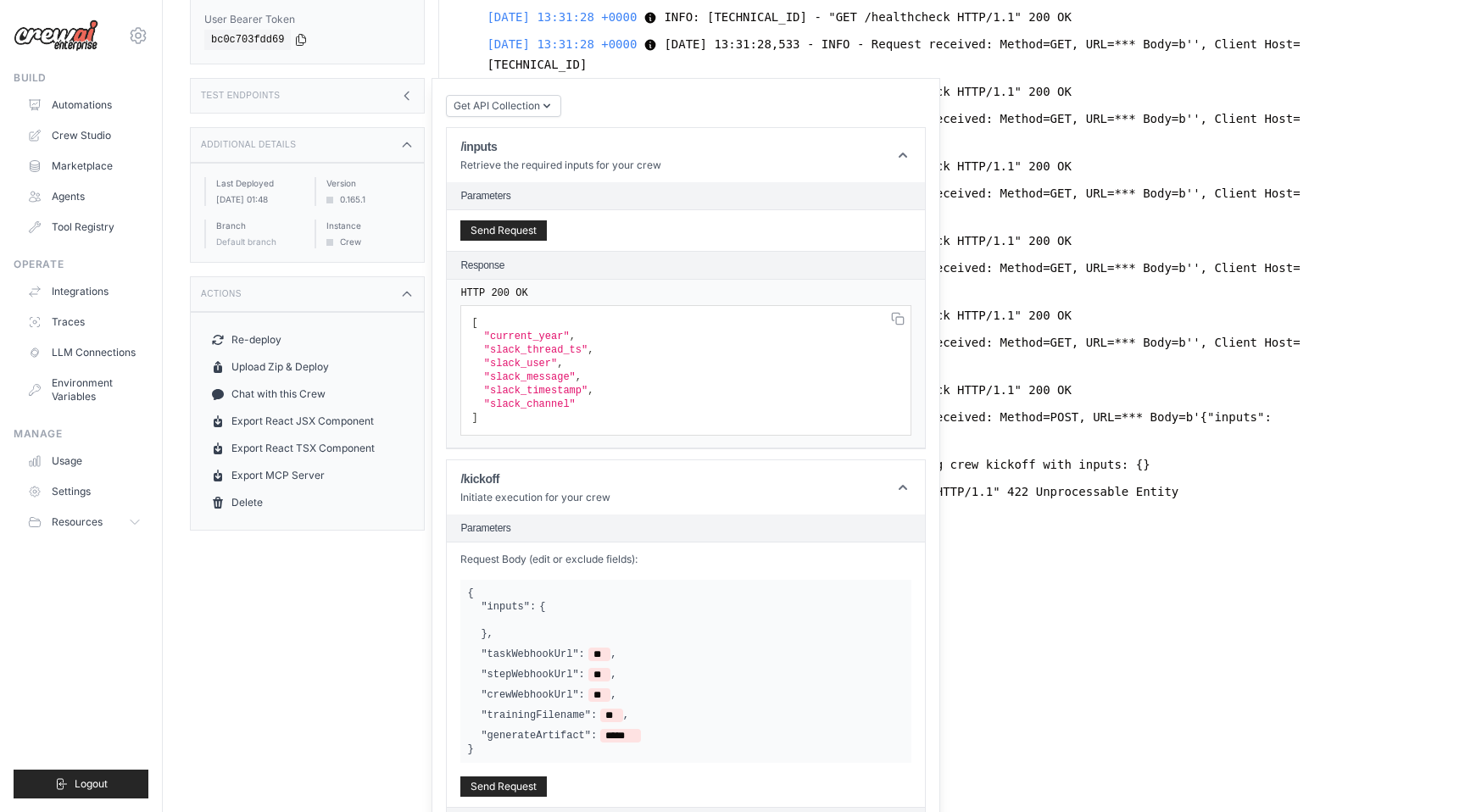
click at [406, 97] on icon at bounding box center [407, 96] width 14 height 14
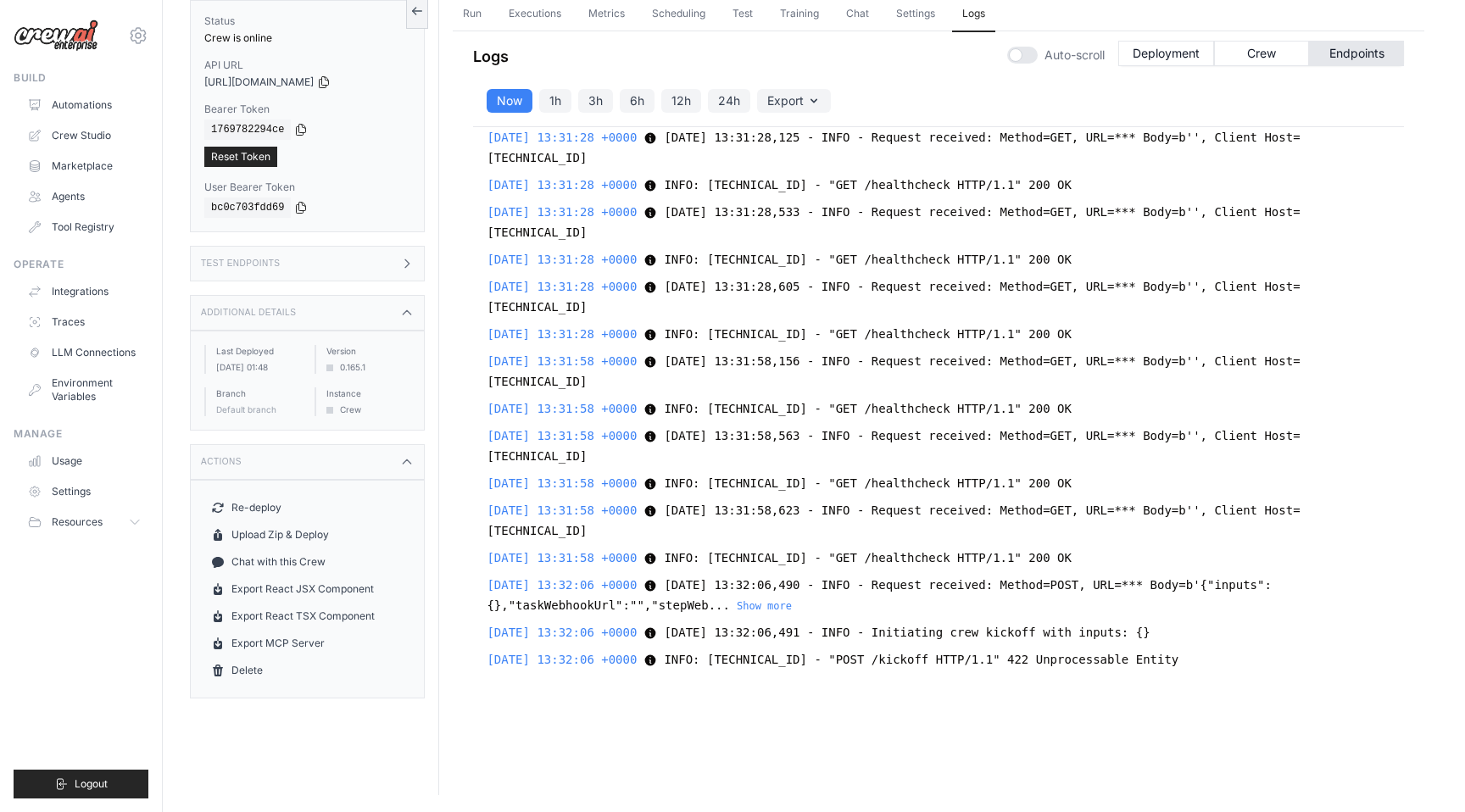
scroll to position [72, 0]
drag, startPoint x: 1249, startPoint y: 663, endPoint x: 906, endPoint y: 610, distance: 347.1
click at [906, 610] on div "[DATE] 11:47:24 +0000 2025-08-21 11:47:24,033 - INFO - Request received: Method…" at bounding box center [938, 408] width 931 height 563
copy div "Show less [DATE] 13:32:06 +0000 2025-08-21 13:32:06,491 - INFO - Initiating cre…"
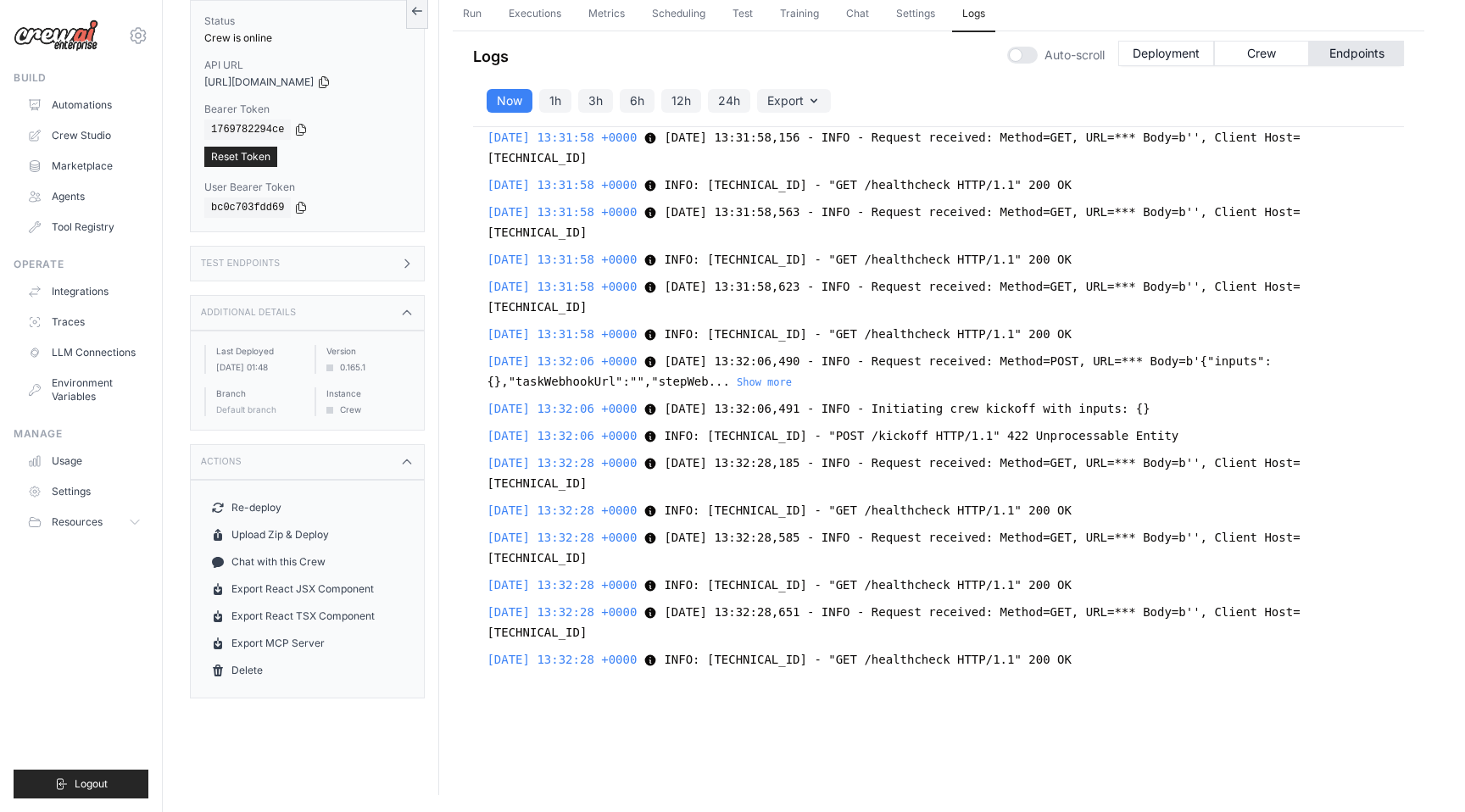
scroll to position [0, 0]
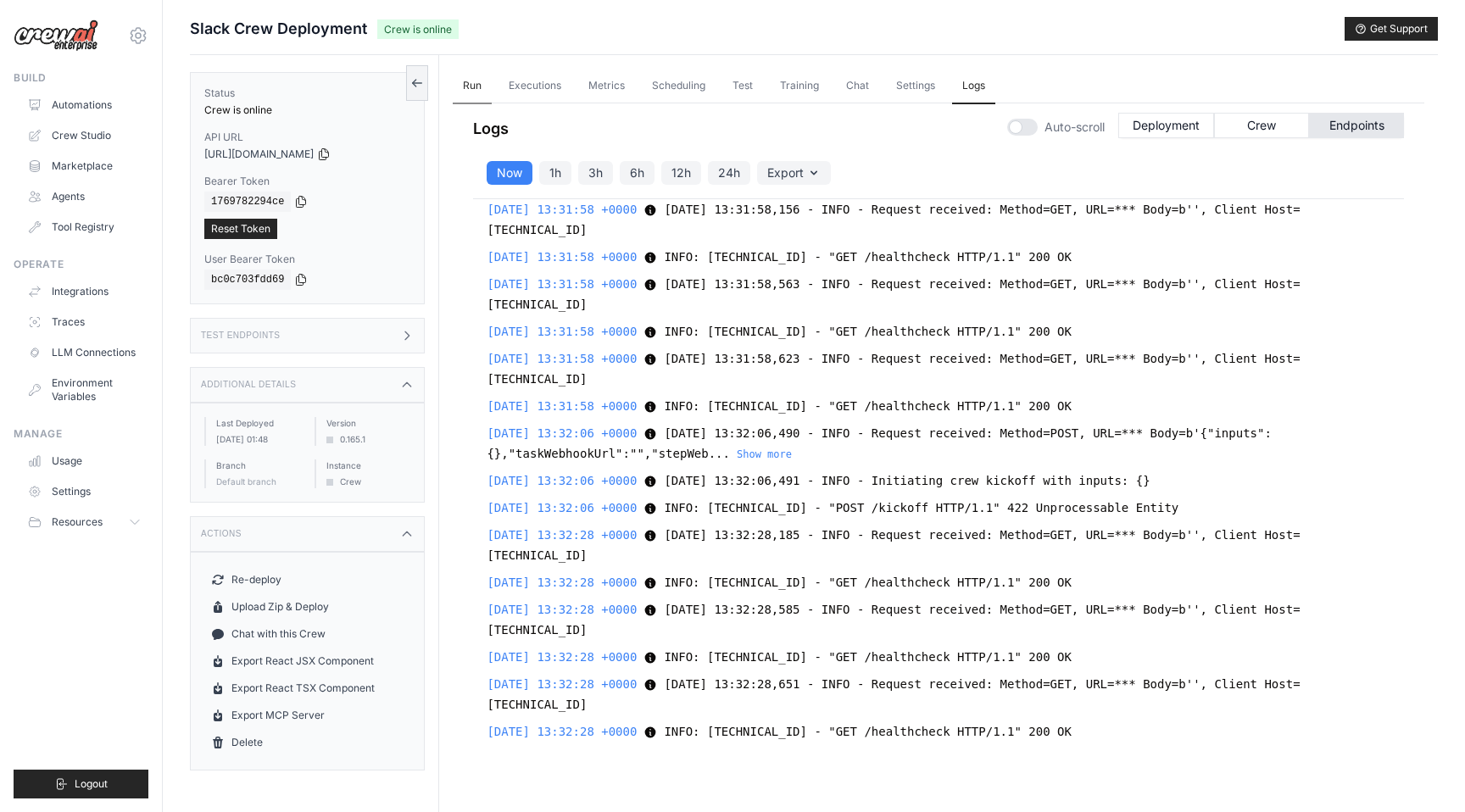
click at [467, 82] on link "Run" at bounding box center [472, 86] width 39 height 36
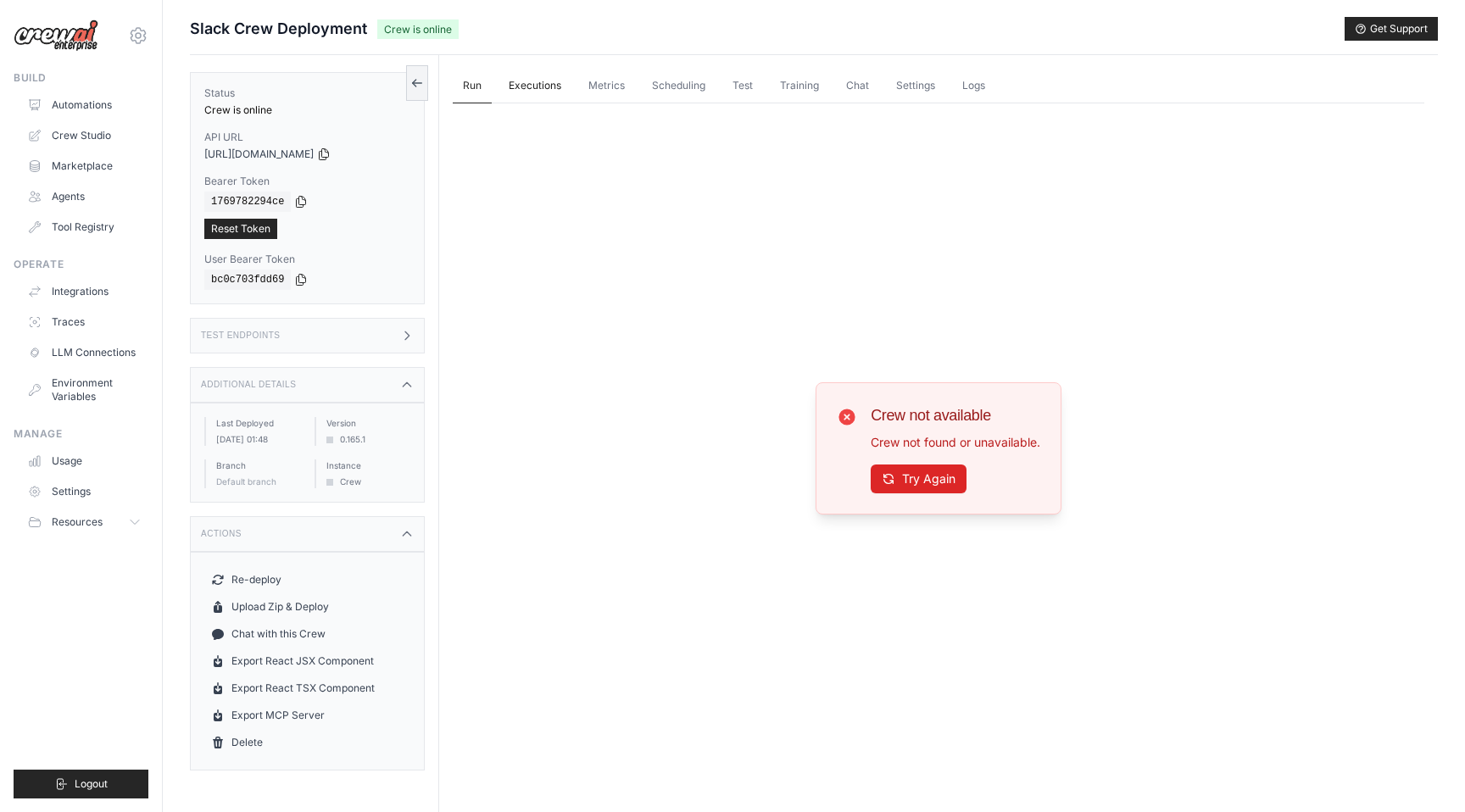
click at [541, 95] on link "Executions" at bounding box center [535, 86] width 73 height 36
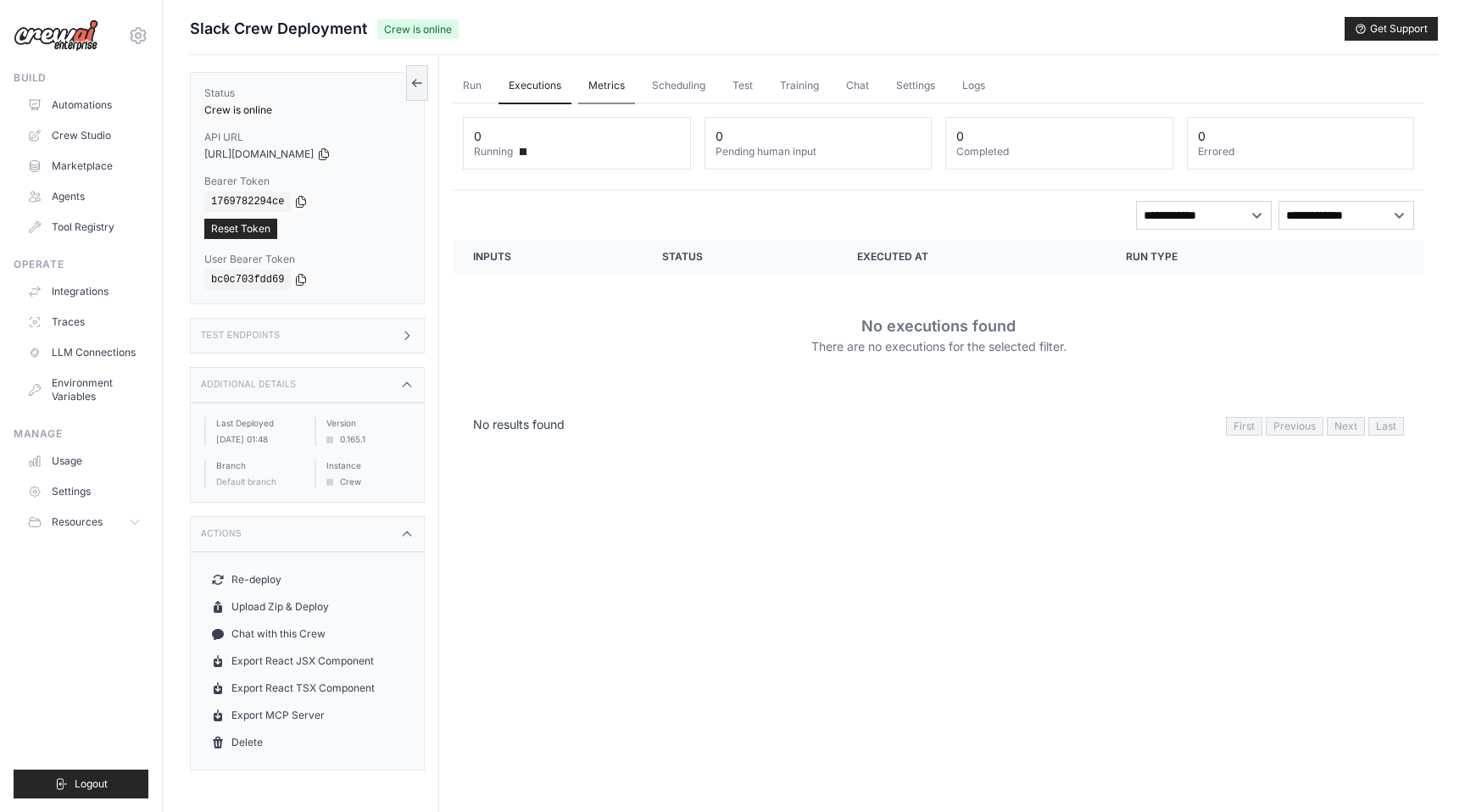
click at [594, 81] on link "Metrics" at bounding box center [607, 86] width 57 height 36
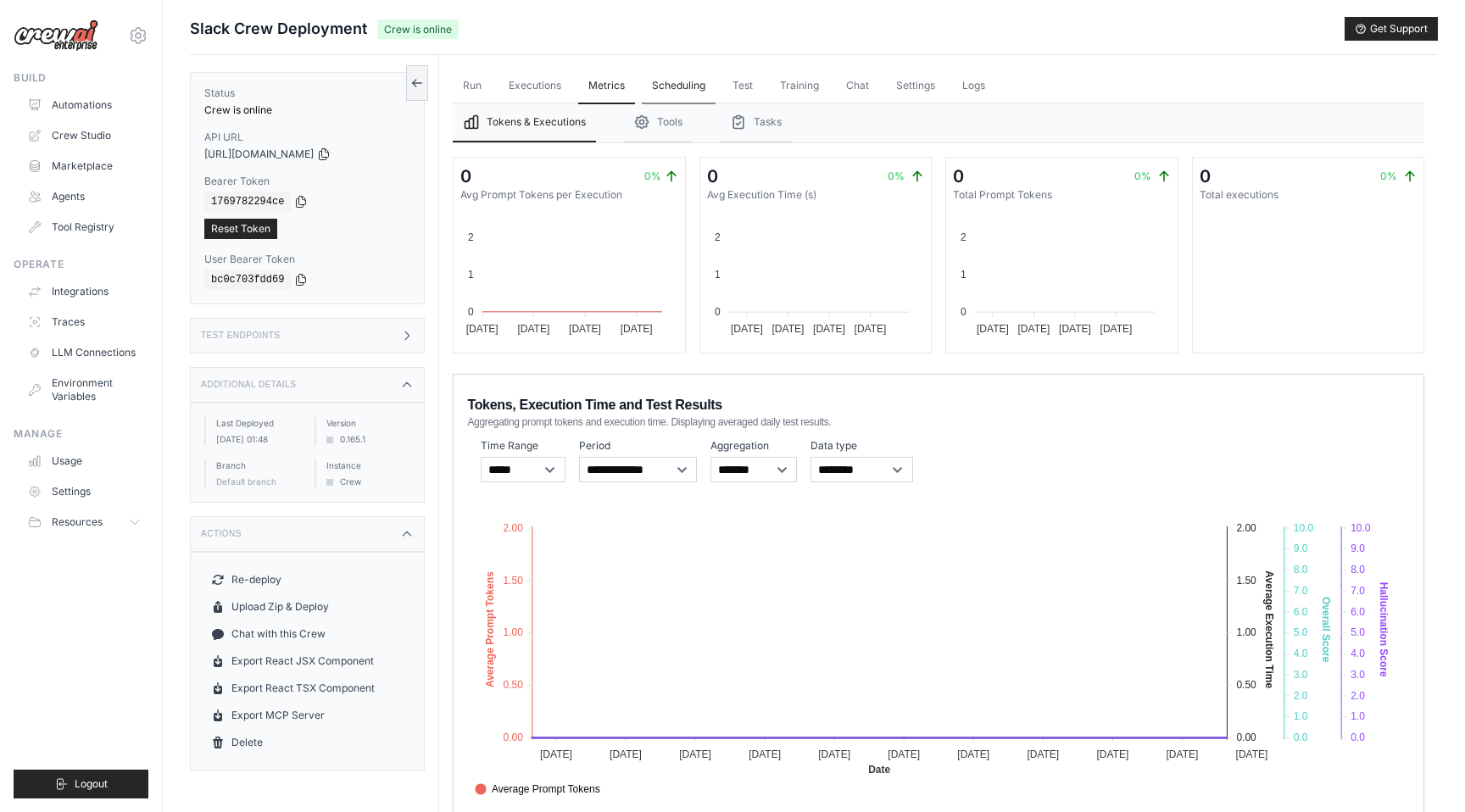
click at [653, 88] on link "Scheduling" at bounding box center [679, 86] width 74 height 36
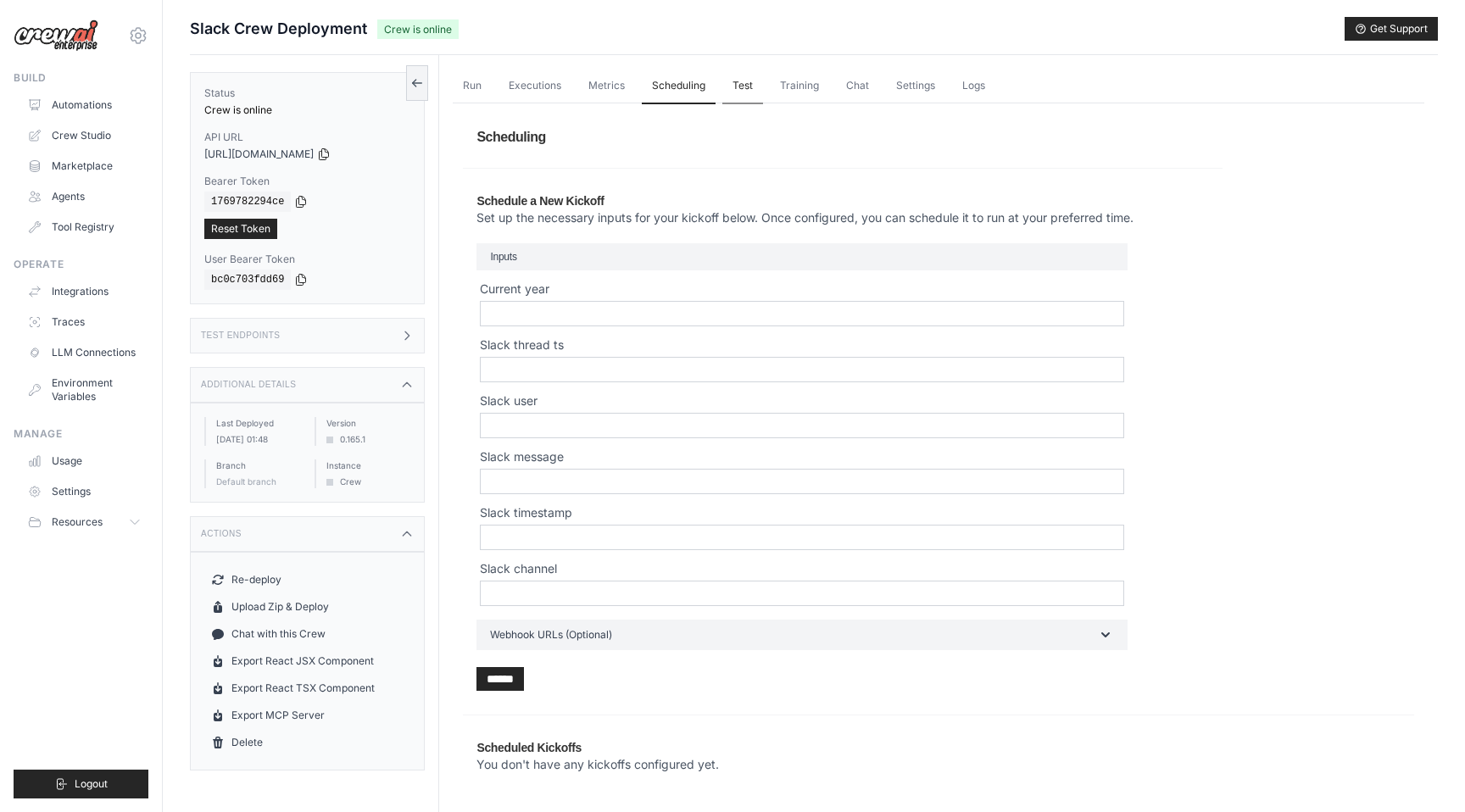
click at [725, 81] on link "Test" at bounding box center [743, 86] width 41 height 36
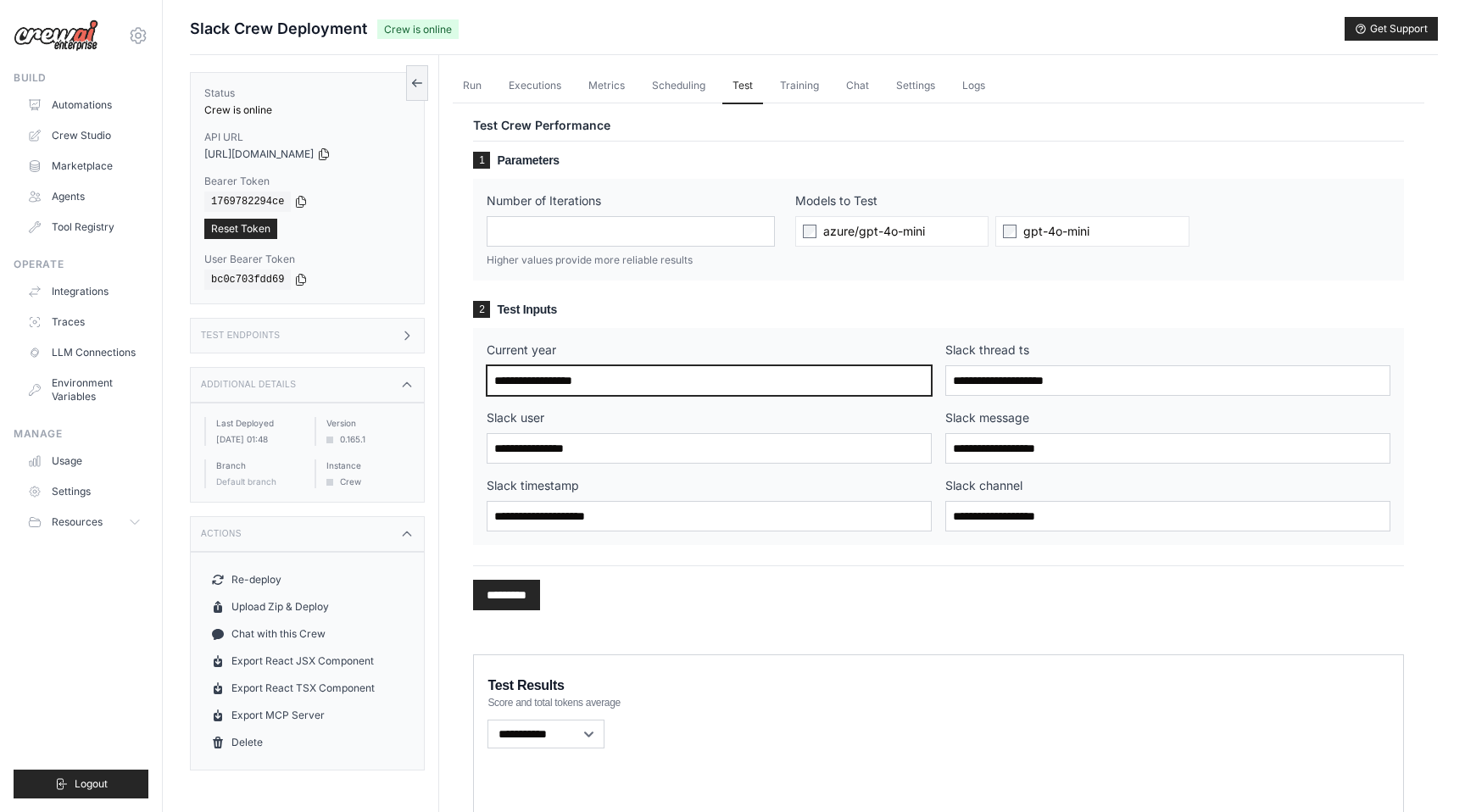
click at [605, 378] on input "Current year" at bounding box center [709, 380] width 445 height 30
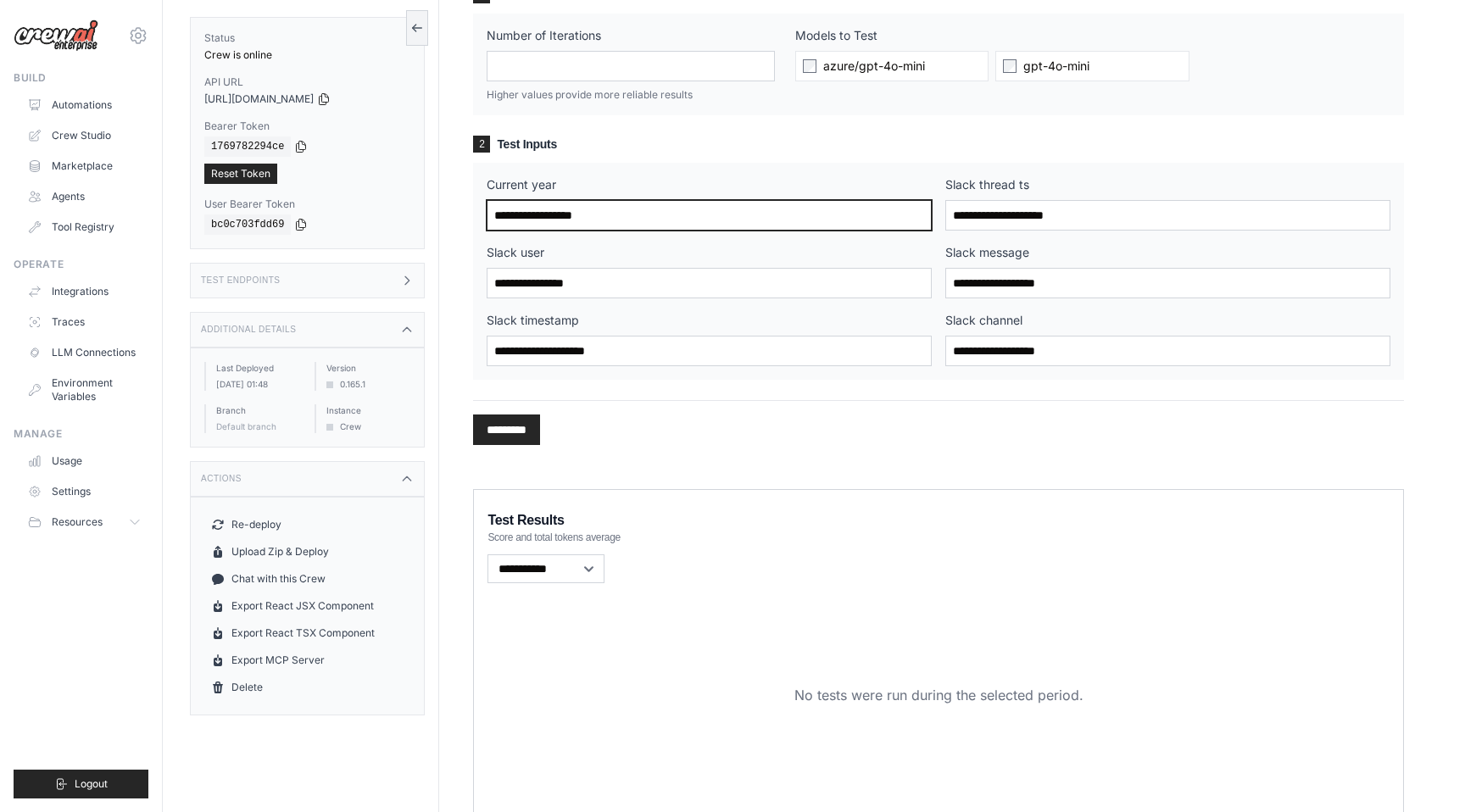
scroll to position [191, 0]
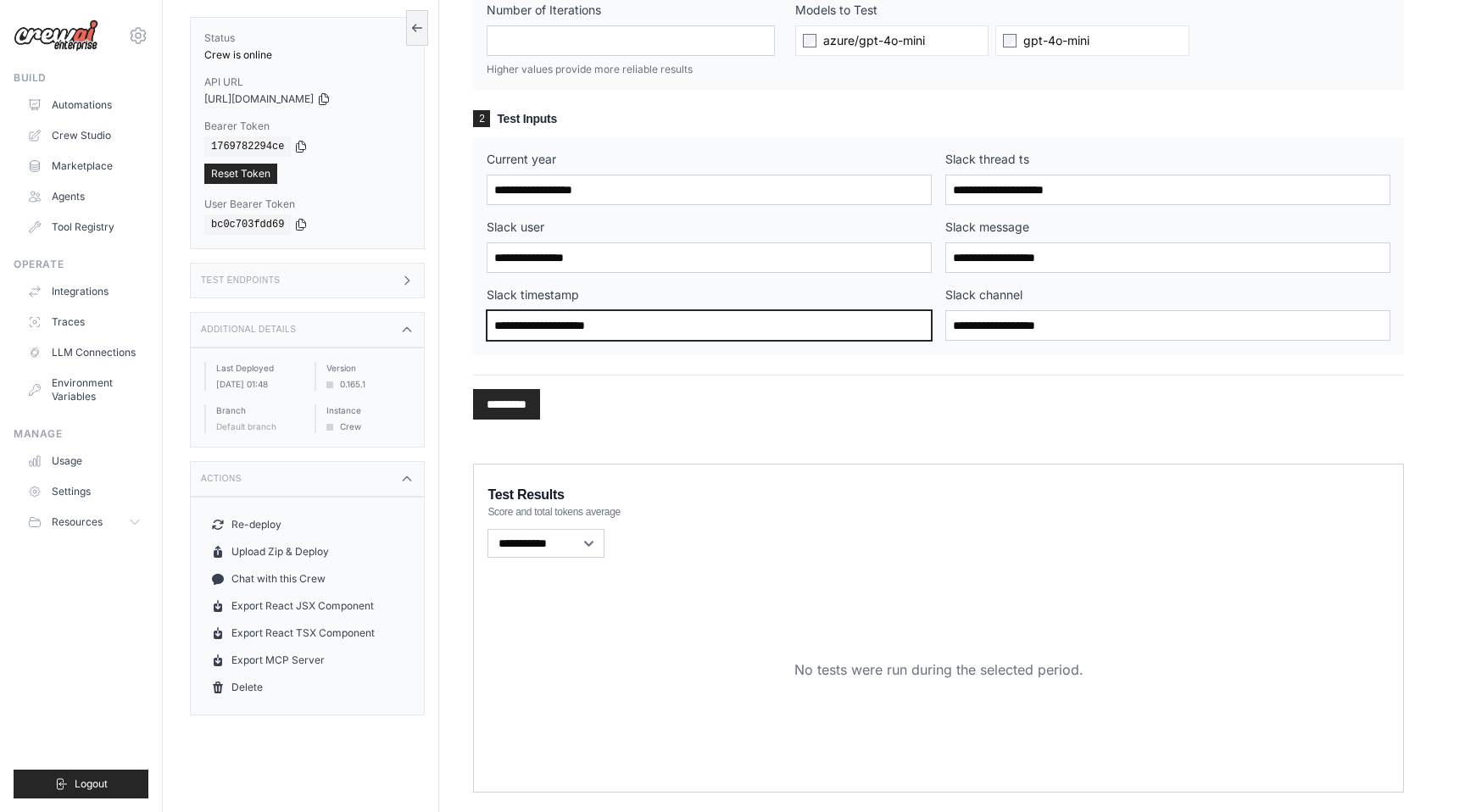
click at [591, 321] on input "Slack timestamp" at bounding box center [709, 325] width 445 height 30
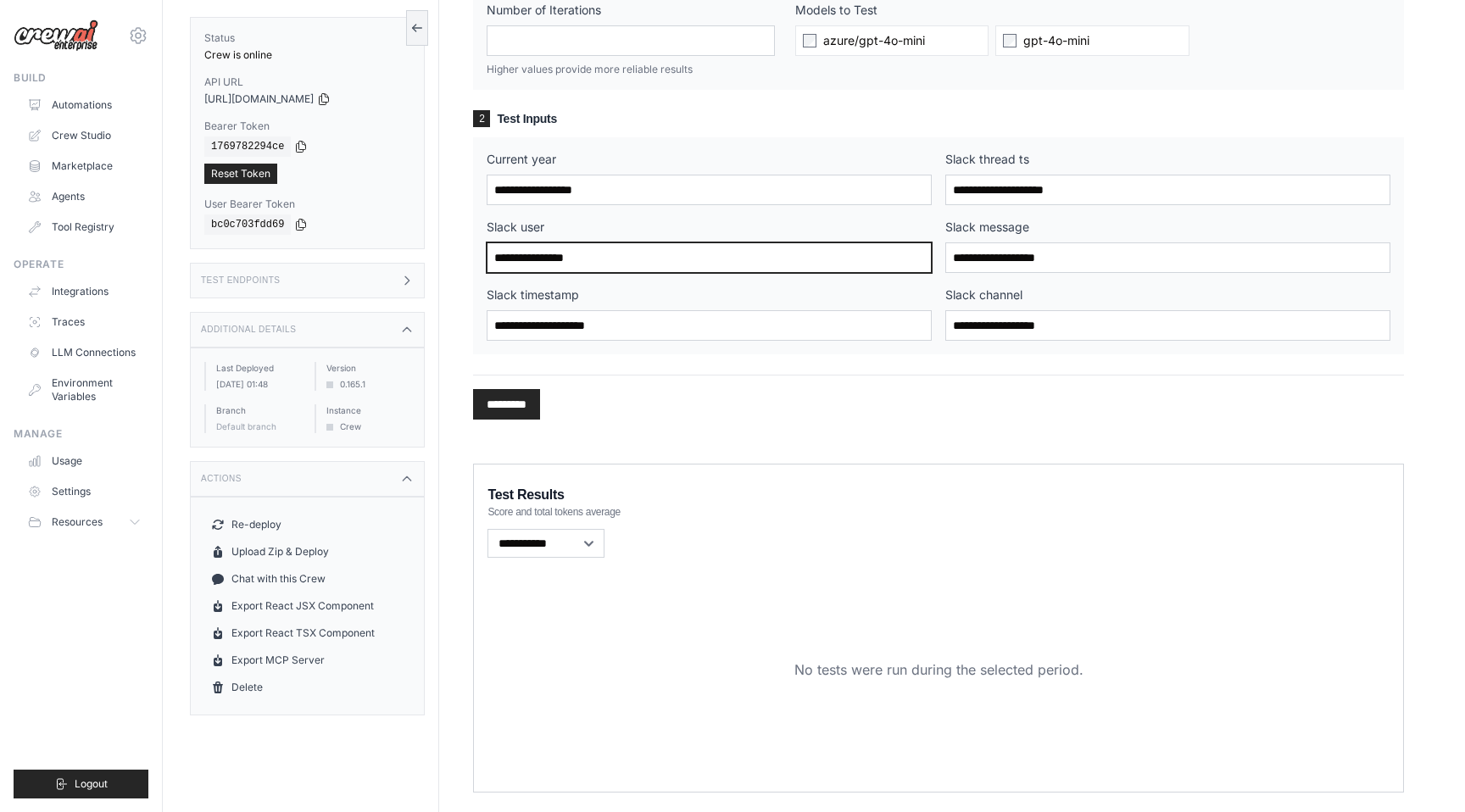
click at [588, 261] on input "Slack user" at bounding box center [709, 257] width 445 height 30
paste input "**********"
type input "**********"
paste input "**********"
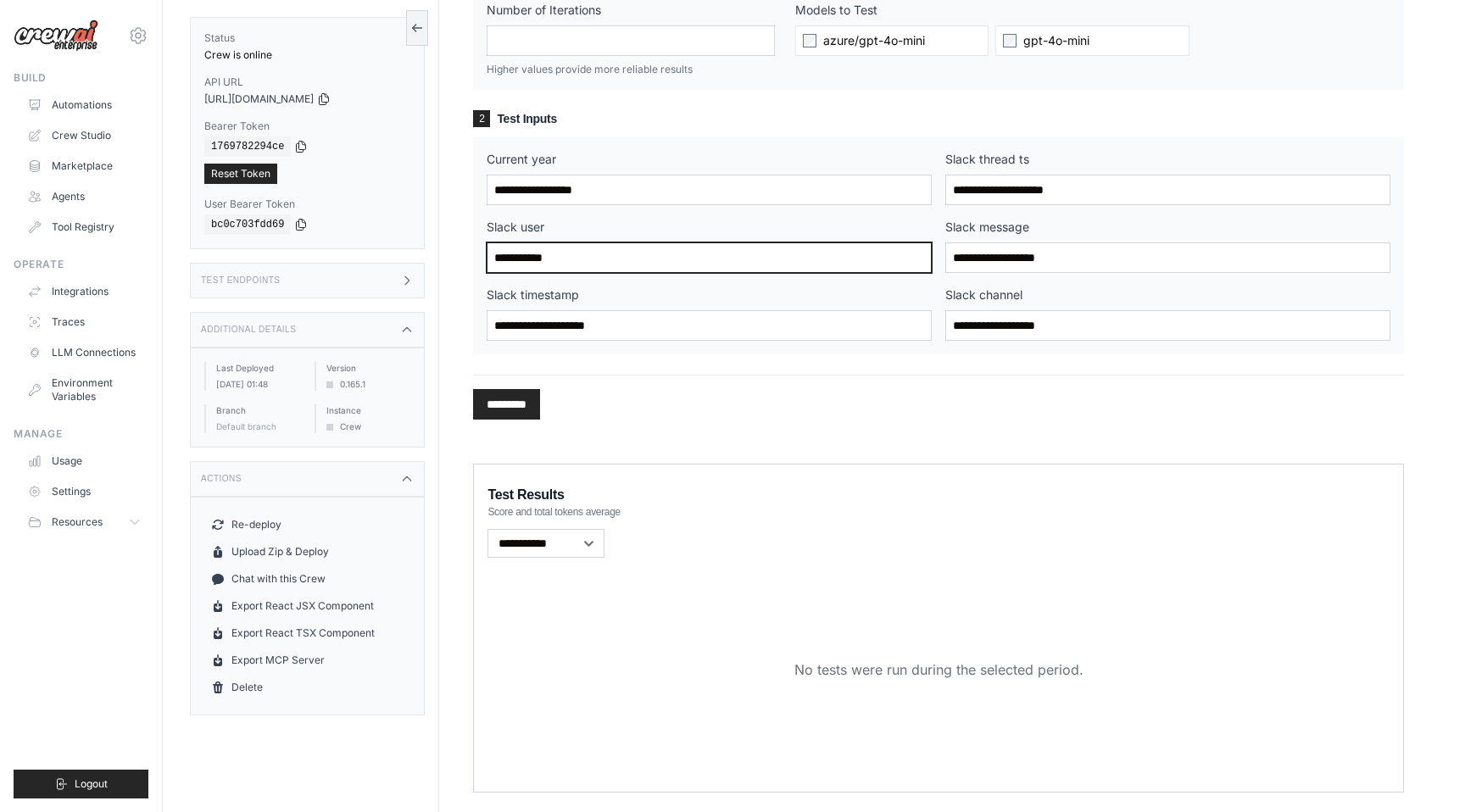
type input "**********"
click at [521, 406] on input "*********" at bounding box center [506, 404] width 67 height 30
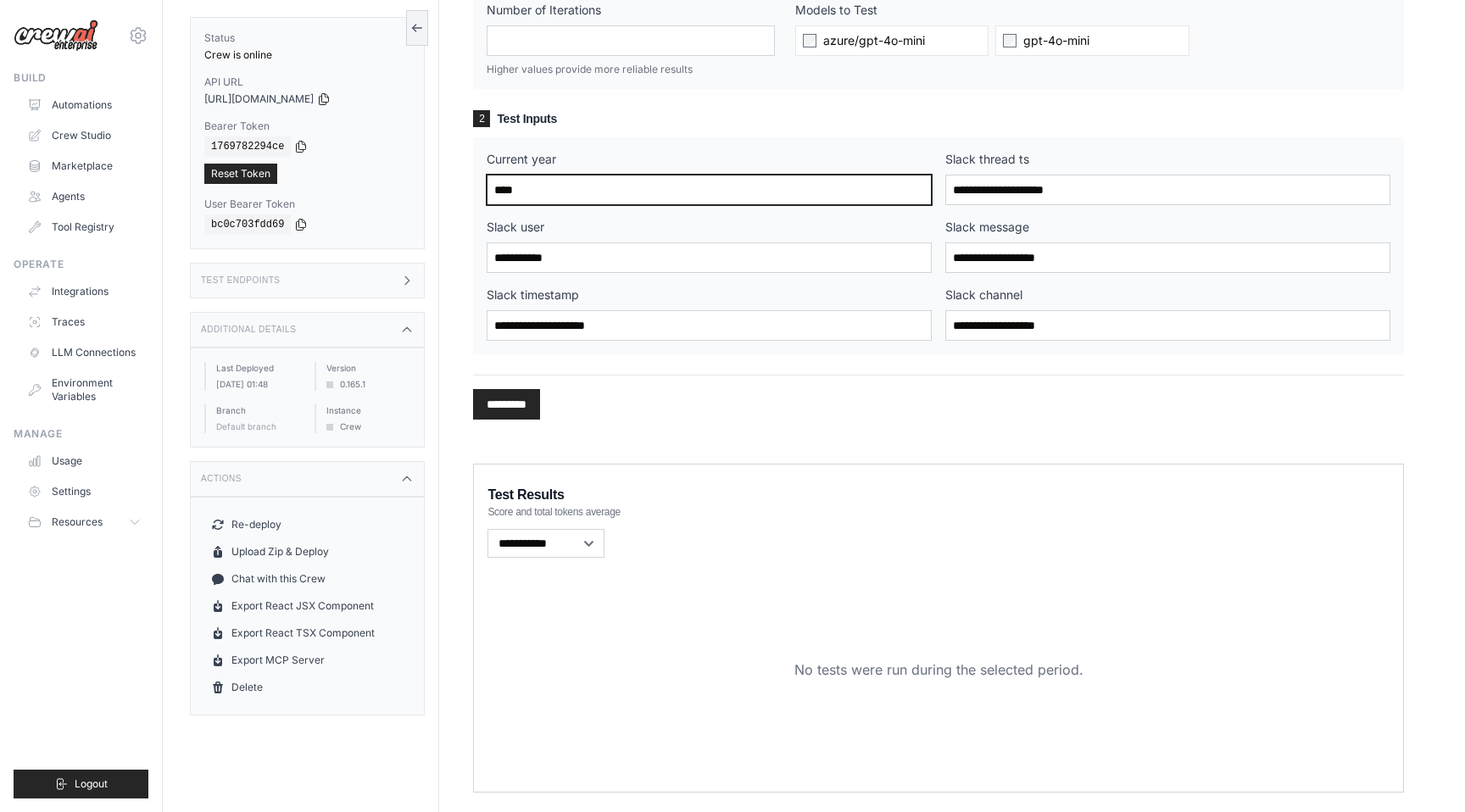
type input "****"
click at [486, 411] on input "*********" at bounding box center [506, 404] width 67 height 30
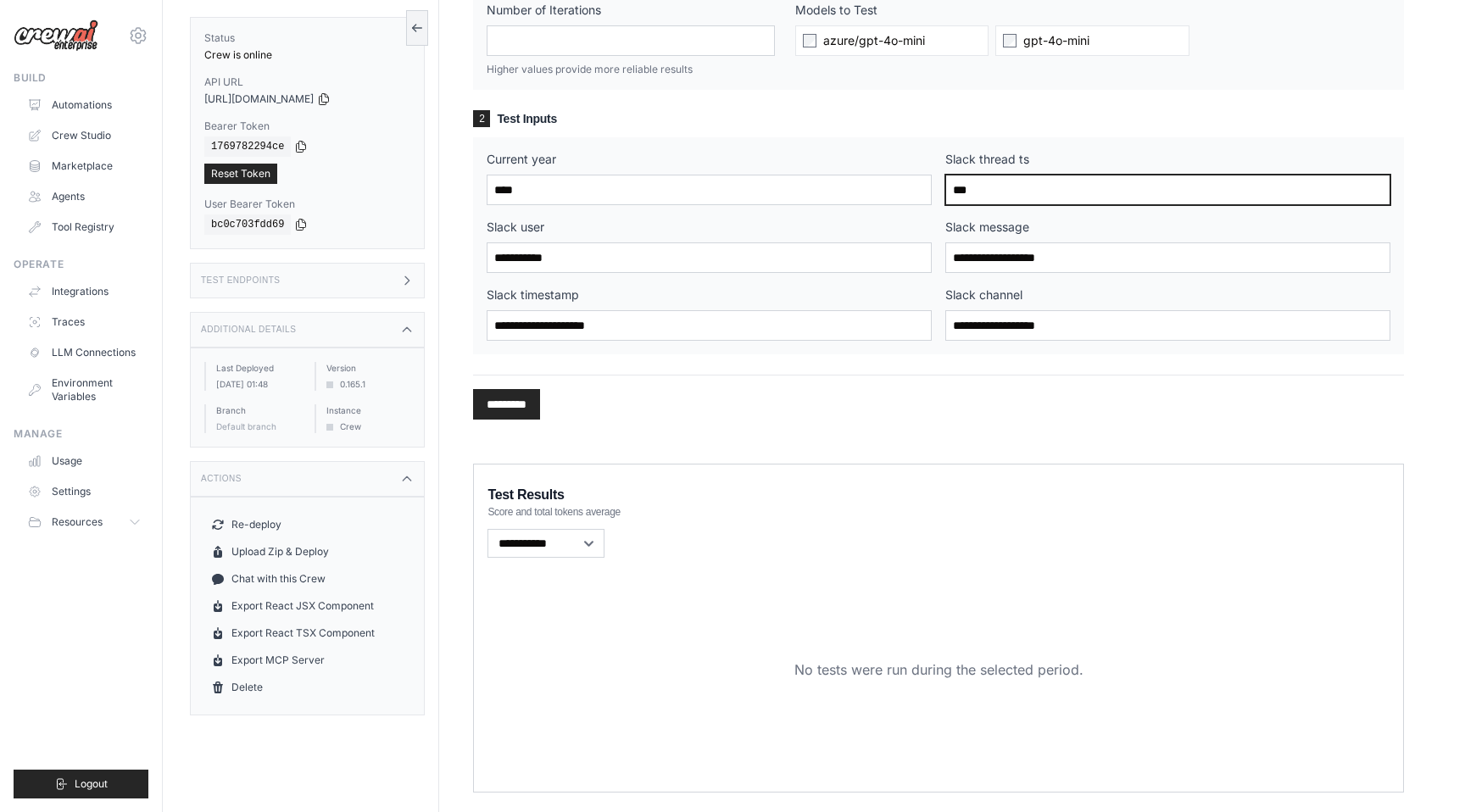
type input "***"
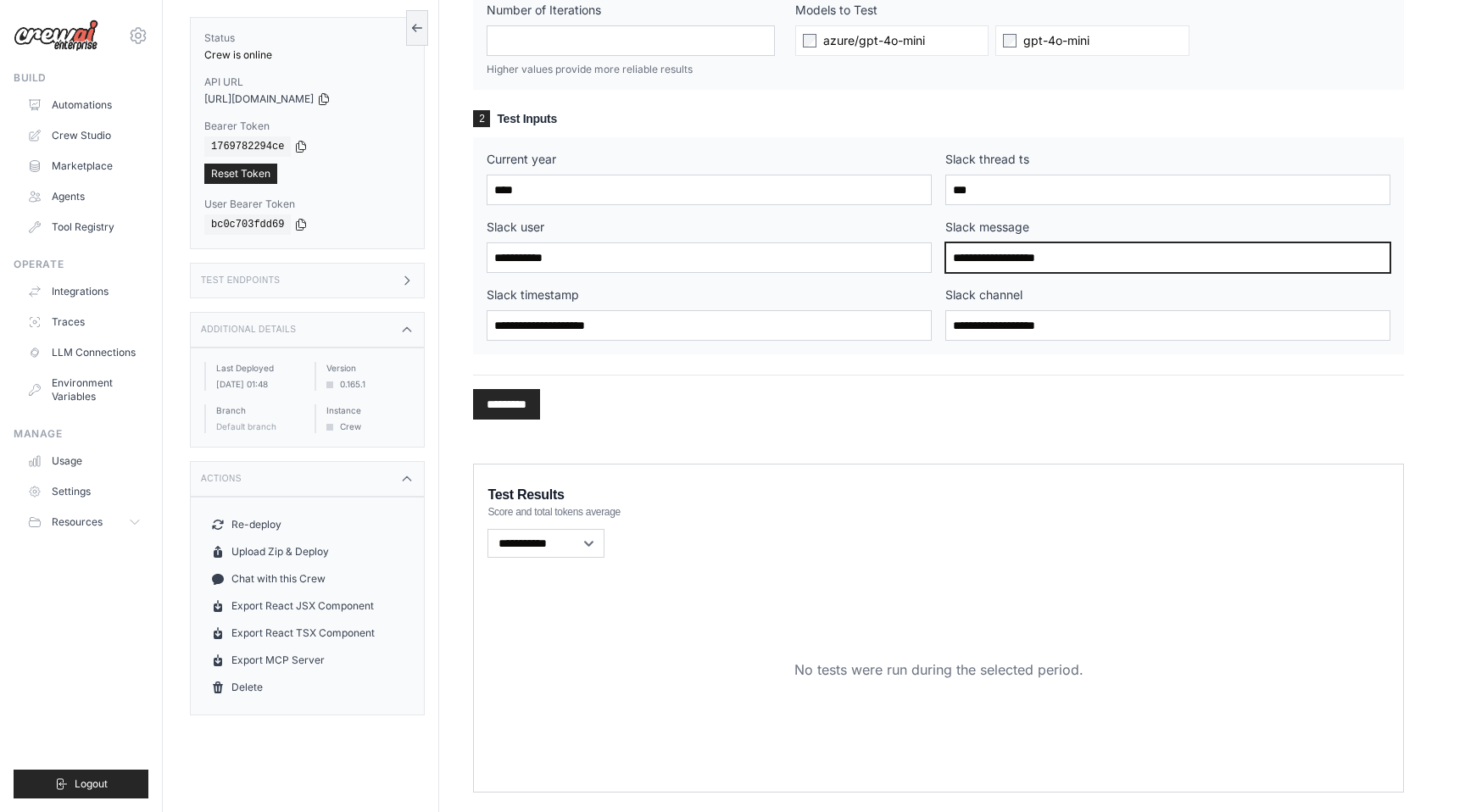
click at [956, 259] on input "Slack message" at bounding box center [1168, 257] width 445 height 30
type input "***"
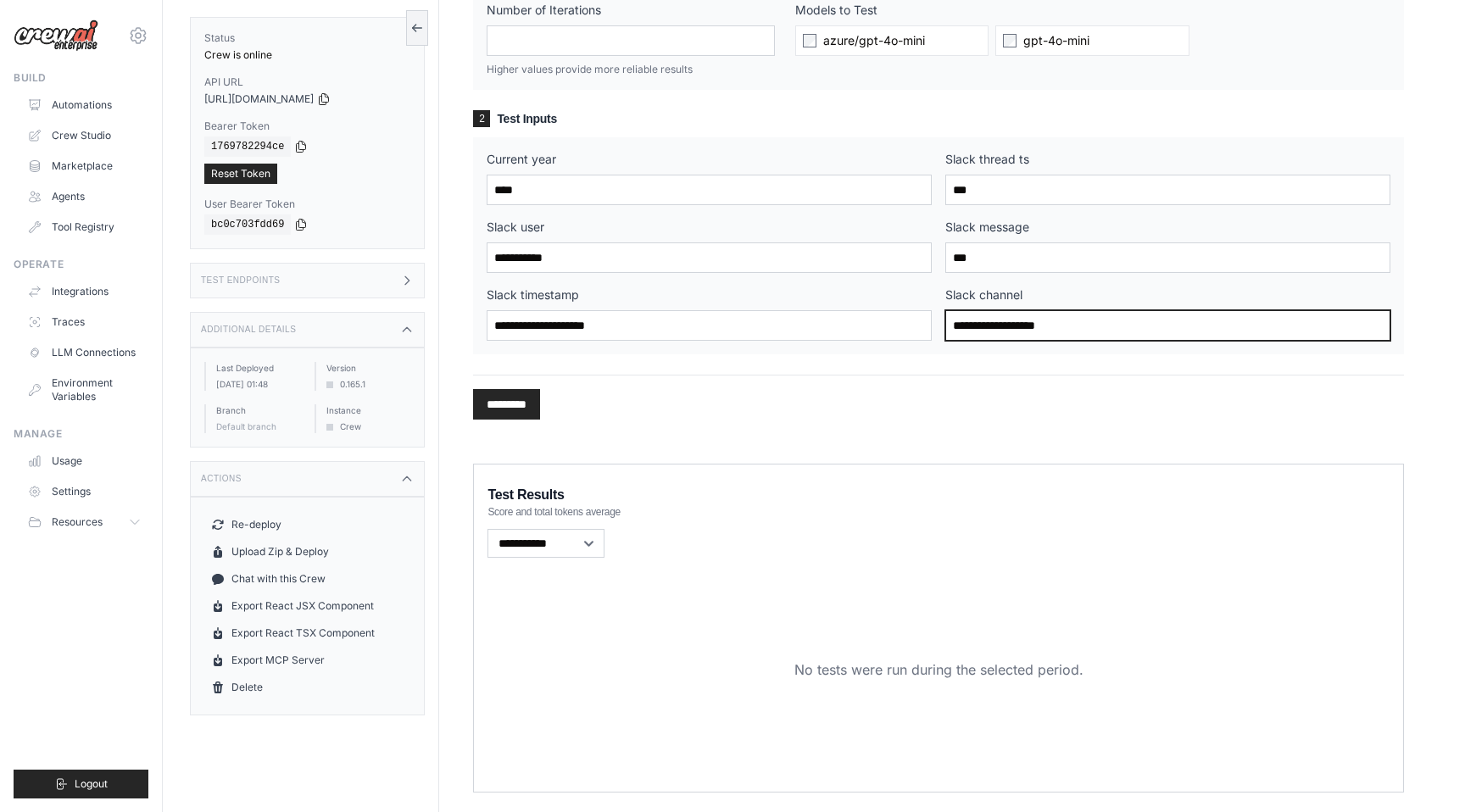
click at [997, 324] on input "Slack channel" at bounding box center [1168, 325] width 445 height 30
type input "***"
type input "**********"
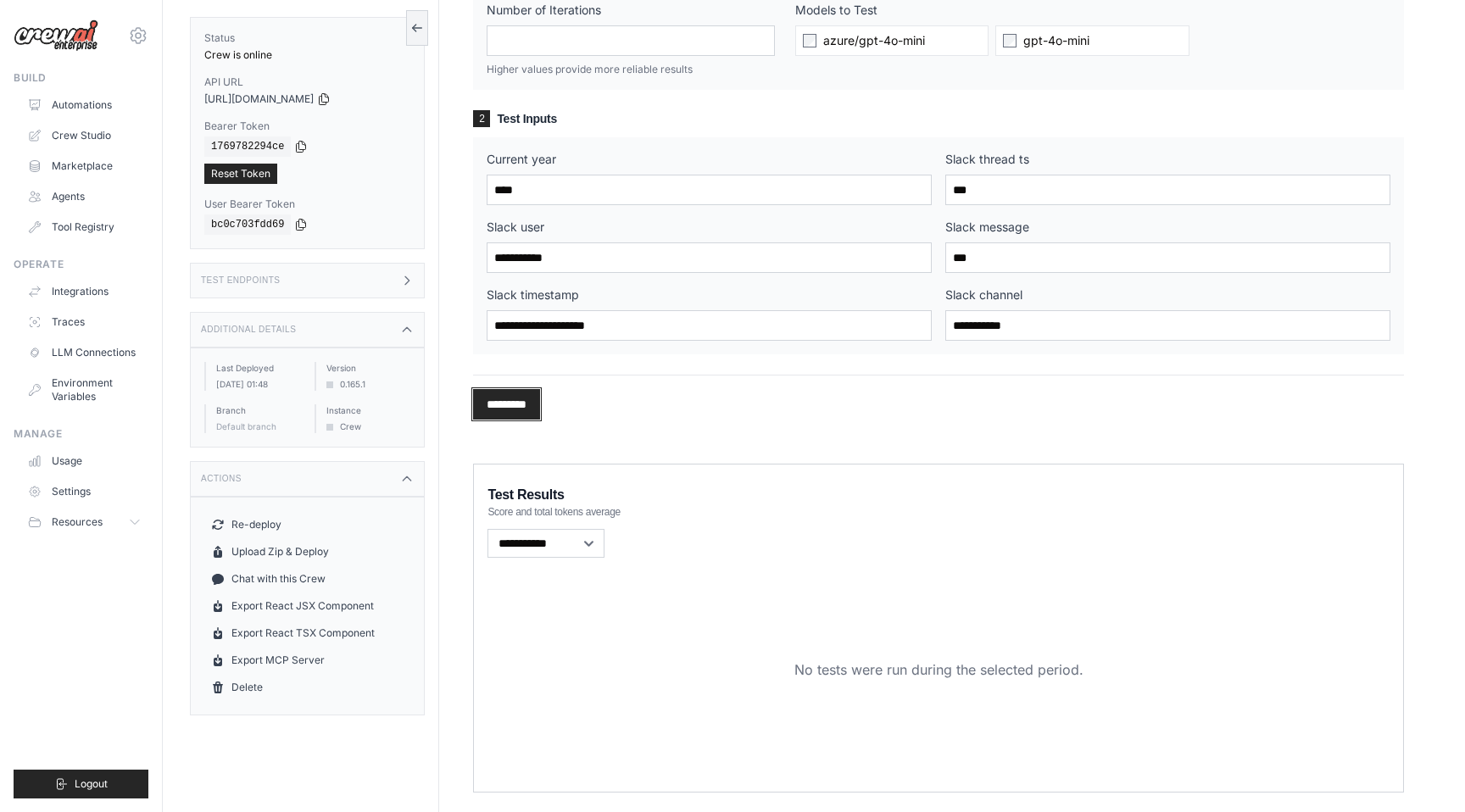
click at [527, 399] on input "*********" at bounding box center [506, 404] width 67 height 30
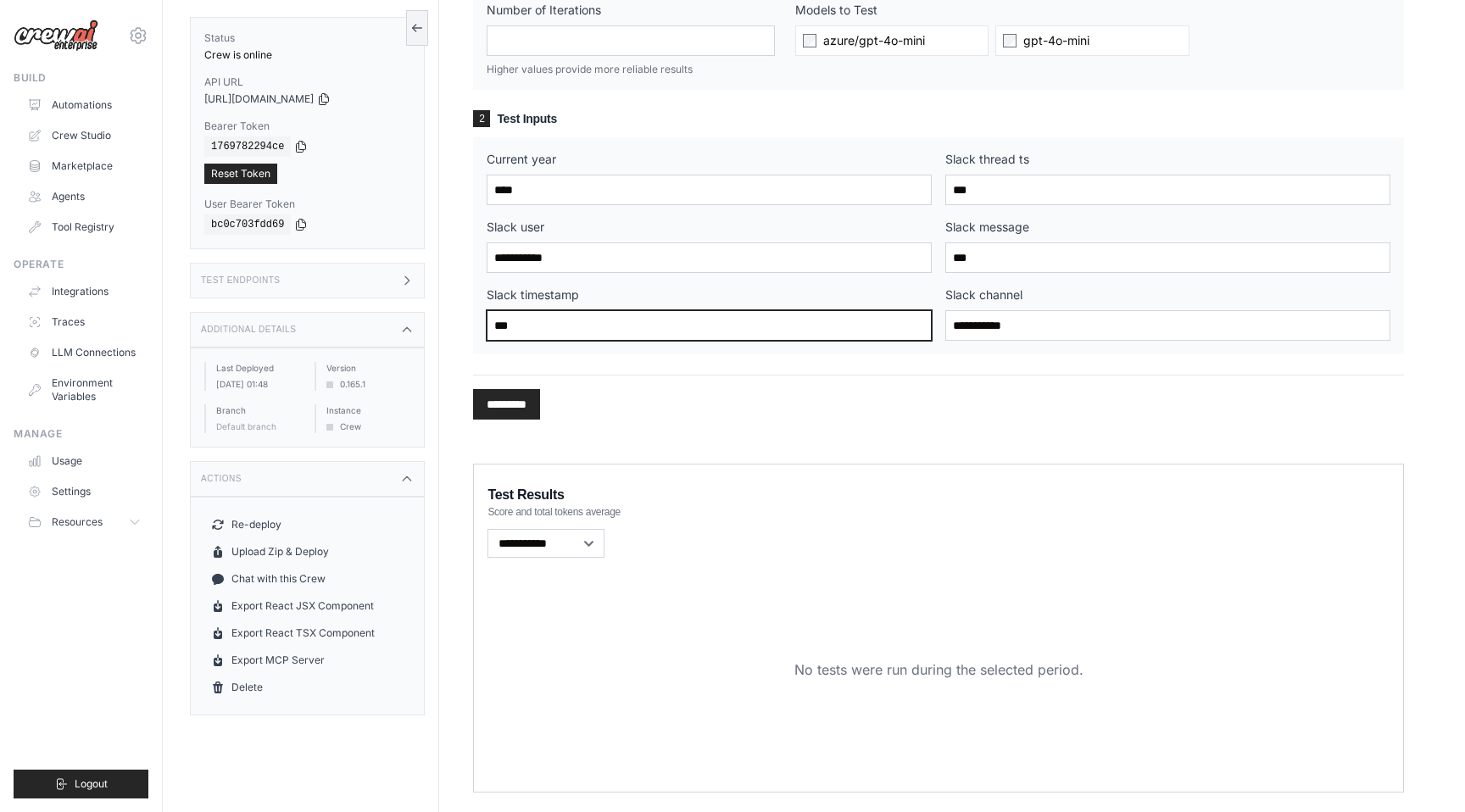
type input "***"
click at [534, 407] on input "*********" at bounding box center [506, 404] width 67 height 30
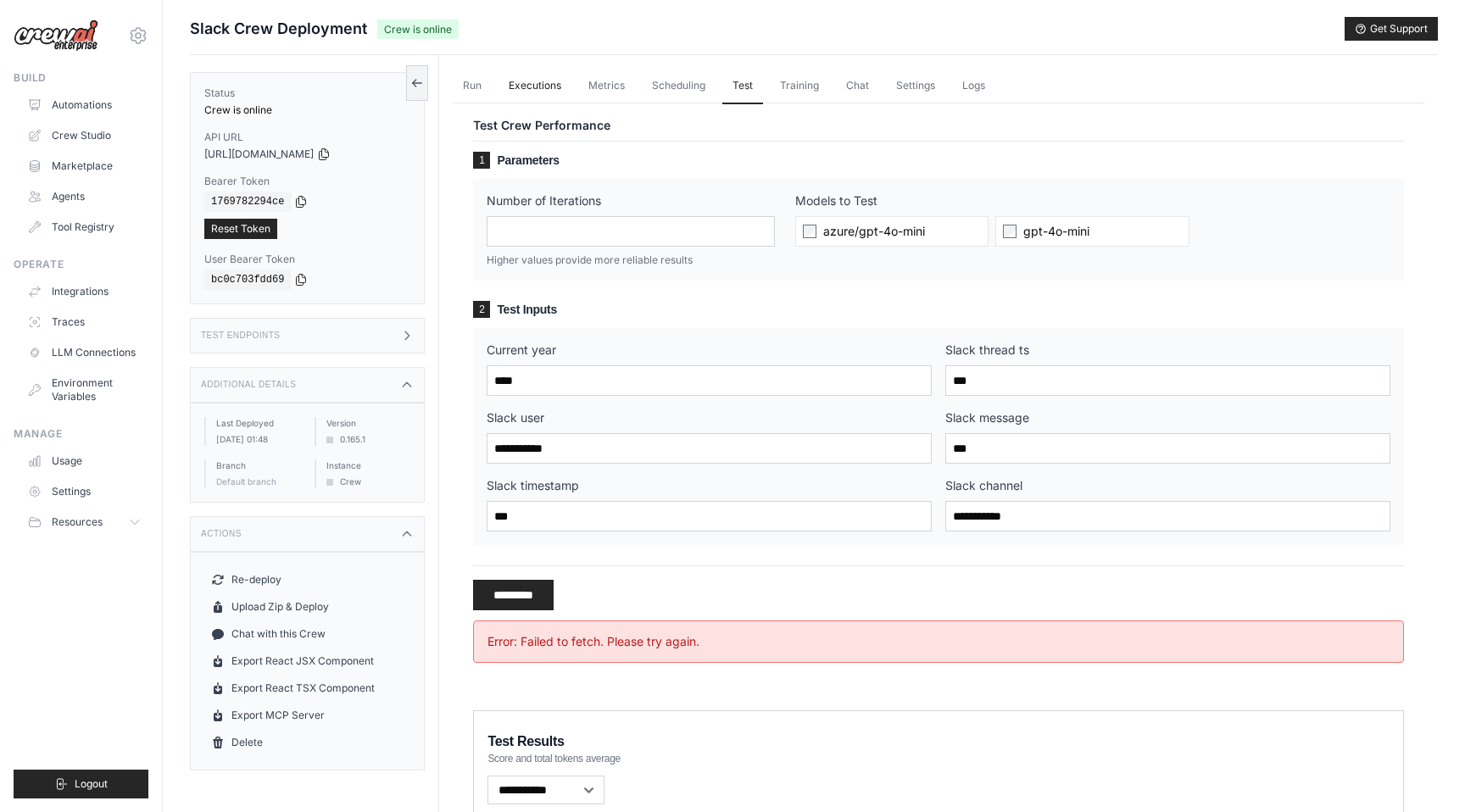
click at [543, 88] on link "Executions" at bounding box center [535, 86] width 73 height 36
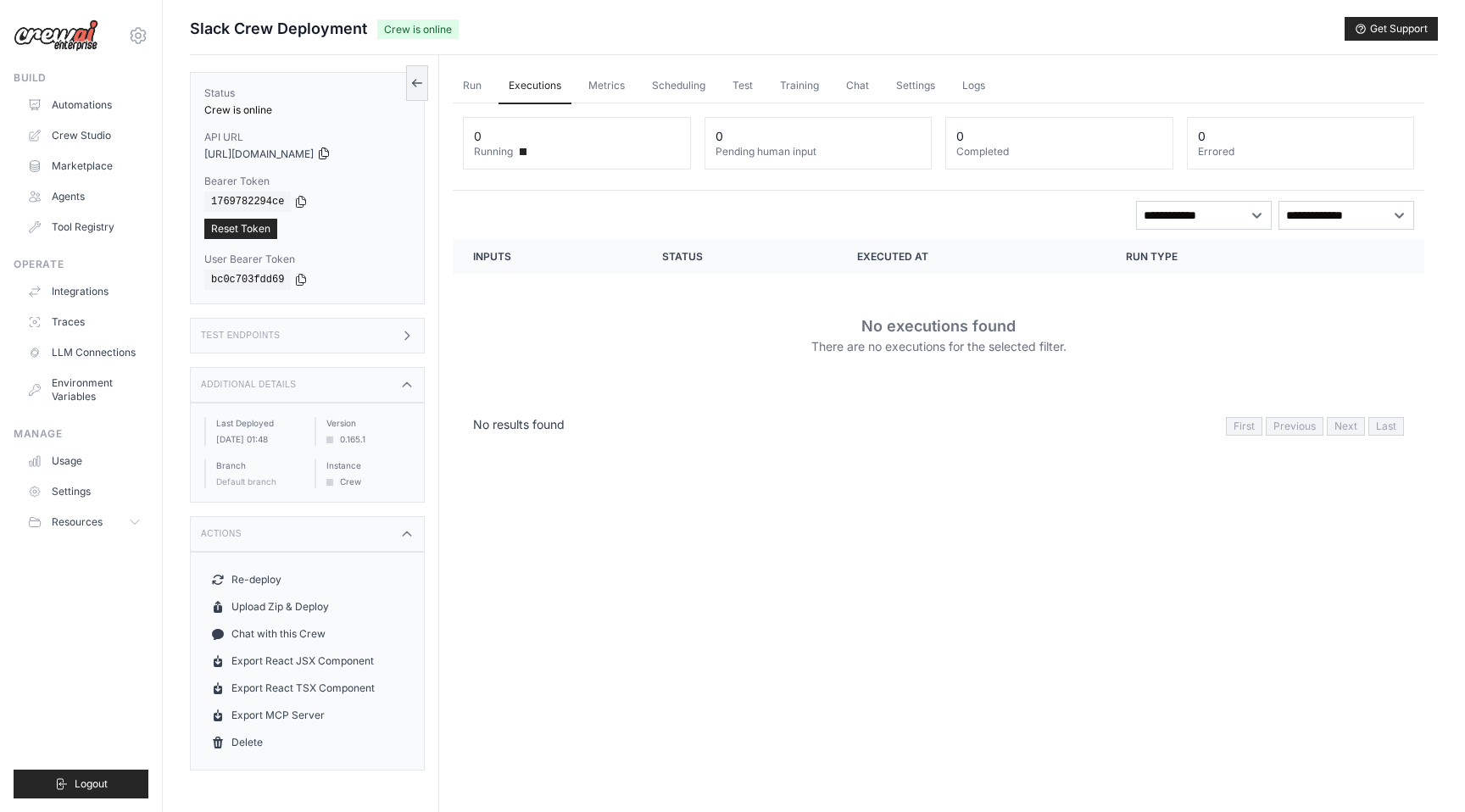
click at [331, 153] on icon at bounding box center [324, 153] width 14 height 14
click at [909, 95] on link "Settings" at bounding box center [916, 86] width 59 height 36
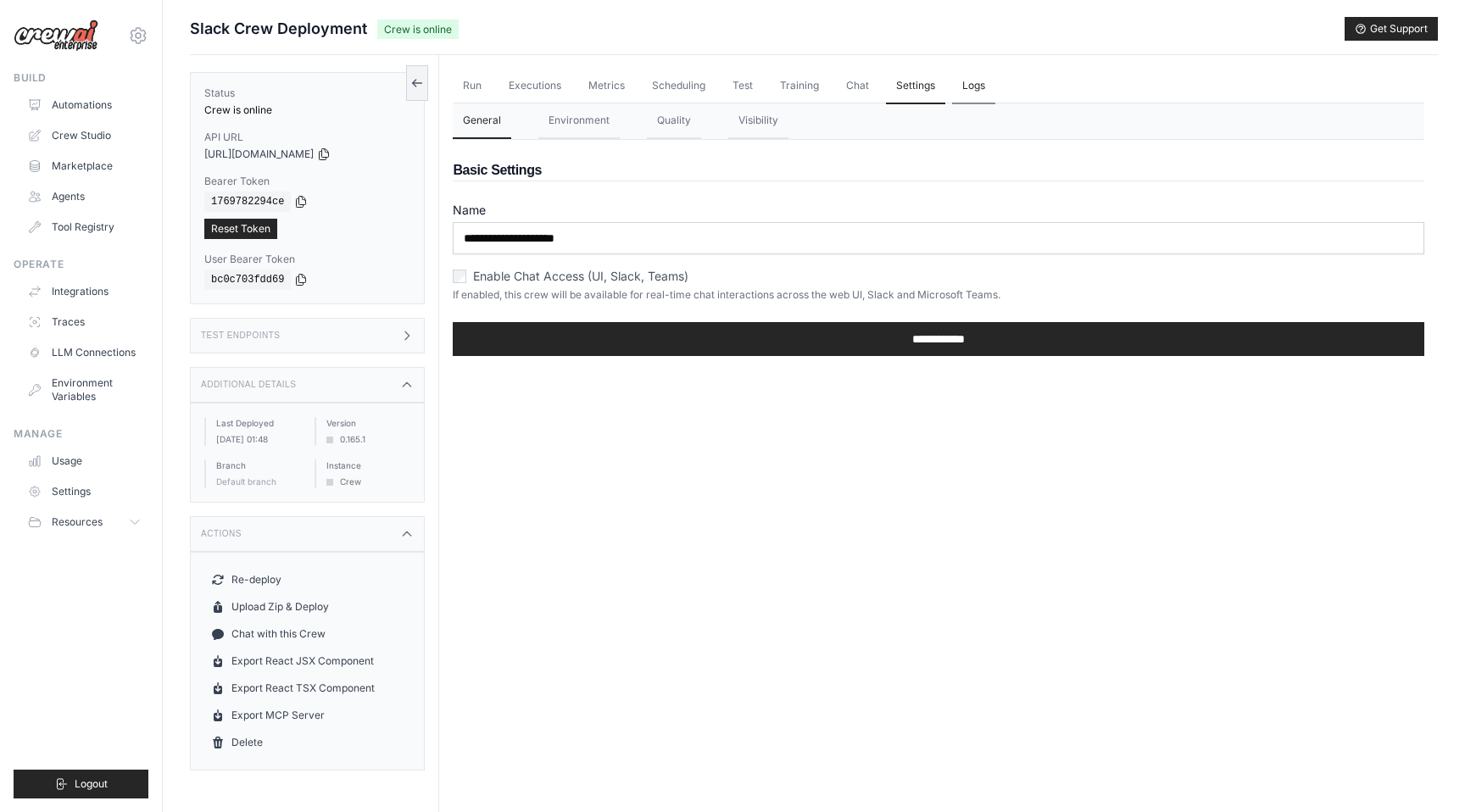
click at [952, 91] on link "Logs" at bounding box center [973, 86] width 43 height 36
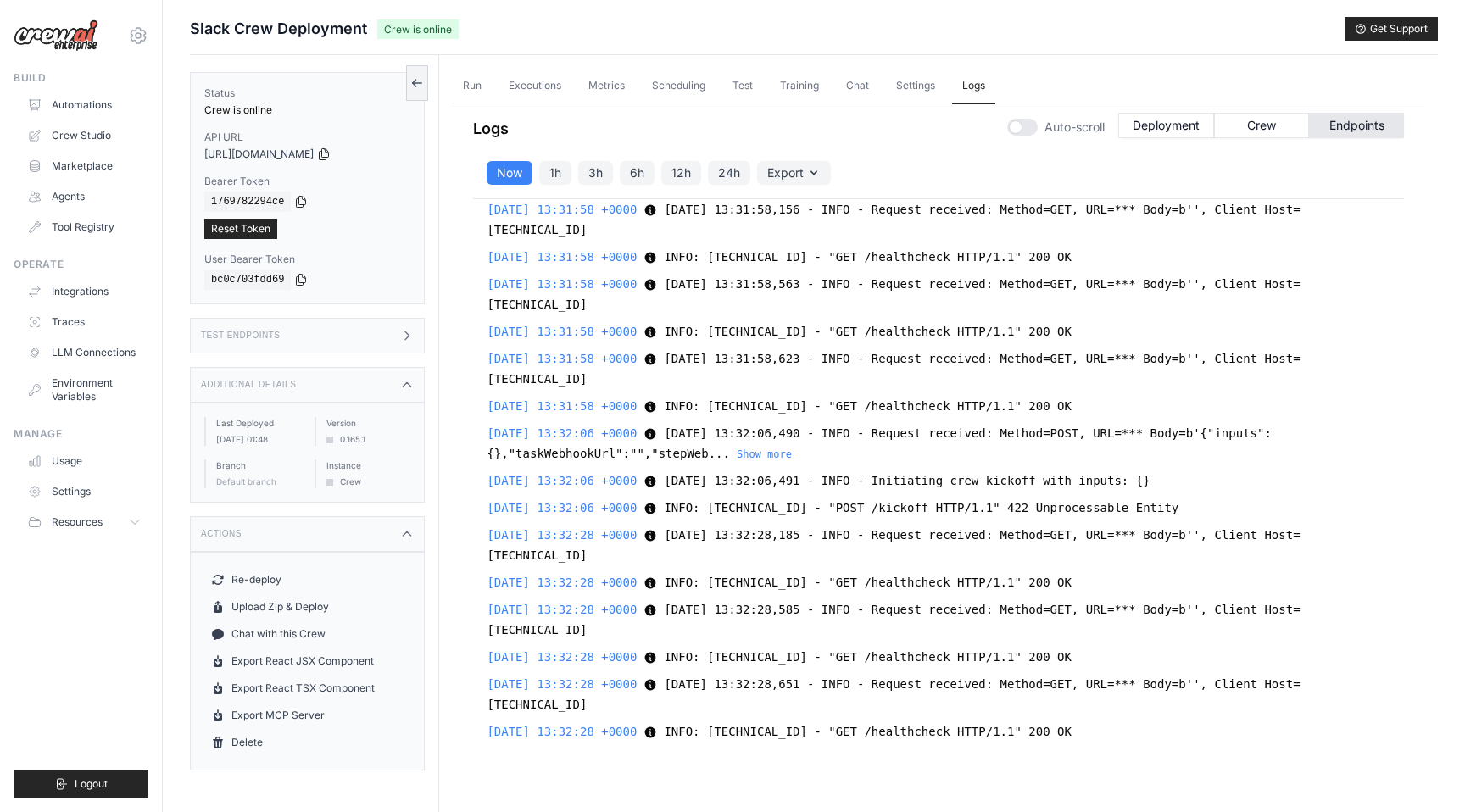
click at [1238, 100] on div "Auto-scroll Deployment Crew Endpoints" at bounding box center [1206, 124] width 397 height 48
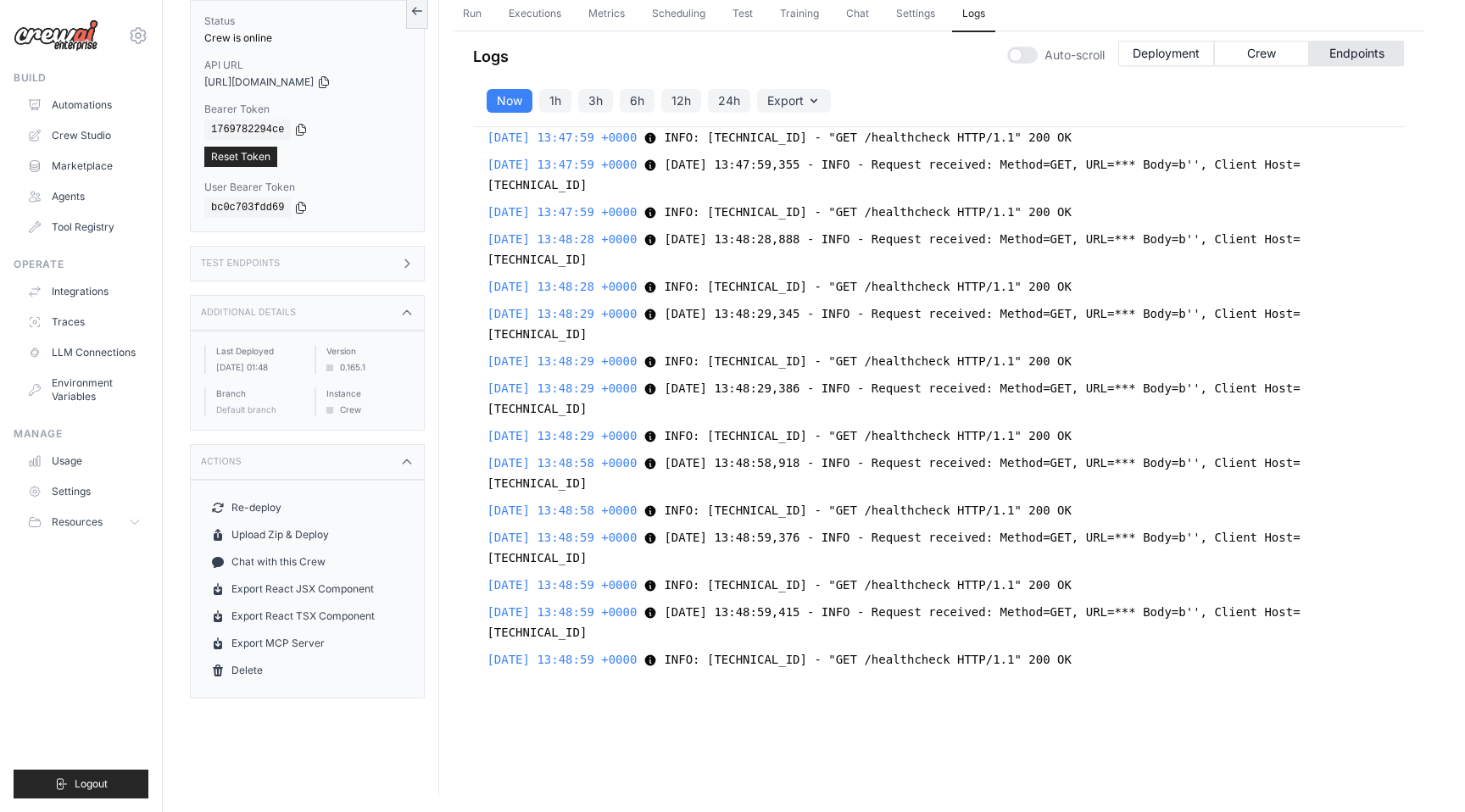
scroll to position [70631, 0]
drag, startPoint x: 1121, startPoint y: 665, endPoint x: 913, endPoint y: 430, distance: 313.8
click at [913, 430] on div "[DATE] 12:04:24 +0000 2025-08-21 12:04:24,565 - INFO - Request received: Method…" at bounding box center [938, 408] width 931 height 563
click at [694, 439] on span "INFO: [TECHNICAL_ID] - "GET /healthcheck HTTP/1.1" 200 OK" at bounding box center [867, 436] width 407 height 14
copy div "INFO: [TECHNICAL_ID] - "GET /healthcheck HTTP/1.1" 200 OK INFO: [TECHNICAL_ID] …"
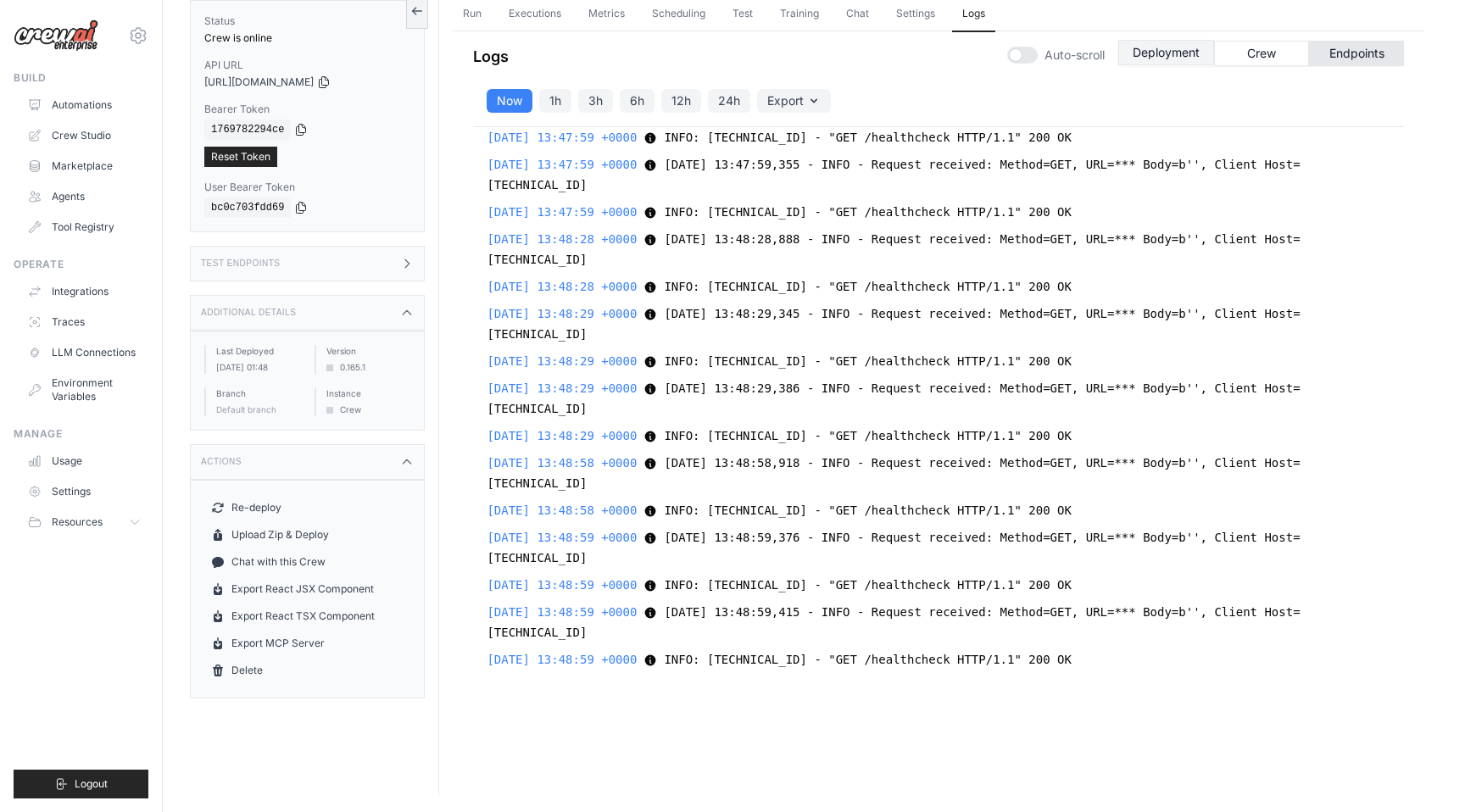
click at [1183, 49] on button "Deployment" at bounding box center [1167, 53] width 96 height 25
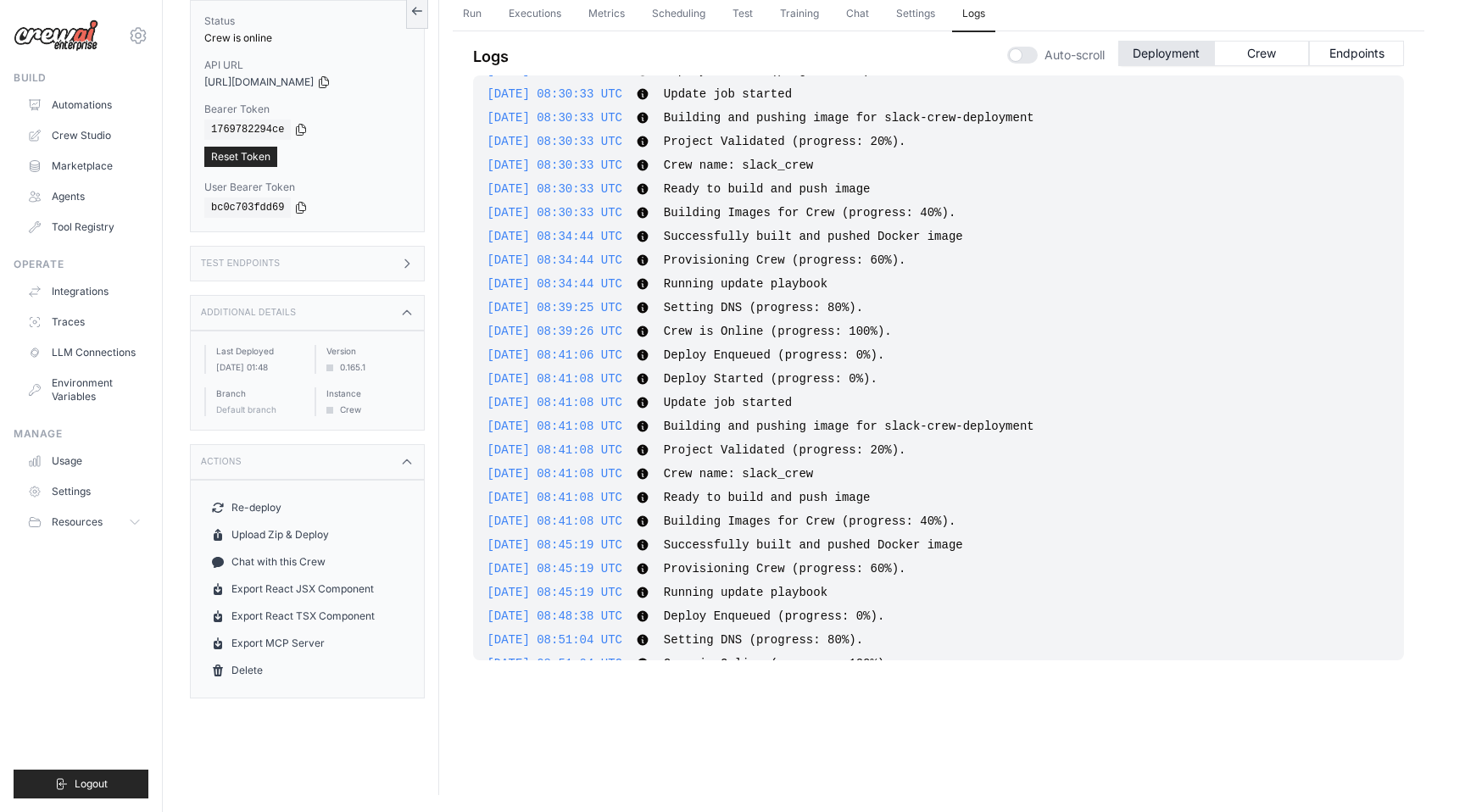
scroll to position [1246, 0]
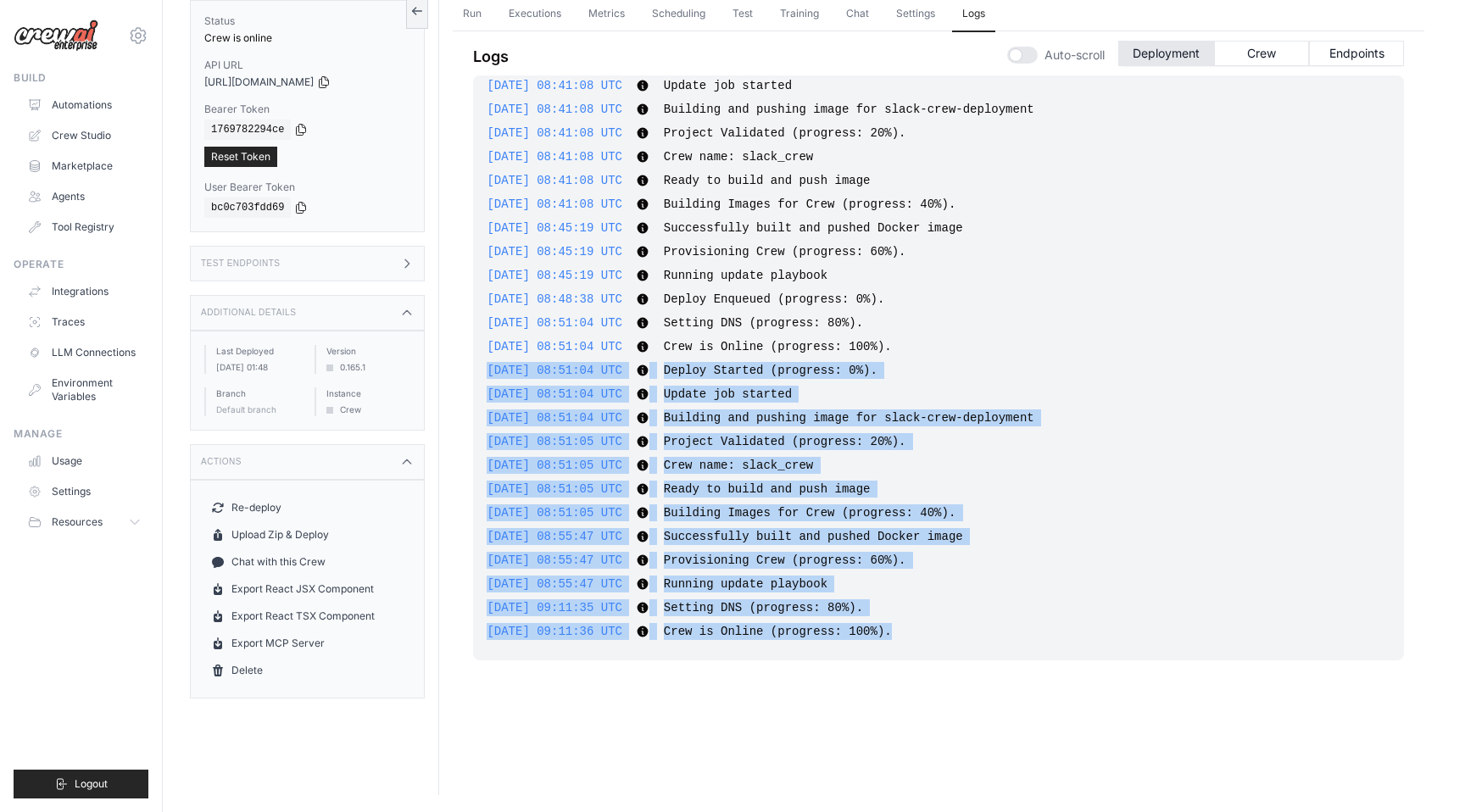
drag, startPoint x: 949, startPoint y: 633, endPoint x: 677, endPoint y: 361, distance: 384.7
click at [677, 361] on div "[DATE] 08:04:52 UTC Deploy Enqueued (progress: 0%). Show more Show less [DATE] …" at bounding box center [938, 367] width 931 height 585
copy div "[DATE] 08:51:04 UTC Deploy Started (progress: 0%). Show more Show less [DATE] 0…"
